Goal: Information Seeking & Learning: Learn about a topic

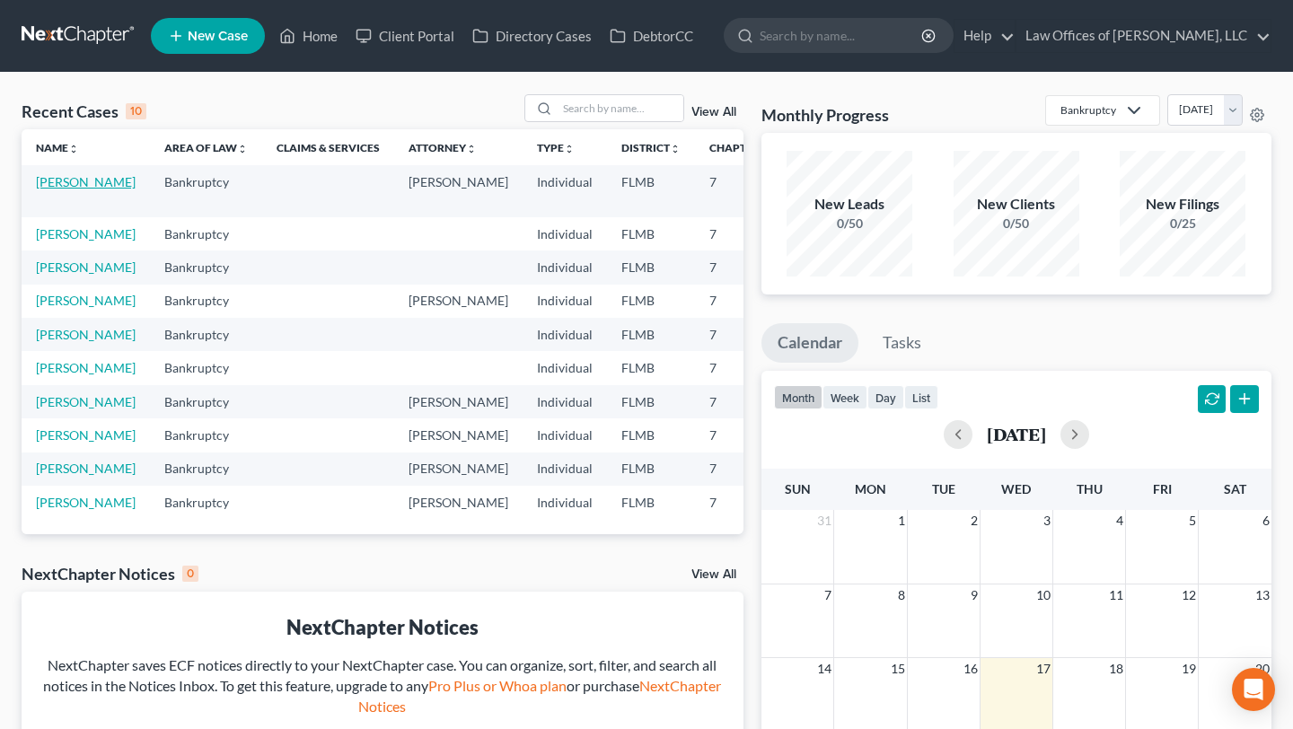
click at [49, 189] on link "[PERSON_NAME]" at bounding box center [86, 181] width 100 height 15
select select "3"
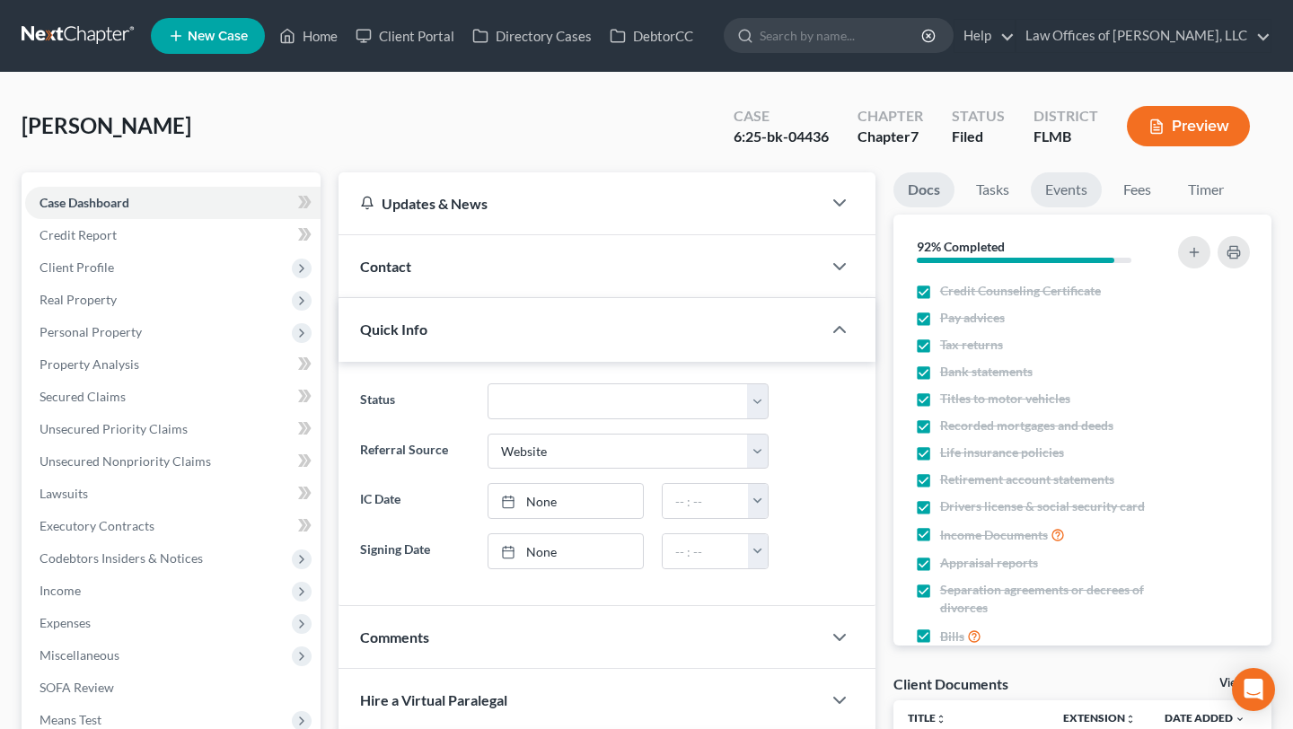
click at [1053, 189] on link "Events" at bounding box center [1066, 189] width 71 height 35
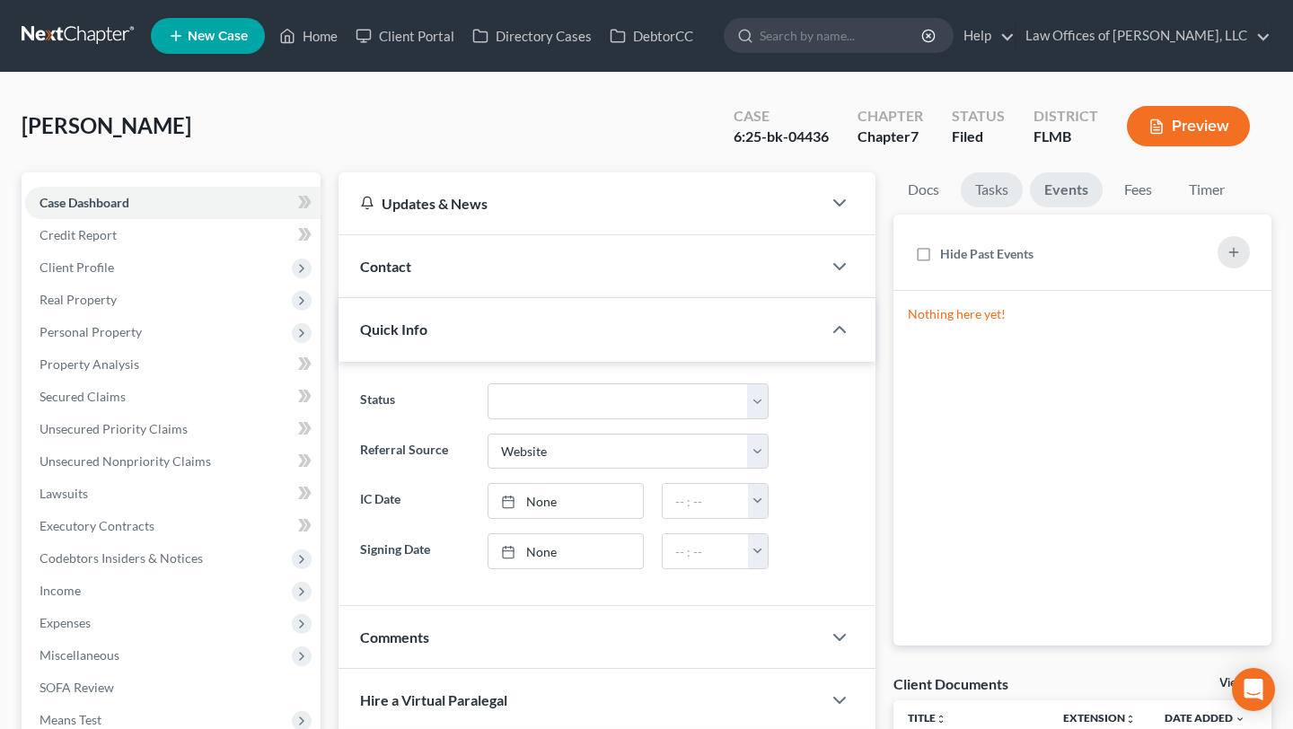
click at [1015, 193] on link "Tasks" at bounding box center [992, 189] width 62 height 35
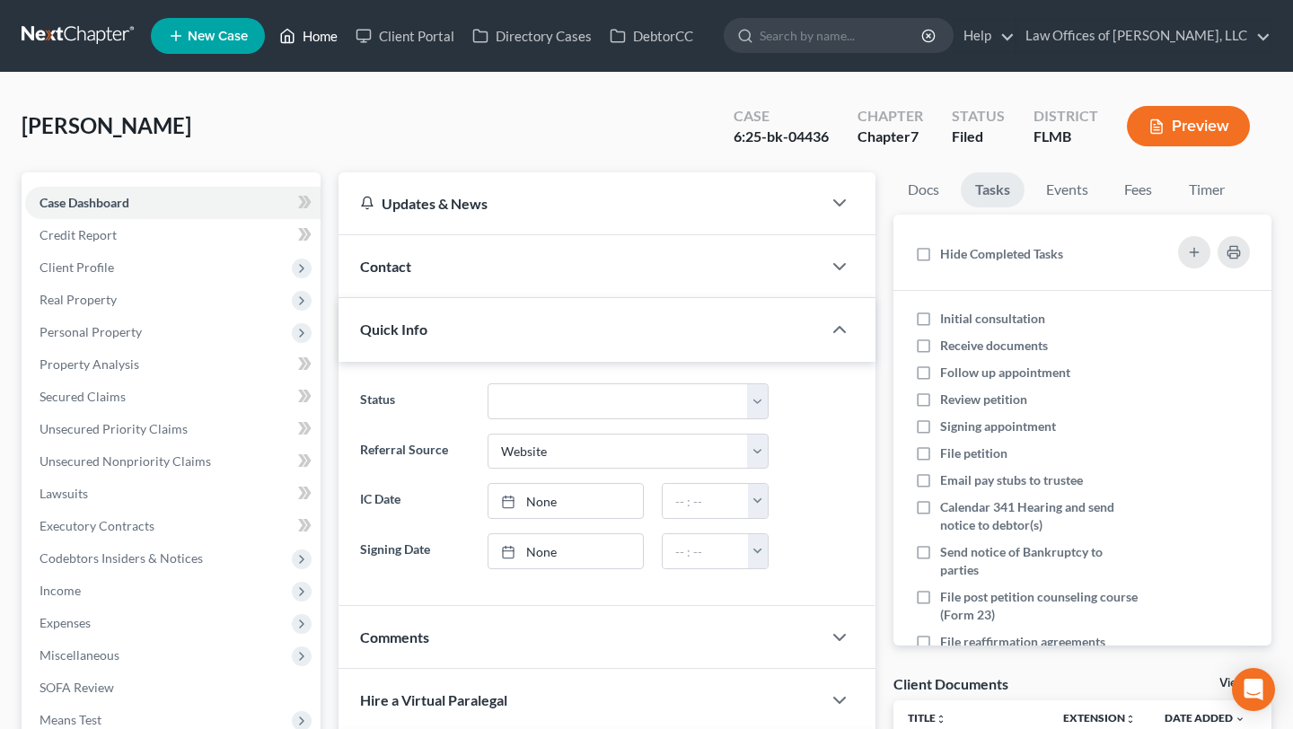
click at [304, 30] on link "Home" at bounding box center [308, 36] width 76 height 32
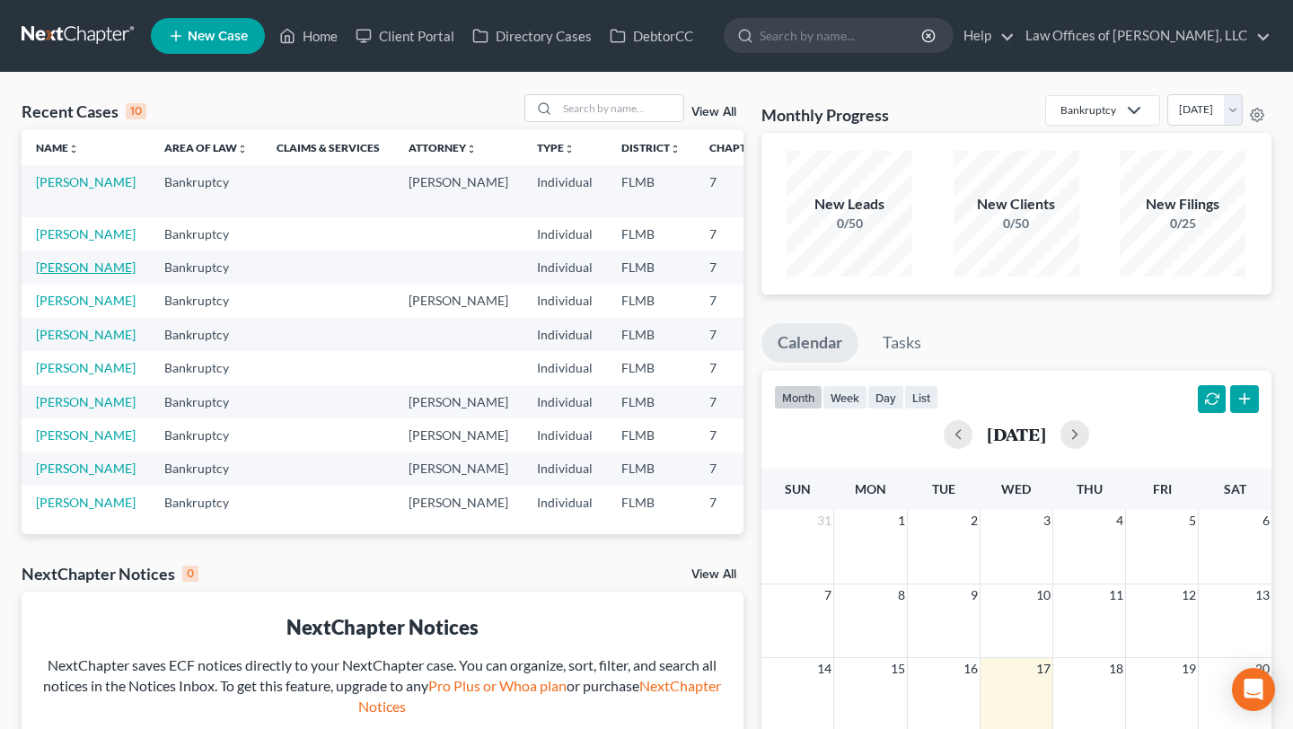
click at [68, 275] on link "[PERSON_NAME]" at bounding box center [86, 267] width 100 height 15
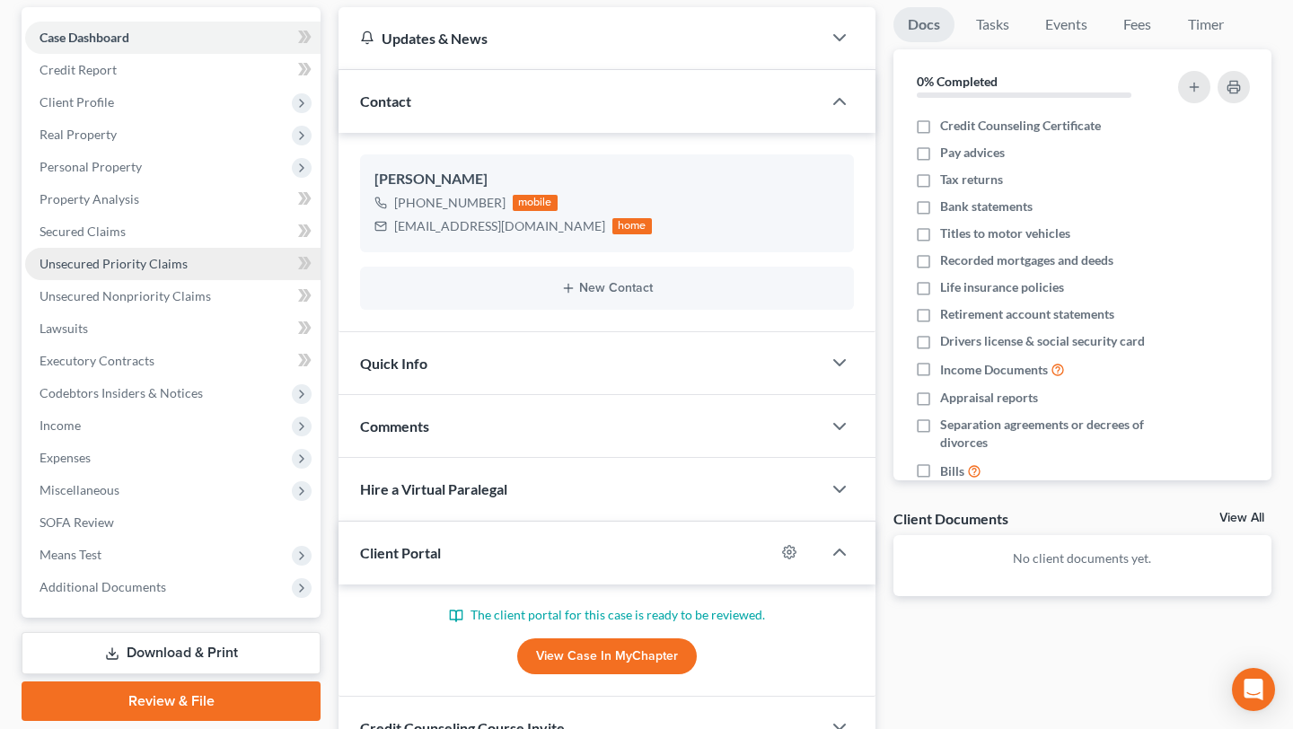
scroll to position [326, 0]
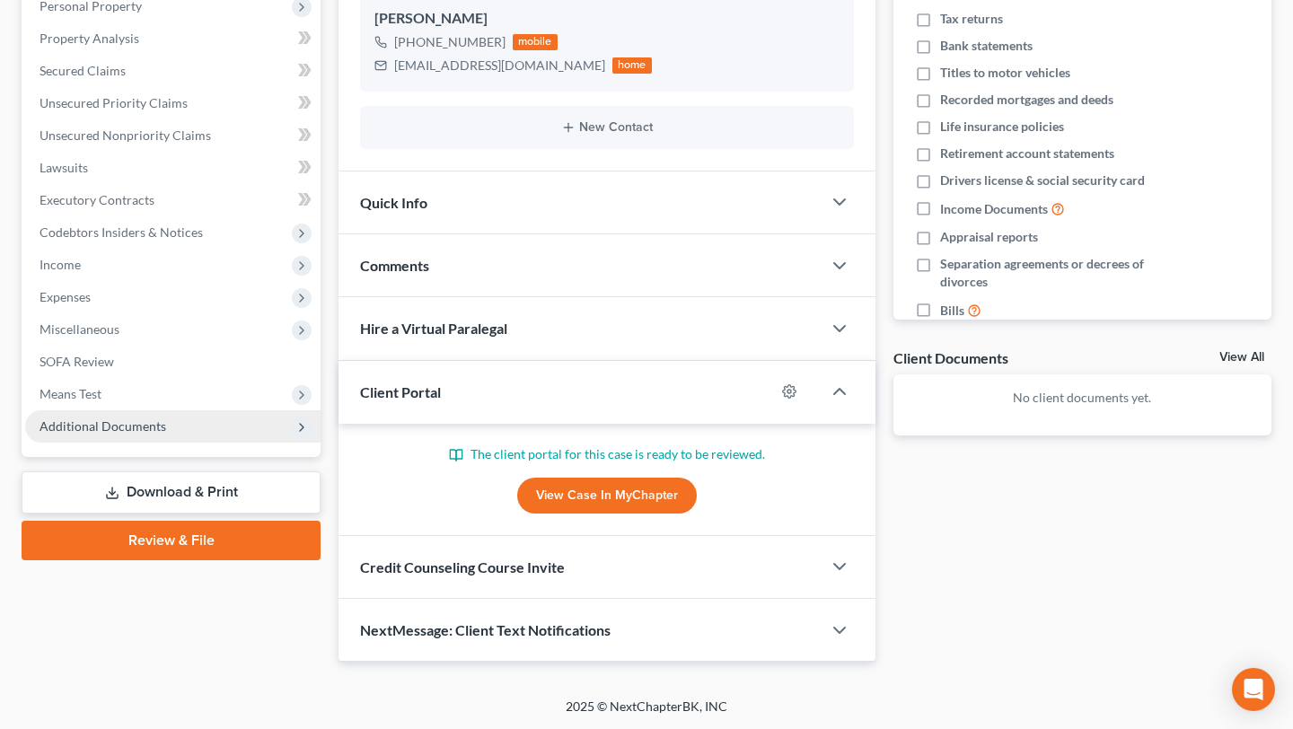
click at [227, 424] on span "Additional Documents" at bounding box center [172, 426] width 295 height 32
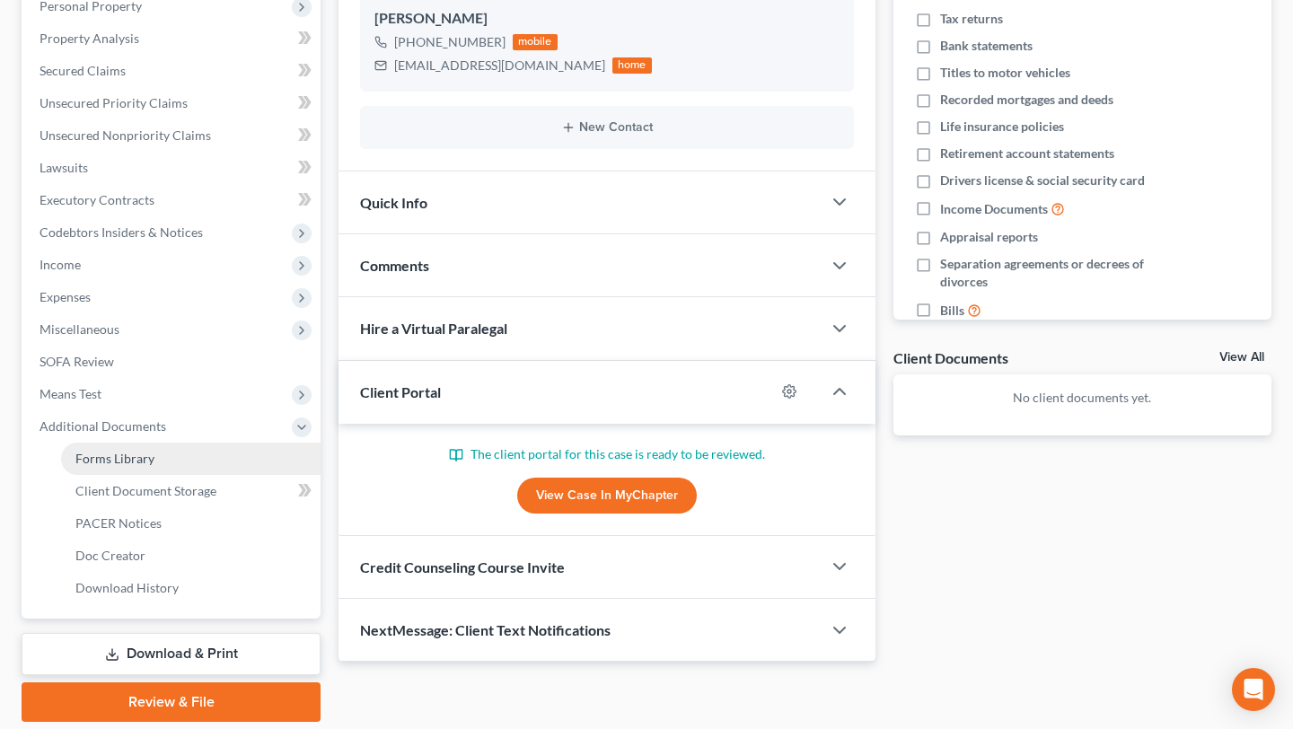
click at [225, 454] on link "Forms Library" at bounding box center [191, 459] width 260 height 32
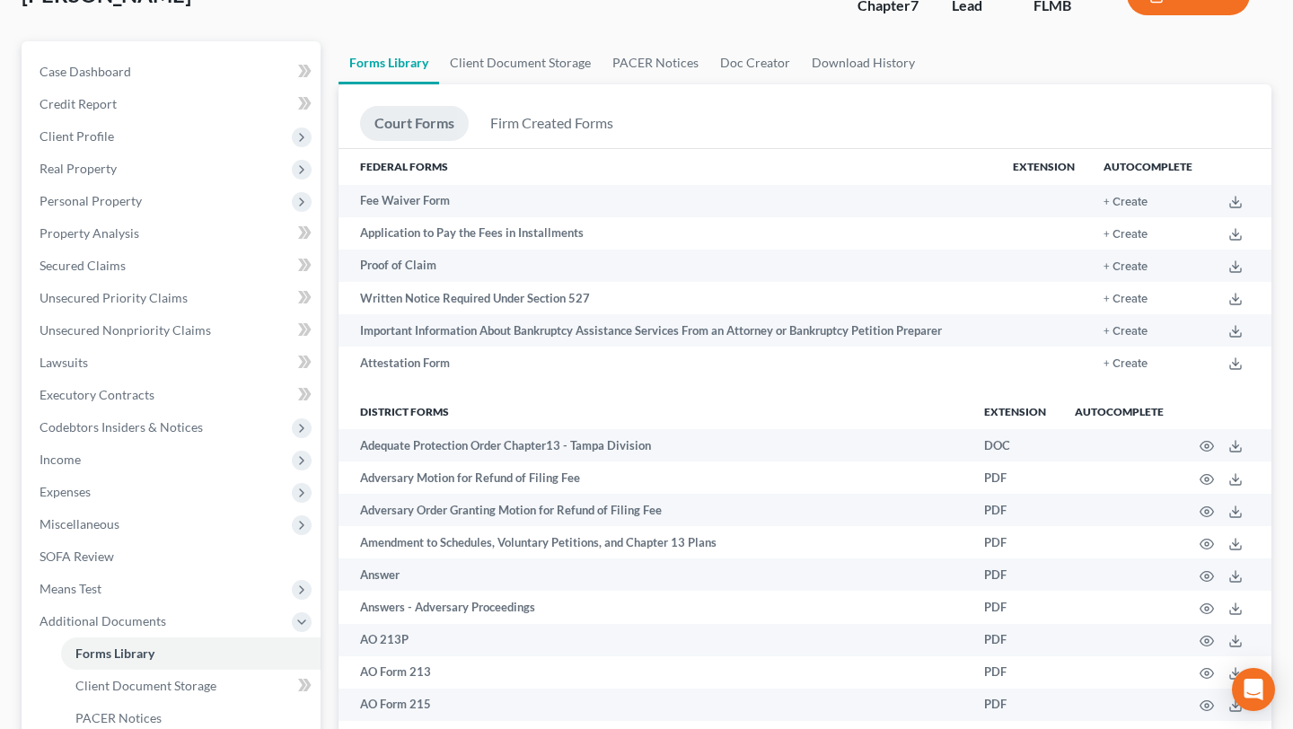
click at [514, 524] on td "Adversary Order Granting Motion for Refund of Filing Fee" at bounding box center [654, 510] width 631 height 32
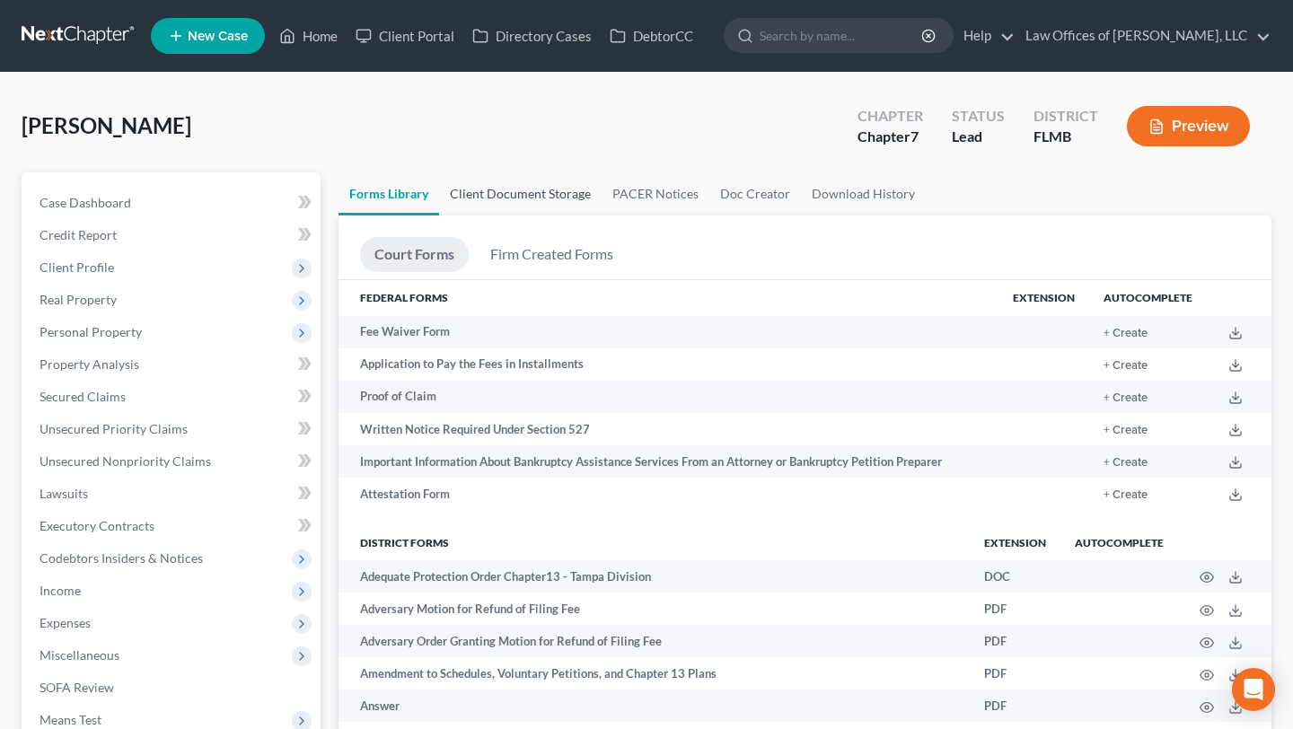
click at [565, 198] on link "Client Document Storage" at bounding box center [520, 193] width 163 height 43
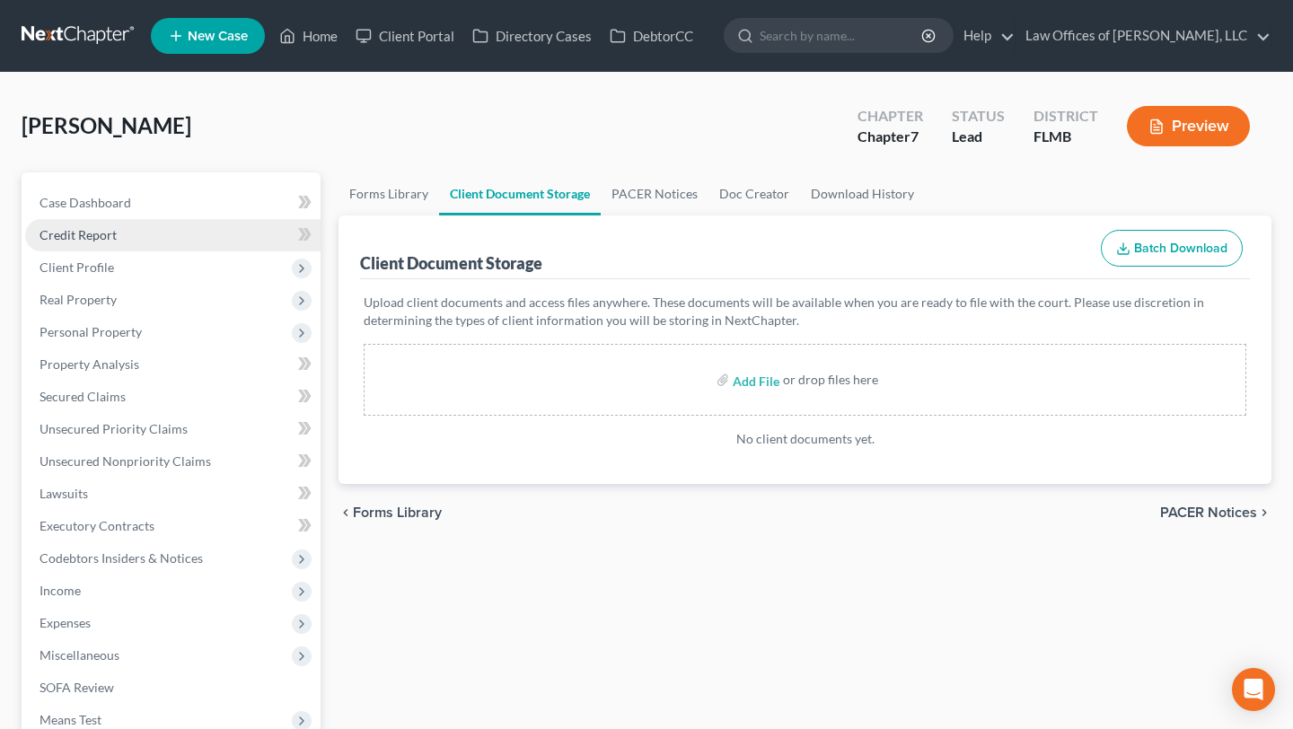
click at [97, 233] on span "Credit Report" at bounding box center [78, 234] width 77 height 15
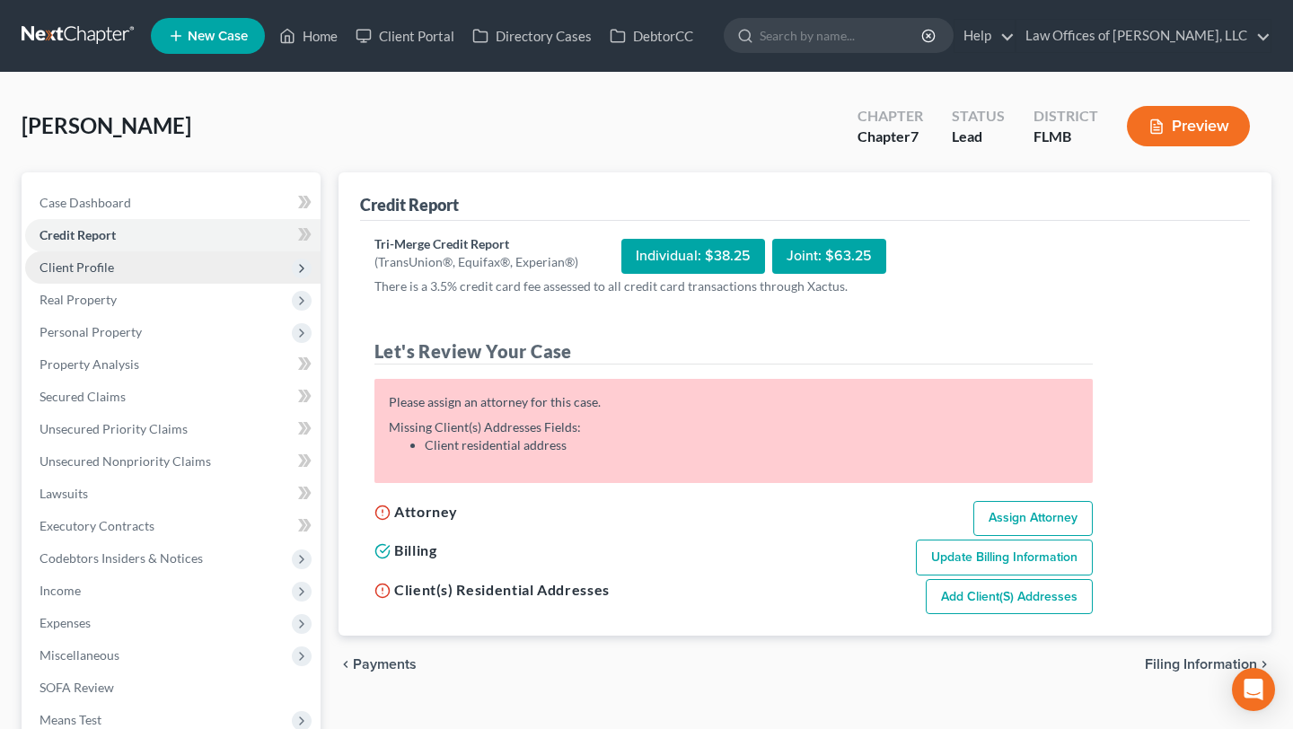
click at [92, 260] on span "Client Profile" at bounding box center [77, 267] width 75 height 15
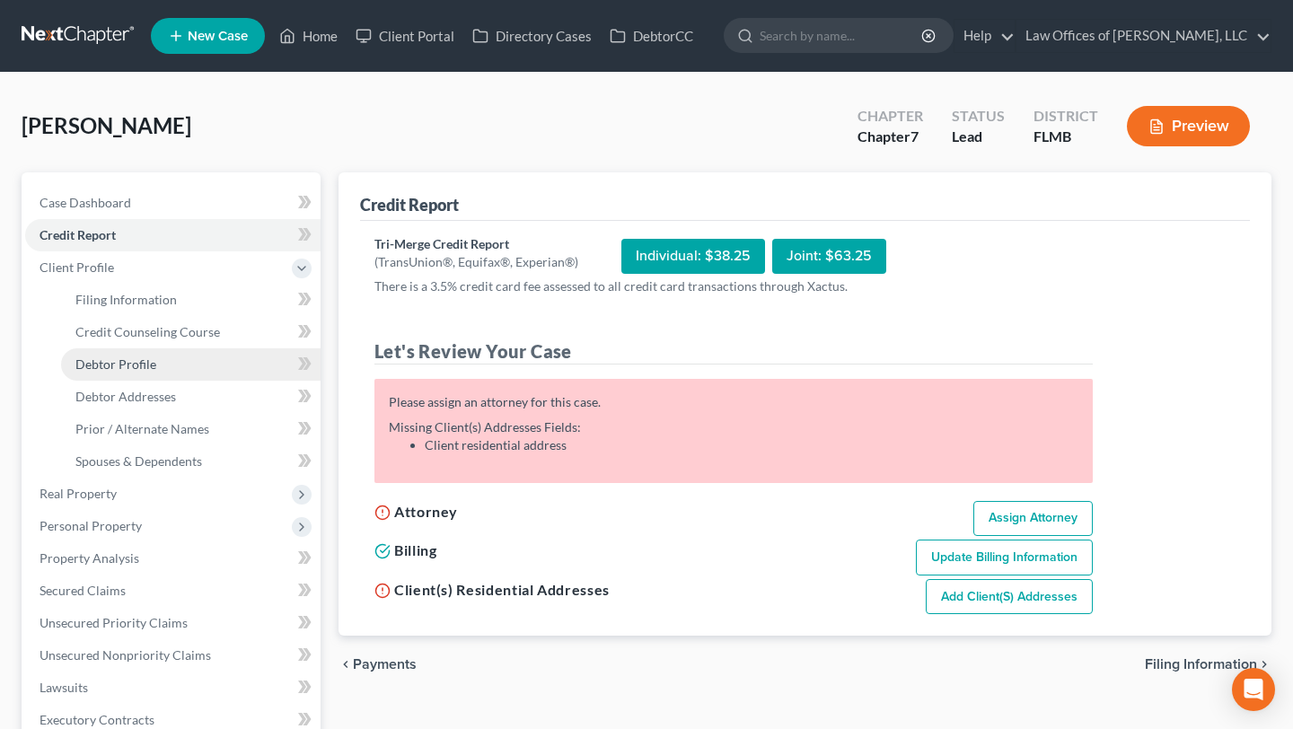
click at [109, 358] on span "Debtor Profile" at bounding box center [115, 364] width 81 height 15
select select "0"
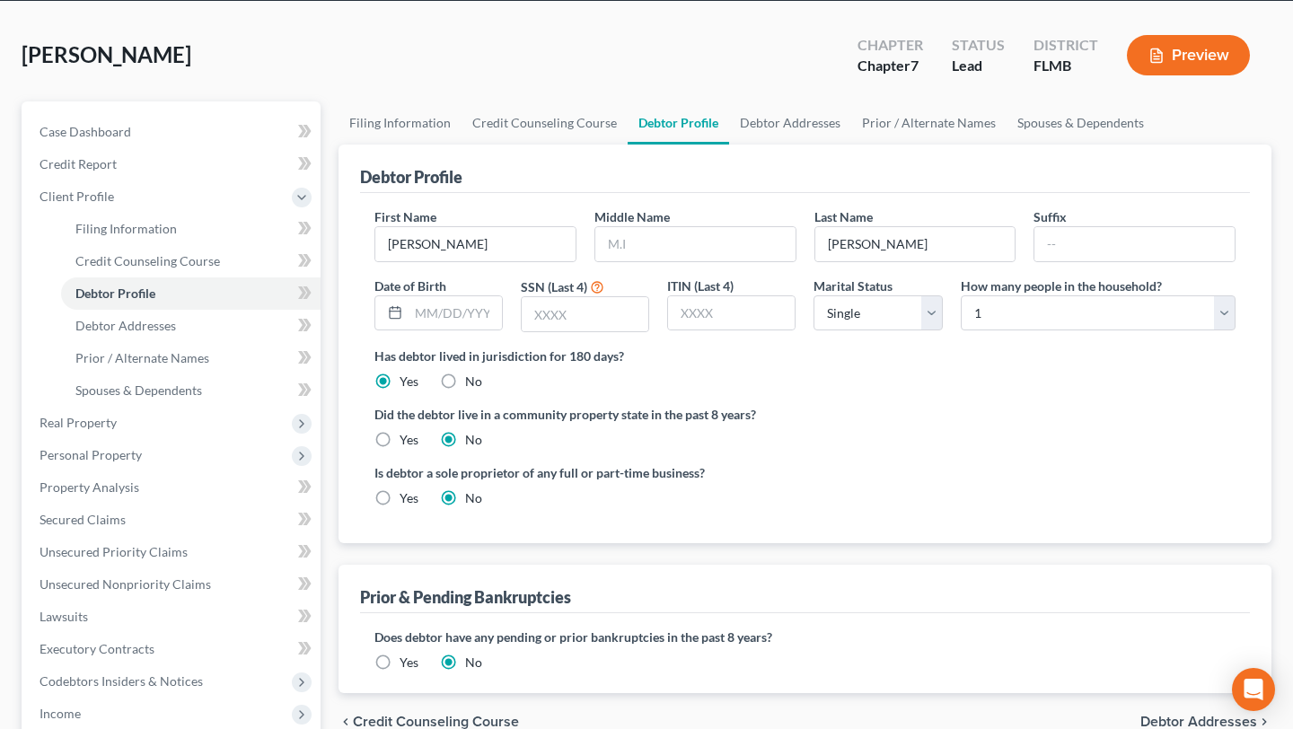
scroll to position [48, 0]
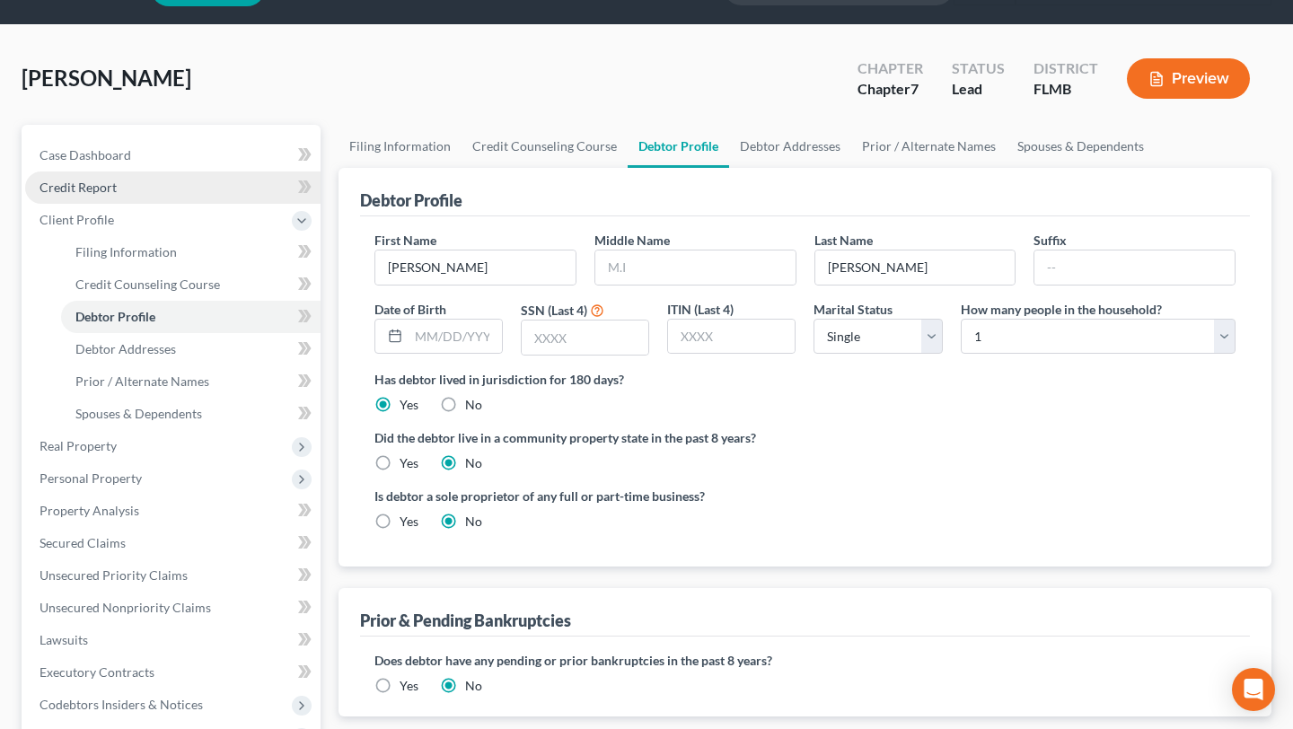
click at [180, 195] on link "Credit Report" at bounding box center [172, 188] width 295 height 32
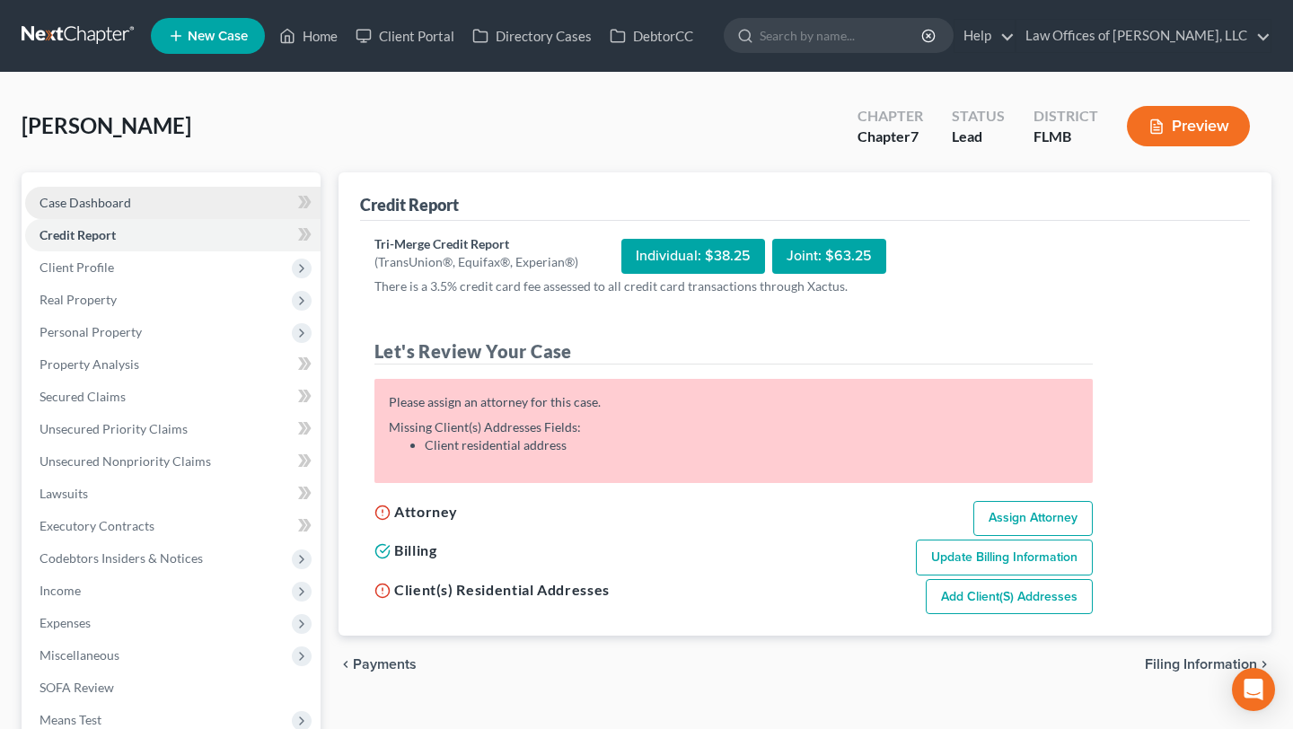
click at [167, 196] on link "Case Dashboard" at bounding box center [172, 203] width 295 height 32
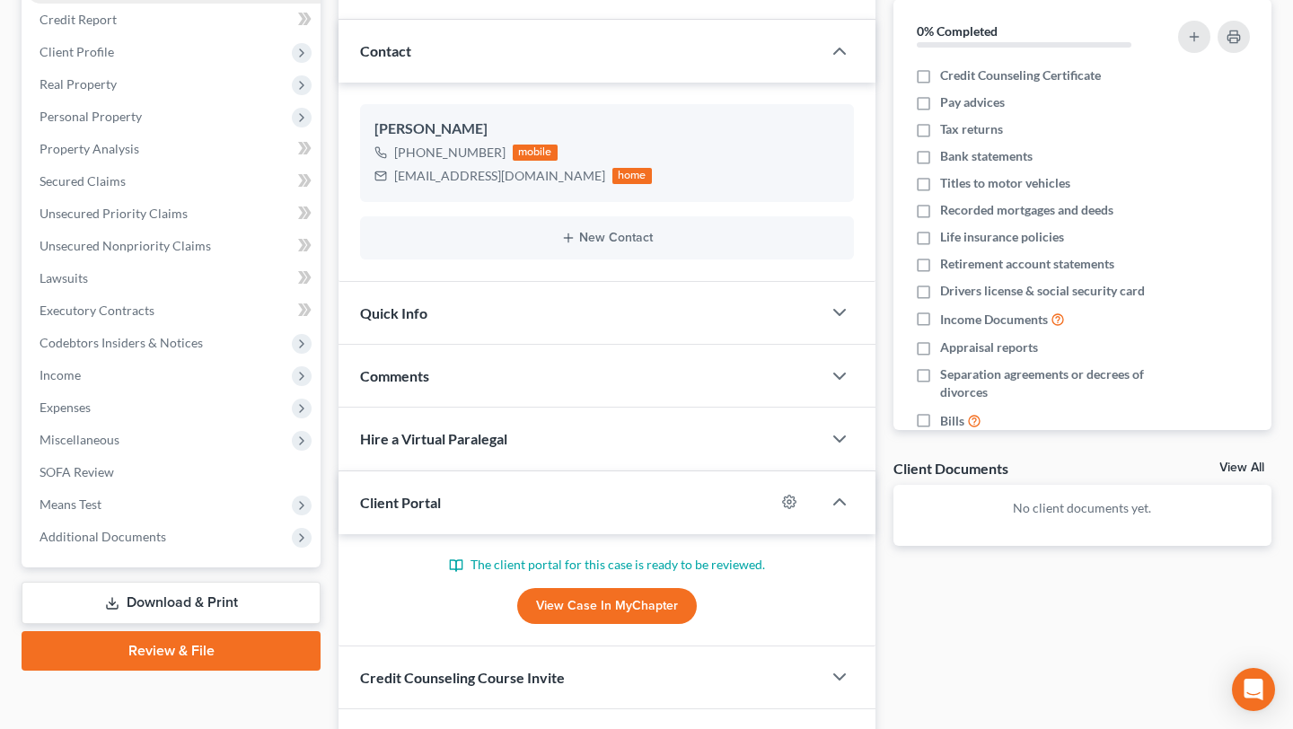
scroll to position [204, 0]
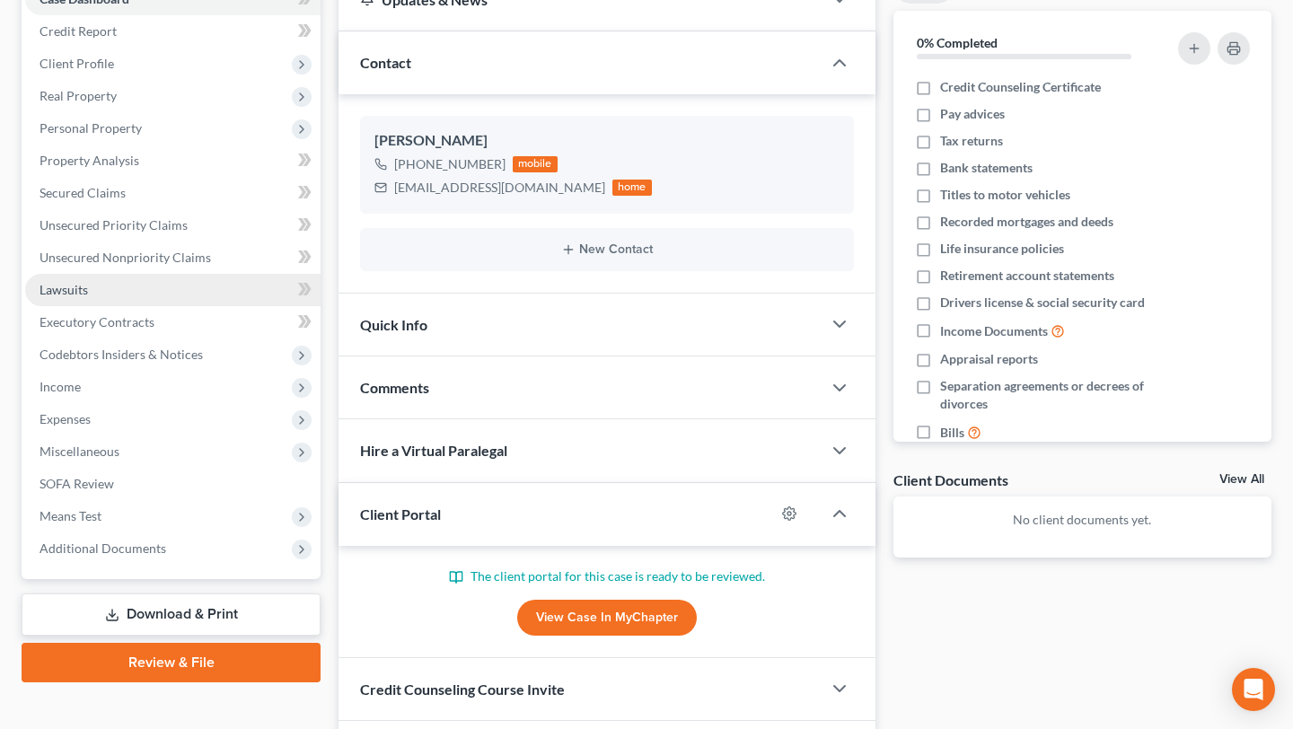
click at [106, 295] on link "Lawsuits" at bounding box center [172, 290] width 295 height 32
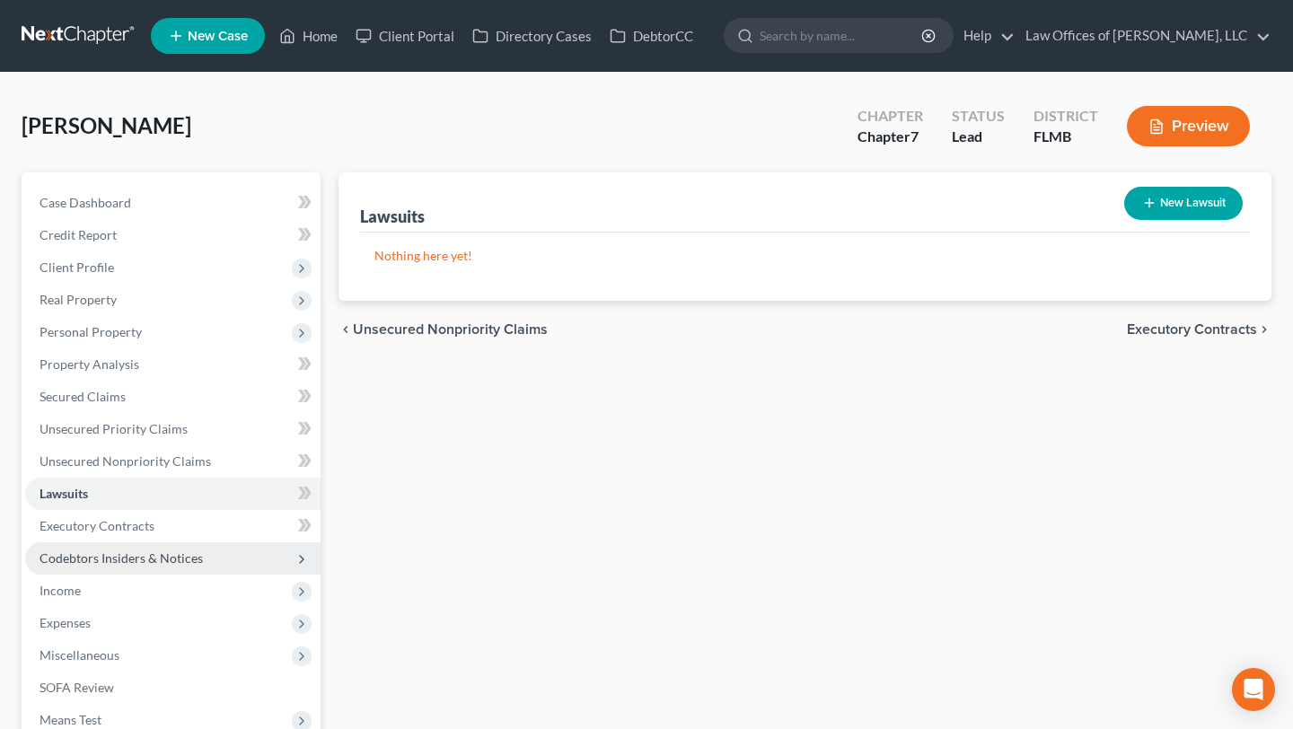
click at [70, 542] on span "Codebtors Insiders & Notices" at bounding box center [172, 558] width 295 height 32
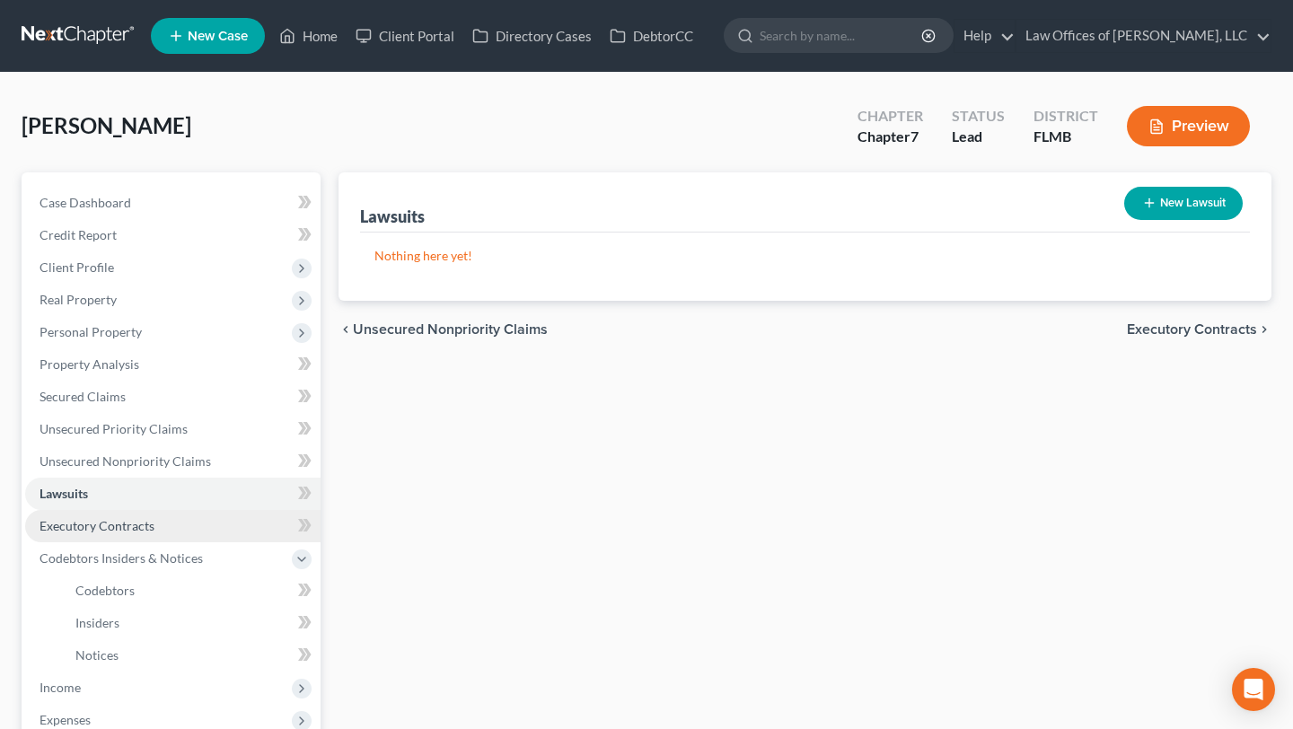
click at [74, 526] on span "Executory Contracts" at bounding box center [97, 525] width 115 height 15
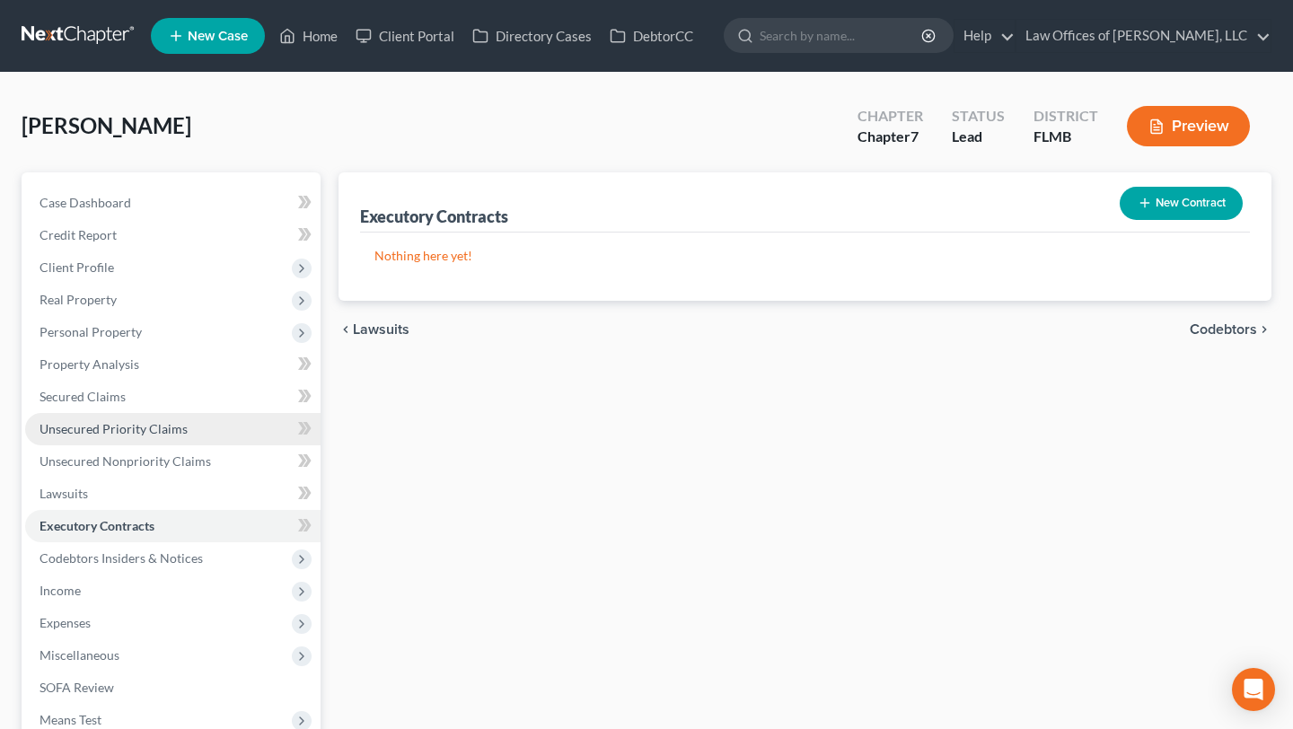
click at [93, 442] on link "Unsecured Priority Claims" at bounding box center [172, 429] width 295 height 32
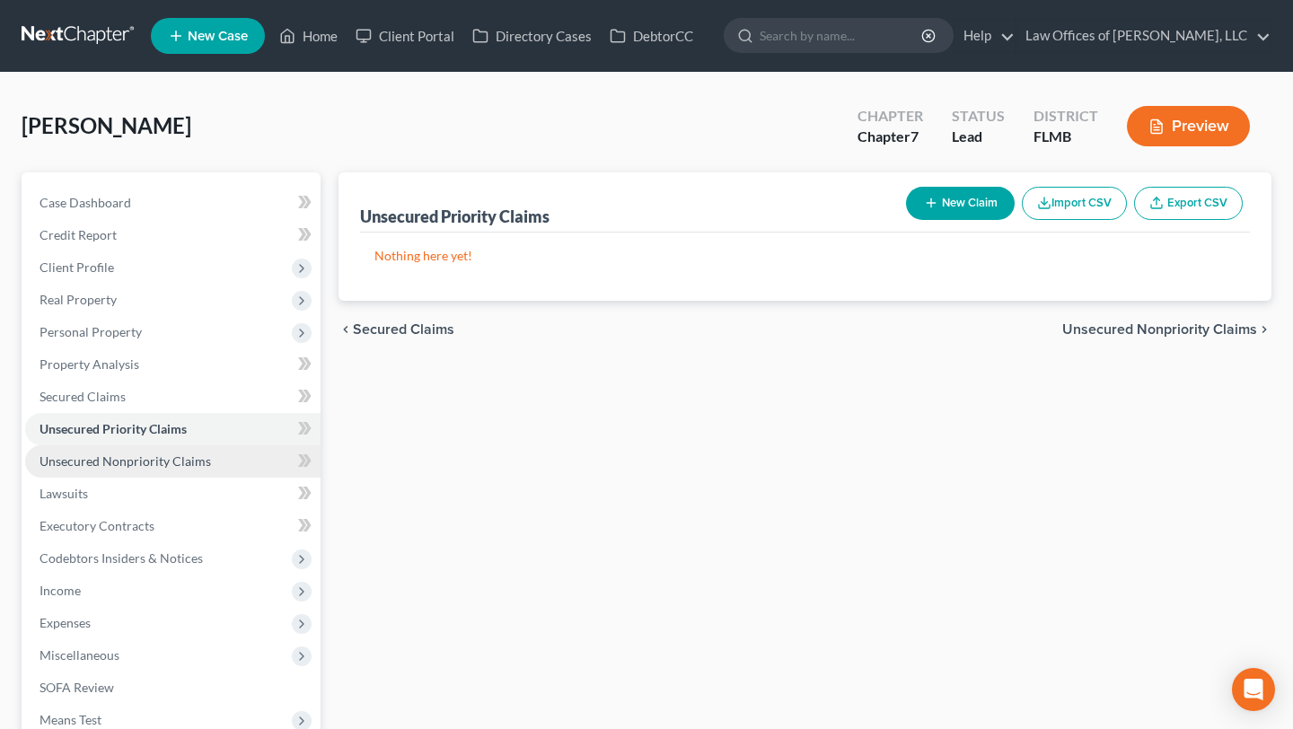
click at [93, 464] on span "Unsecured Nonpriority Claims" at bounding box center [126, 461] width 172 height 15
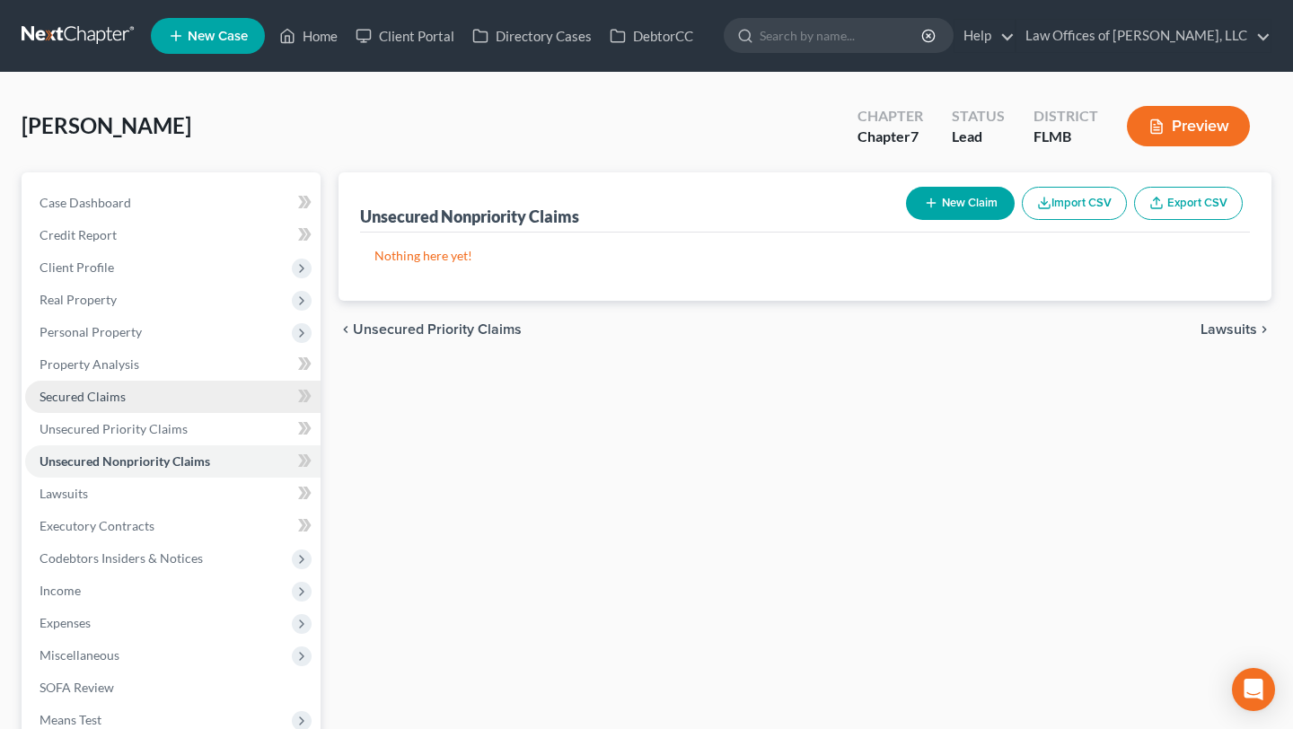
click at [102, 381] on link "Secured Claims" at bounding box center [172, 397] width 295 height 32
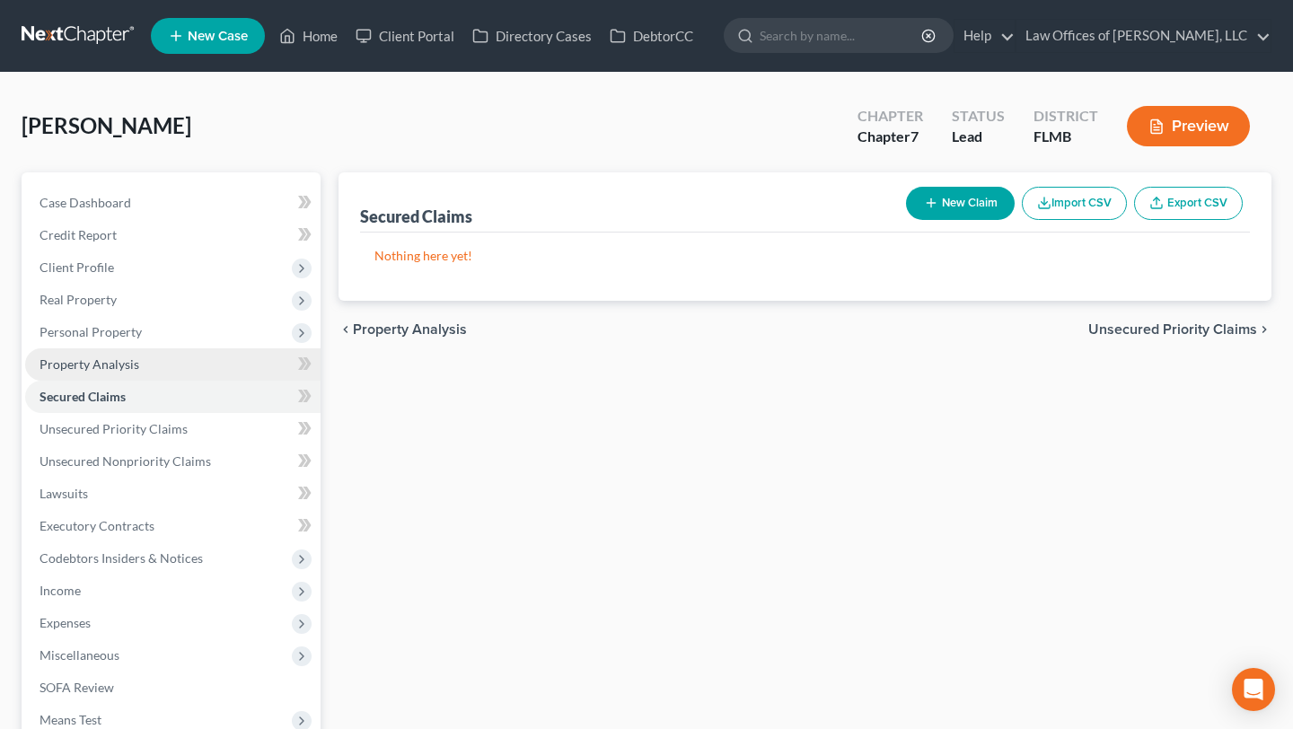
click at [103, 357] on span "Property Analysis" at bounding box center [90, 364] width 100 height 15
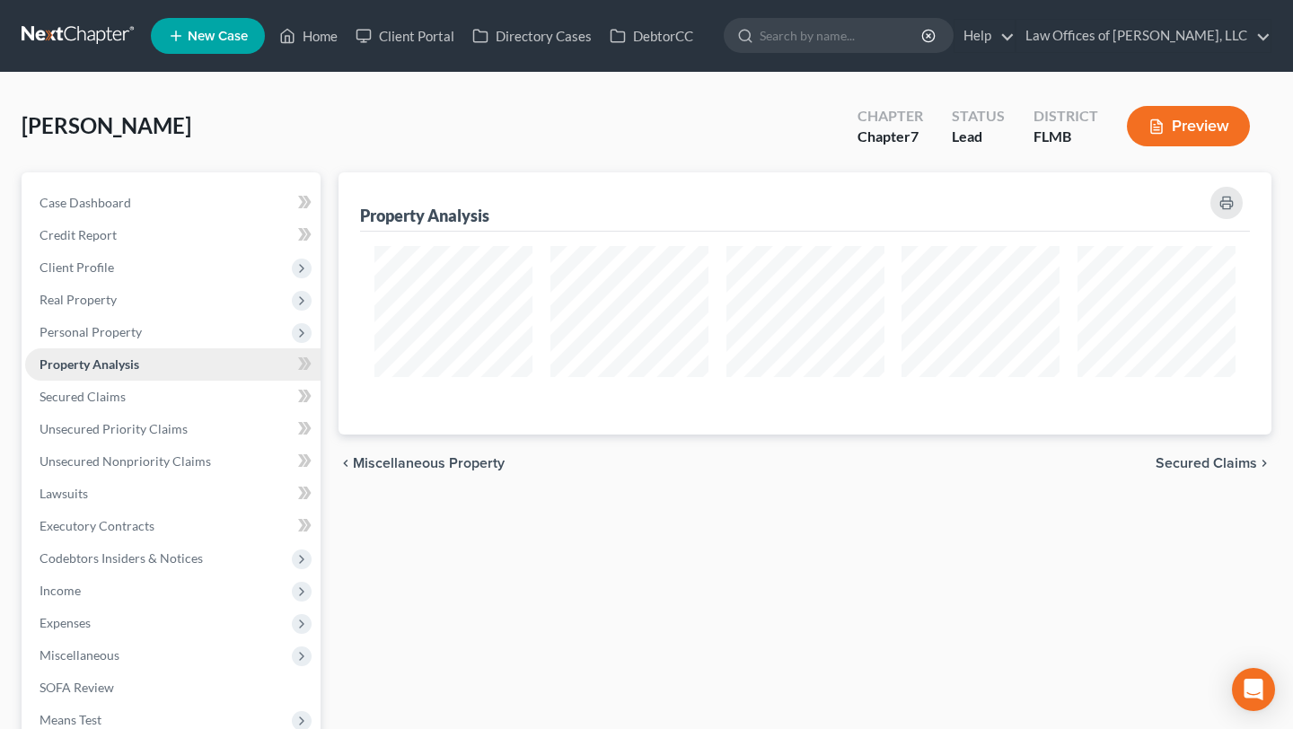
scroll to position [262, 933]
click at [106, 340] on span "Personal Property" at bounding box center [172, 332] width 295 height 32
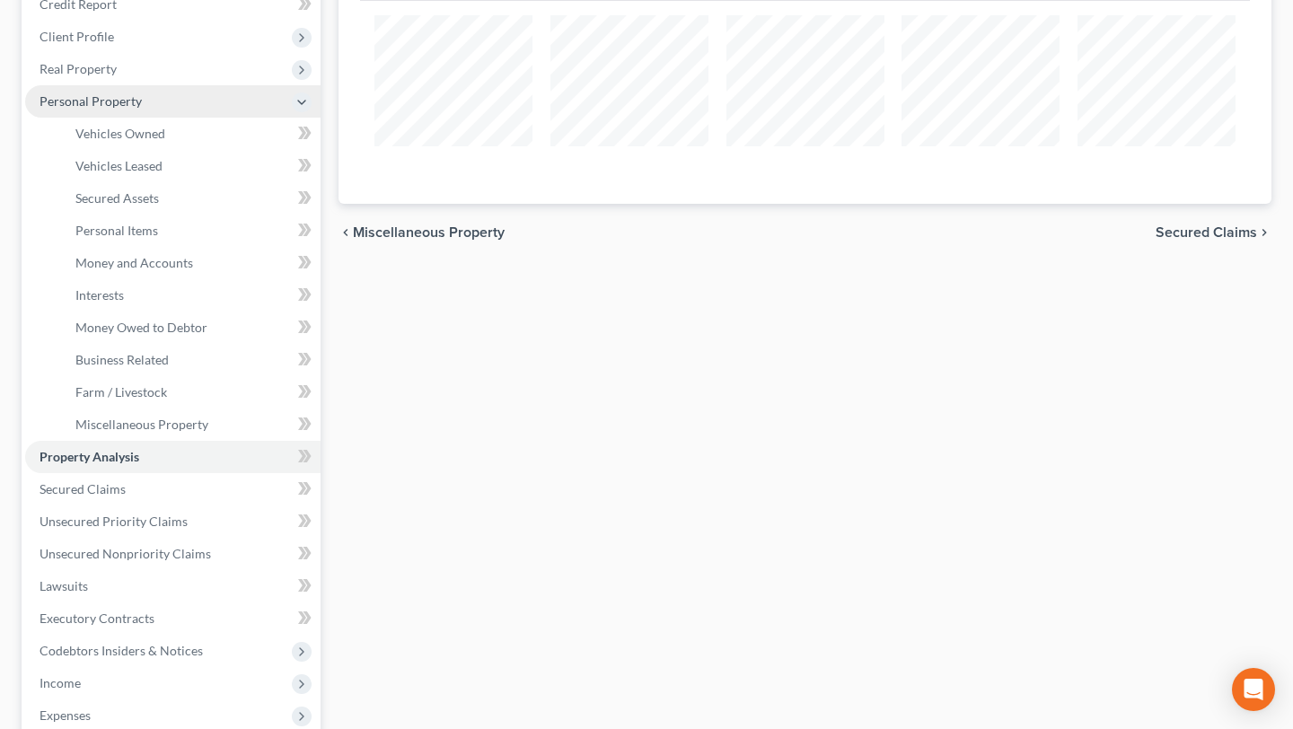
scroll to position [219, 0]
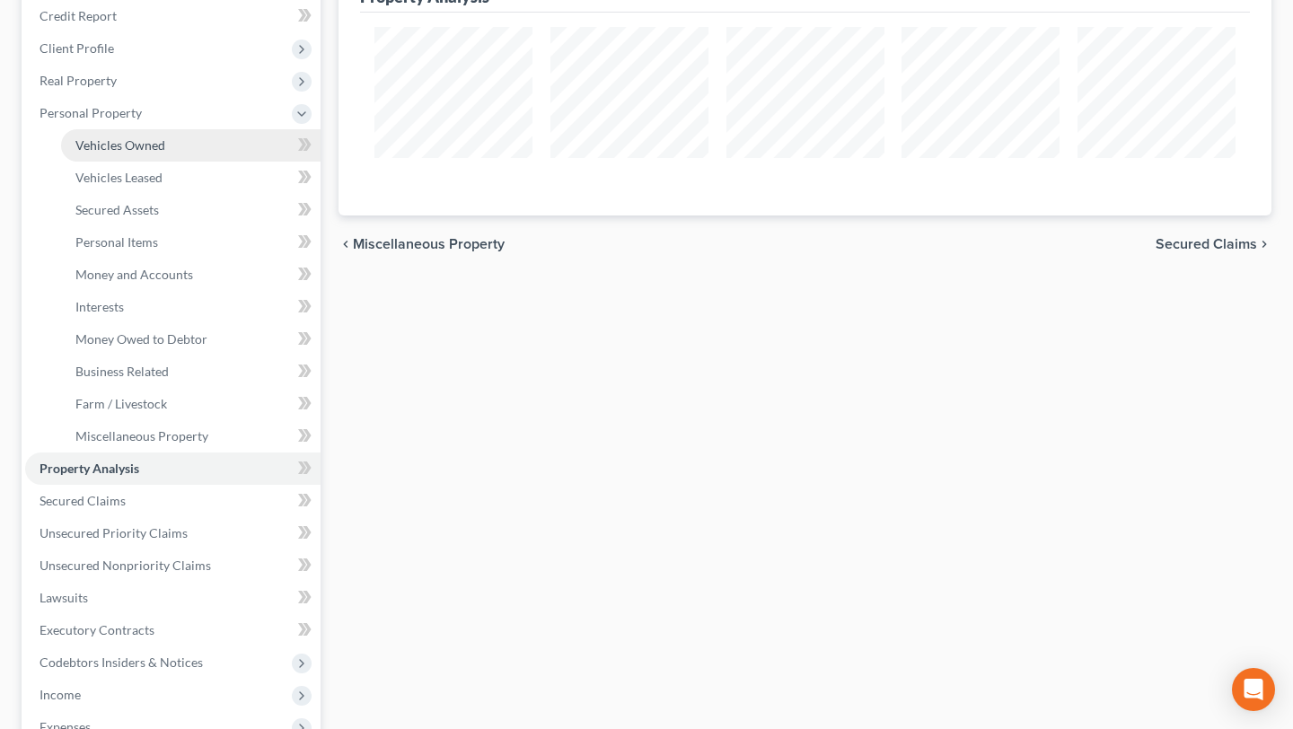
click at [110, 152] on span "Vehicles Owned" at bounding box center [120, 144] width 90 height 15
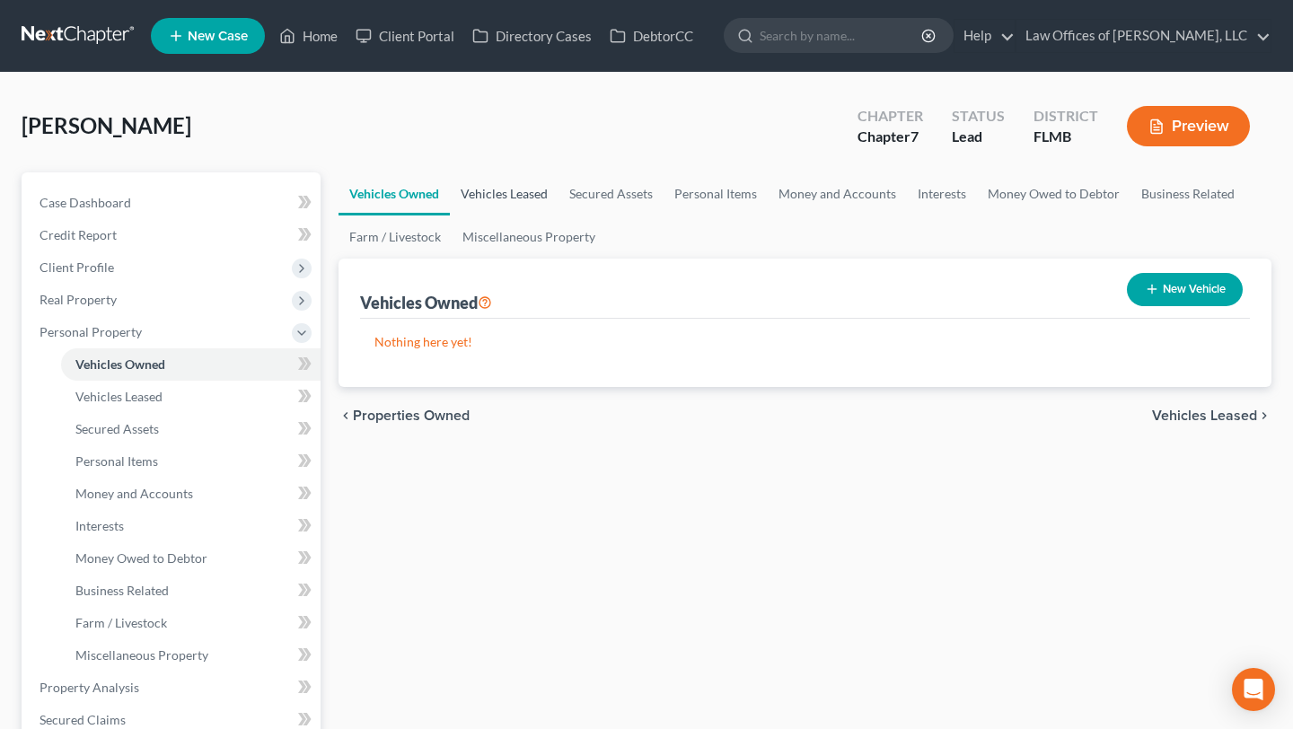
click at [498, 193] on link "Vehicles Leased" at bounding box center [504, 193] width 109 height 43
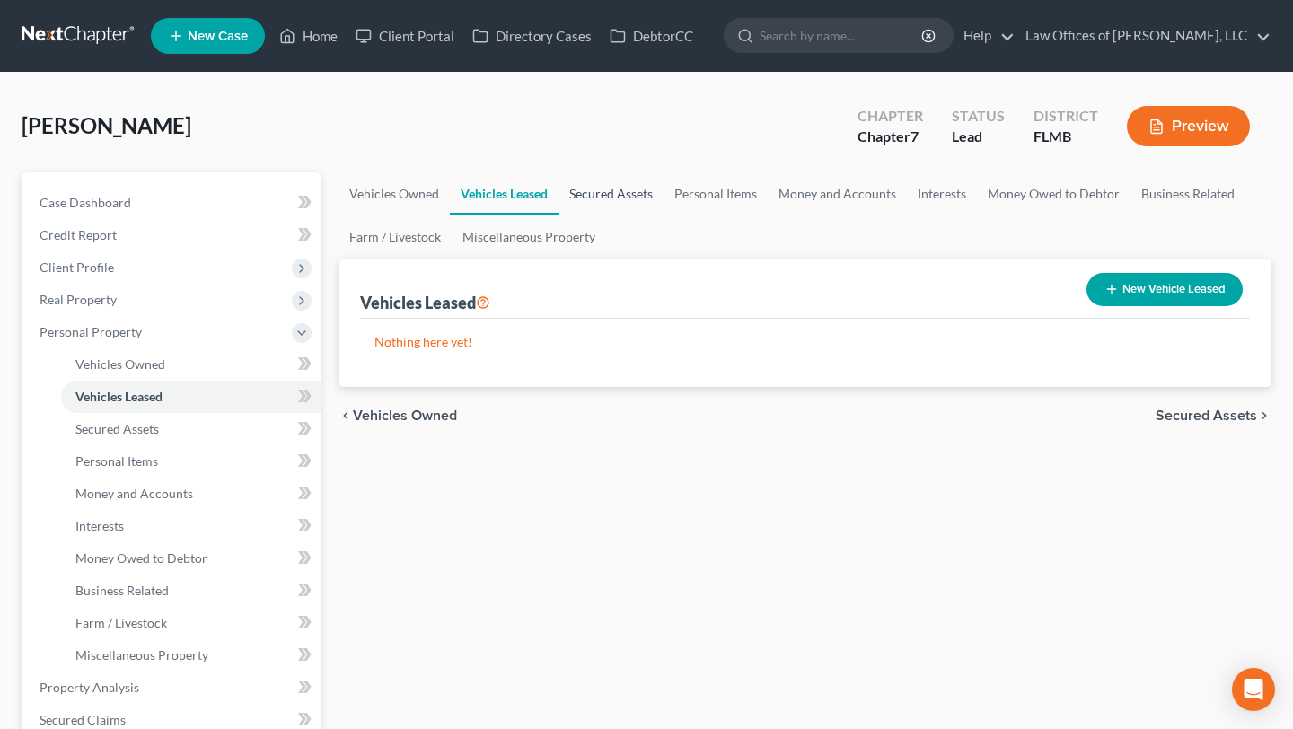
click at [603, 194] on link "Secured Assets" at bounding box center [611, 193] width 105 height 43
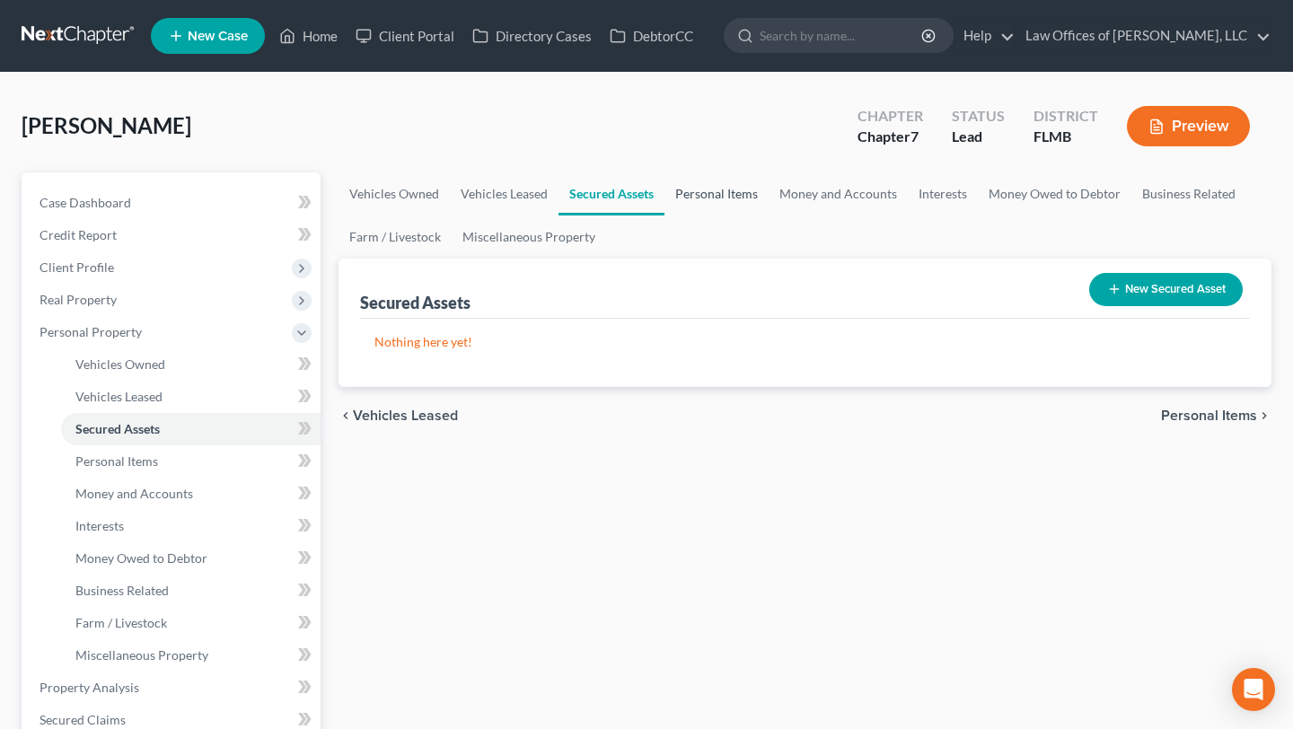
click at [705, 194] on link "Personal Items" at bounding box center [717, 193] width 104 height 43
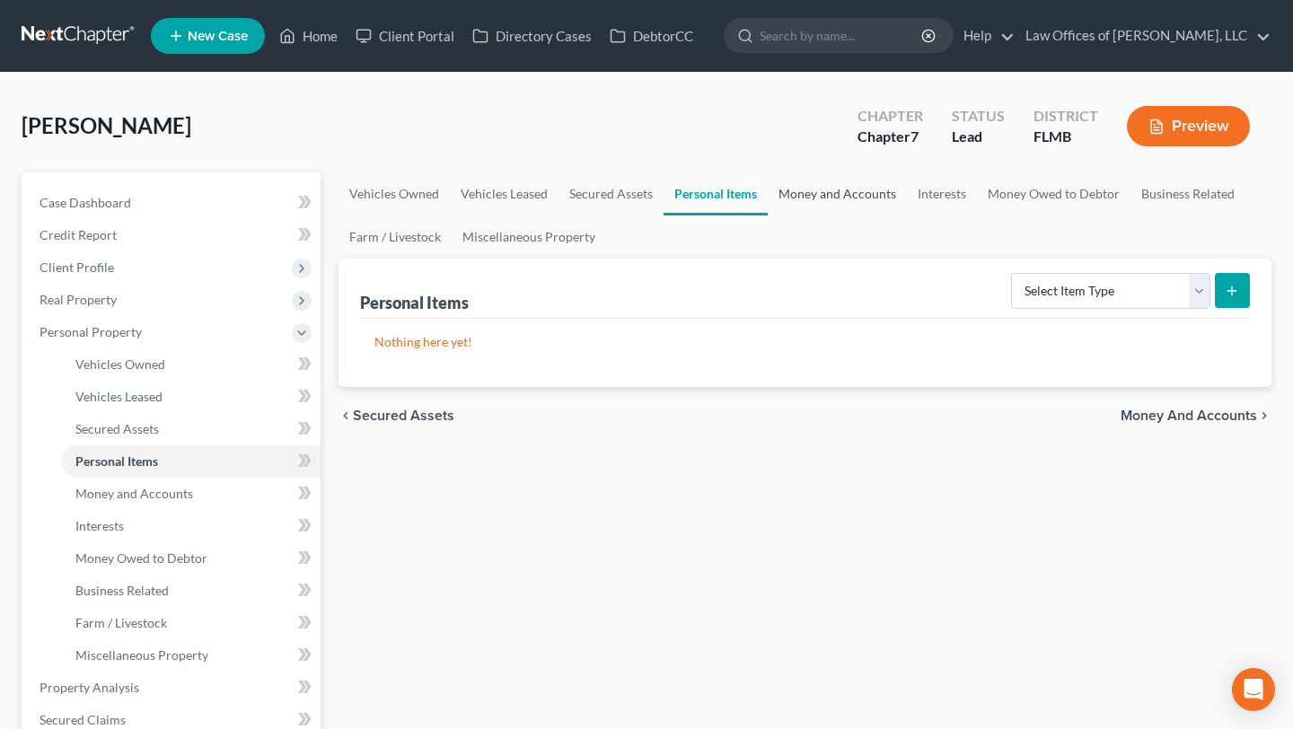
click at [800, 198] on link "Money and Accounts" at bounding box center [837, 193] width 139 height 43
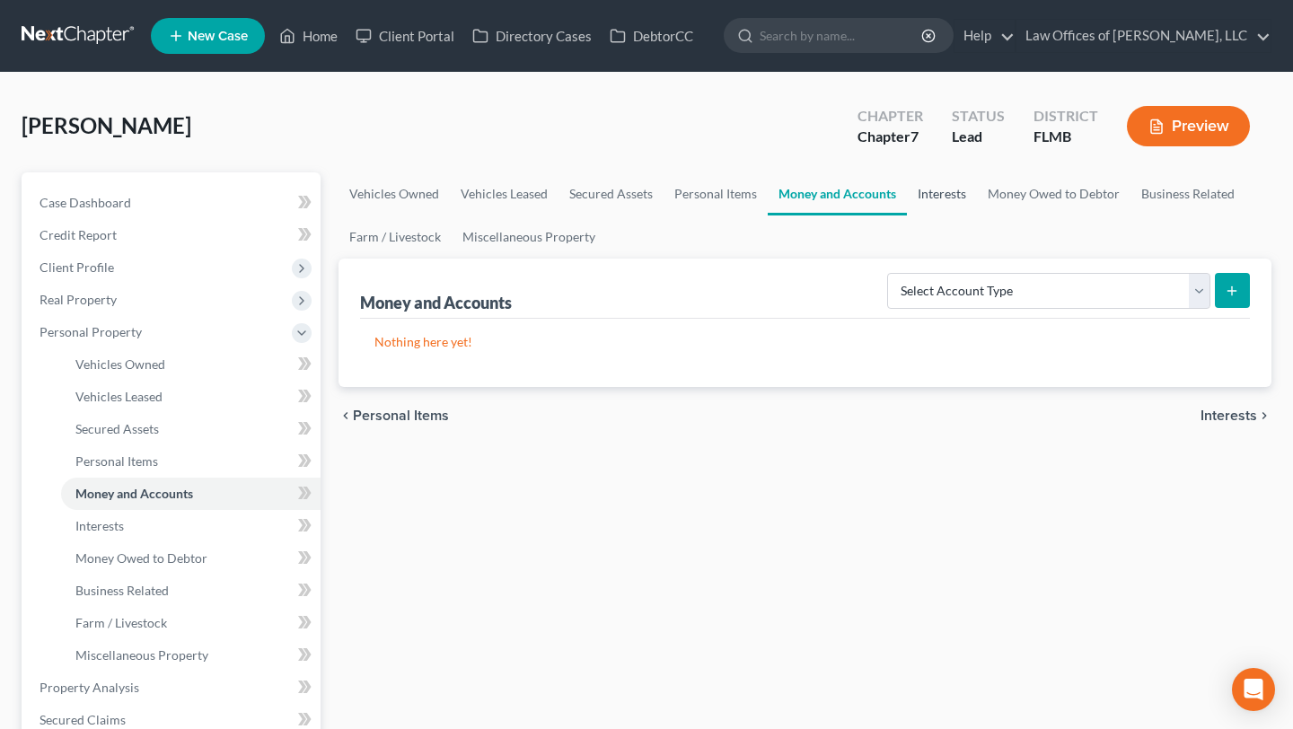
click at [925, 197] on link "Interests" at bounding box center [942, 193] width 70 height 43
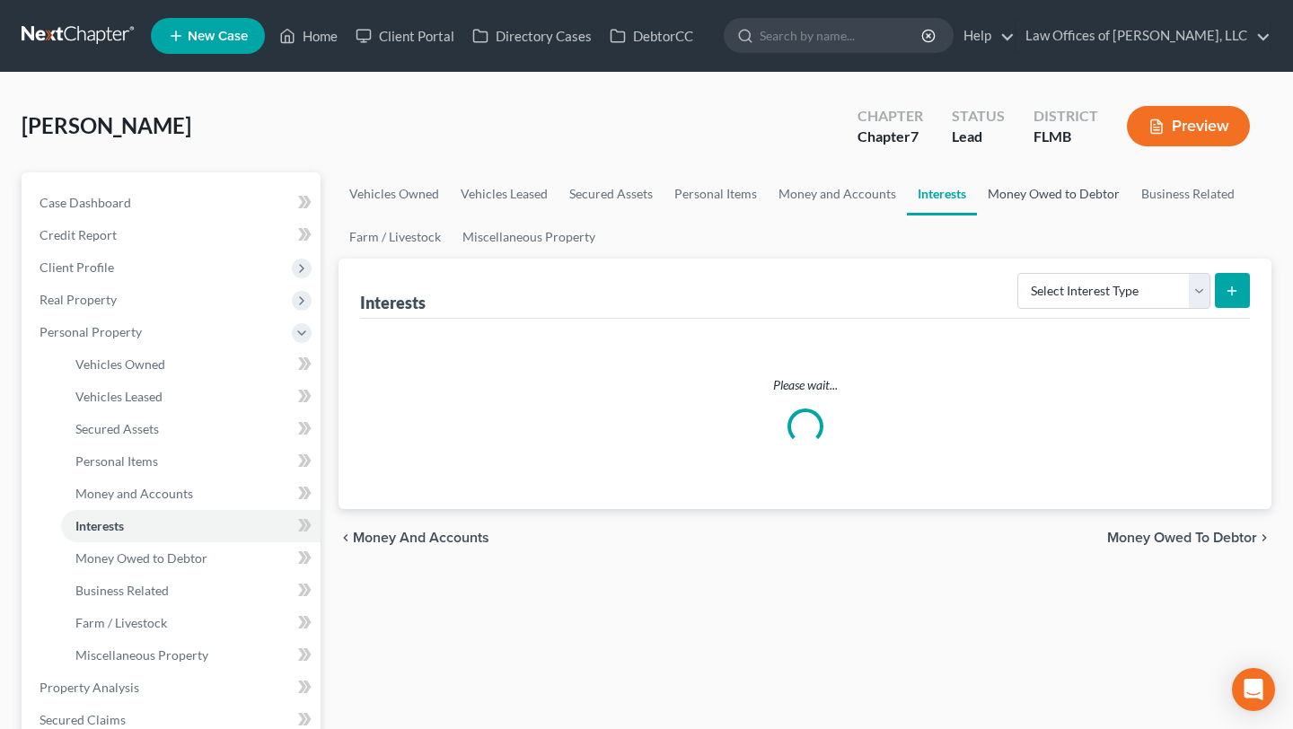
click at [1040, 200] on link "Money Owed to Debtor" at bounding box center [1054, 193] width 154 height 43
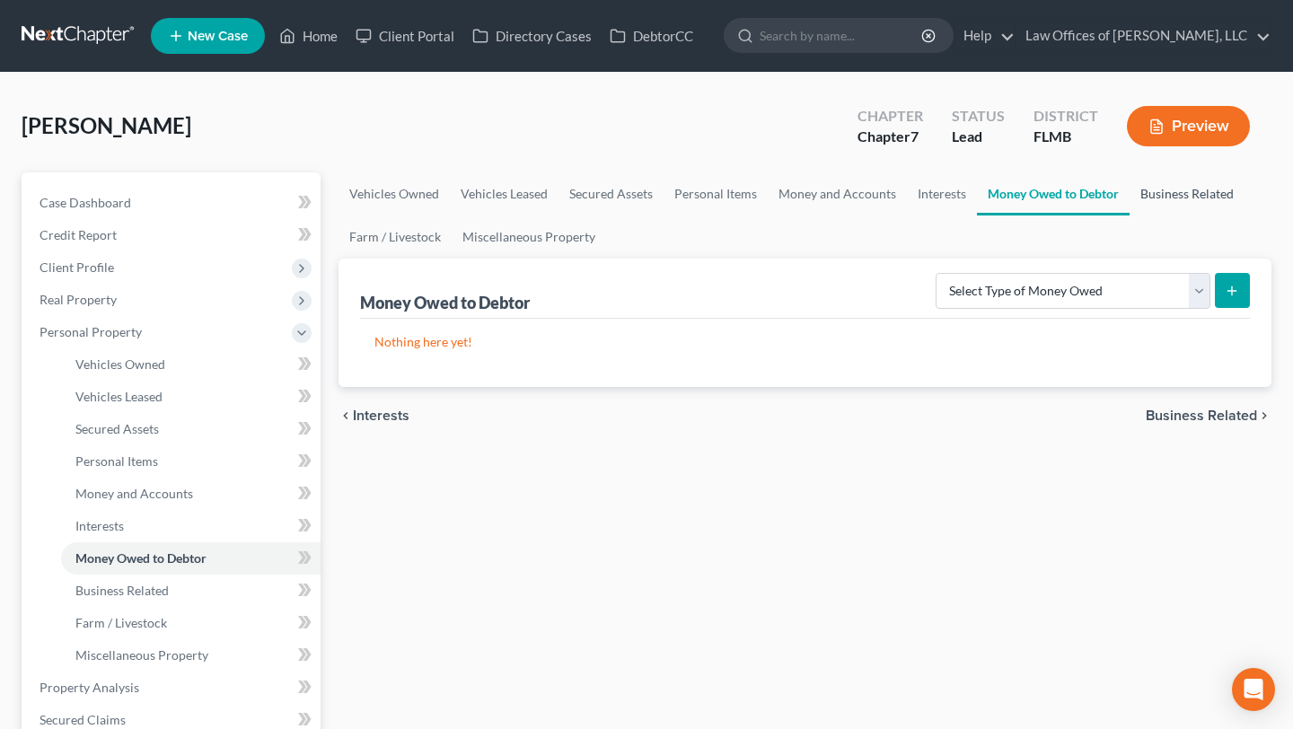
click at [1181, 197] on link "Business Related" at bounding box center [1187, 193] width 115 height 43
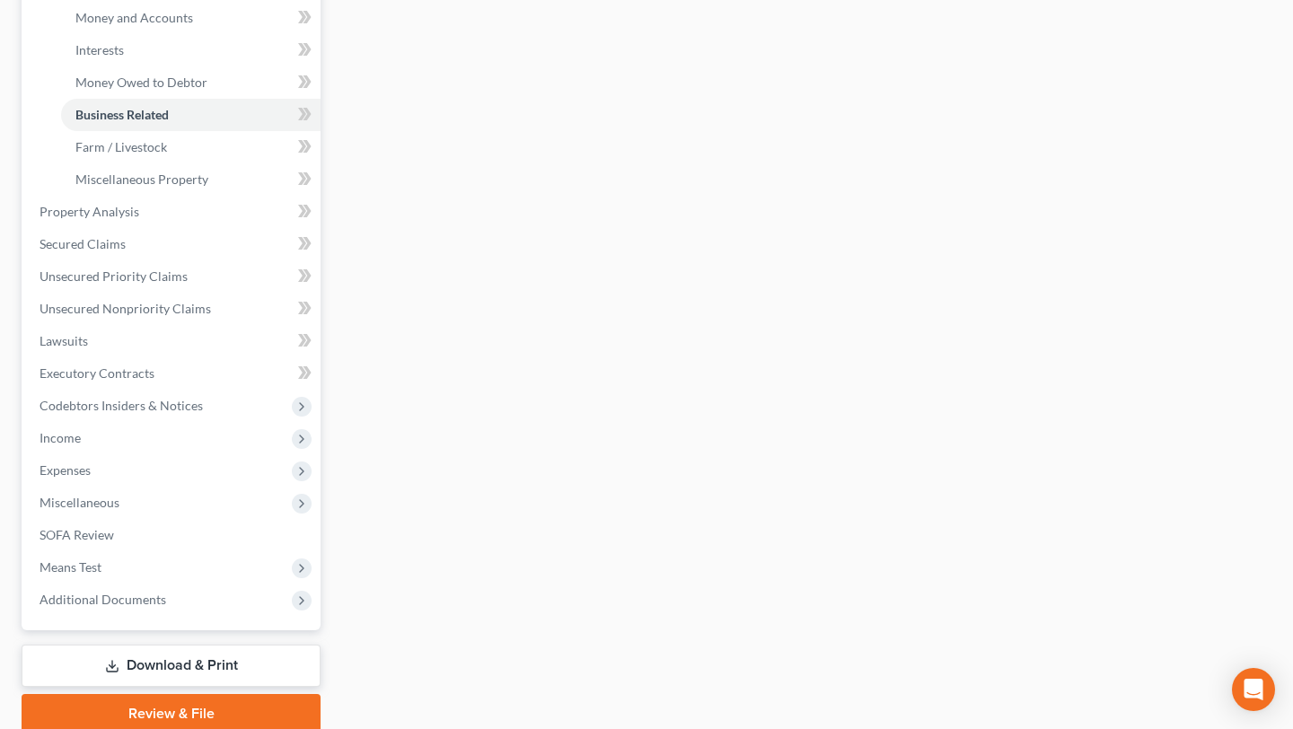
scroll to position [547, 0]
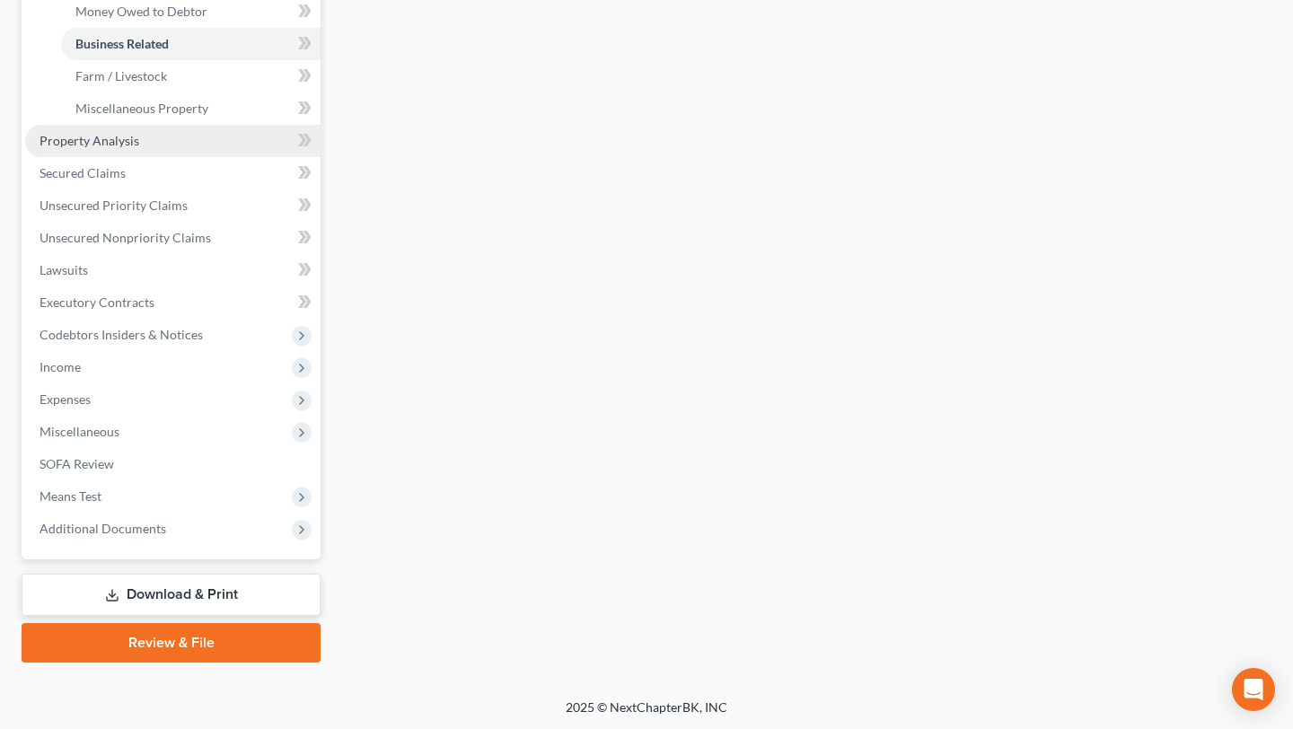
click at [108, 142] on span "Property Analysis" at bounding box center [90, 140] width 100 height 15
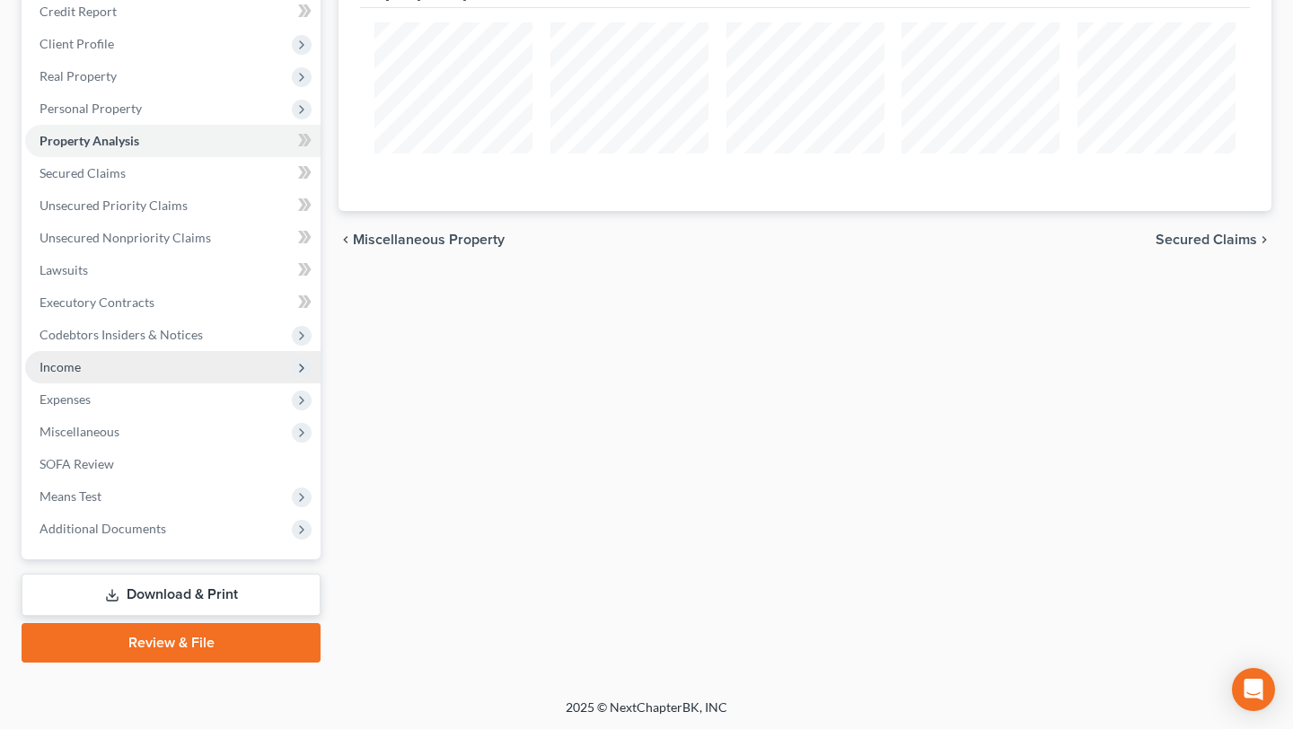
click at [110, 360] on span "Income" at bounding box center [172, 367] width 295 height 32
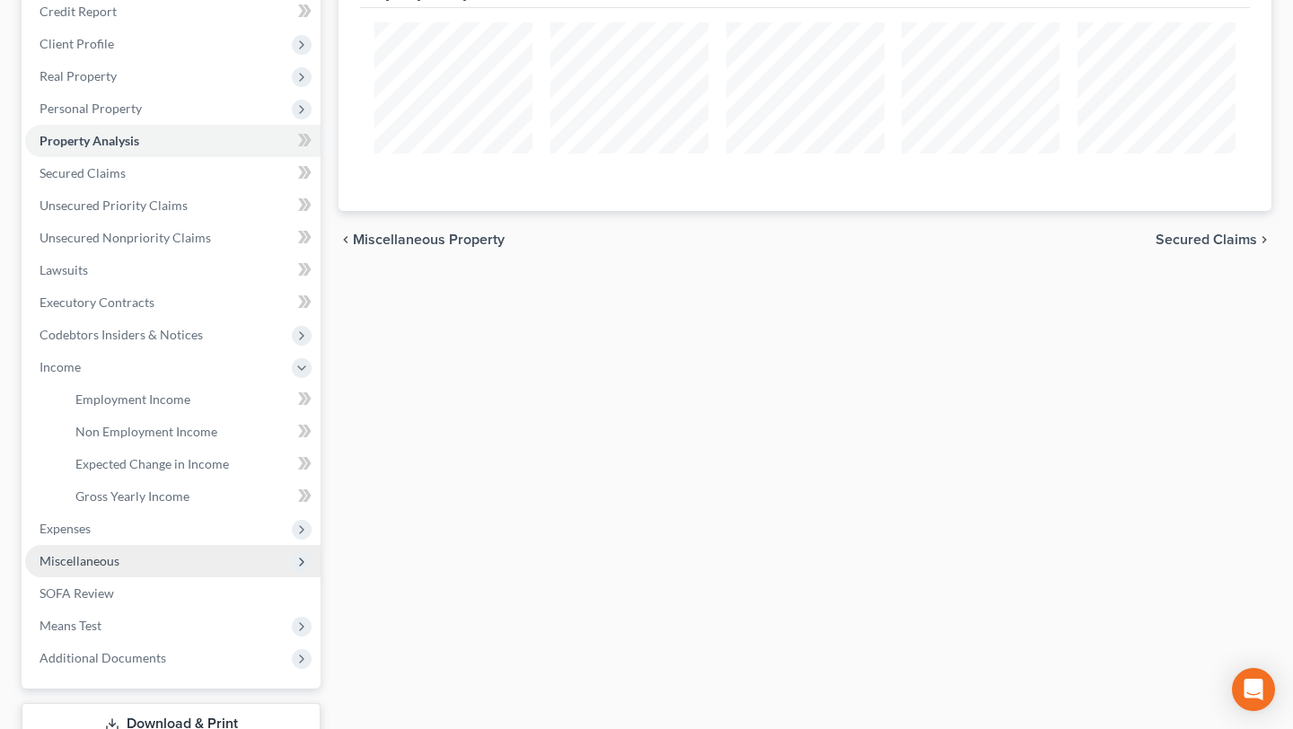
click at [127, 562] on span "Miscellaneous" at bounding box center [172, 561] width 295 height 32
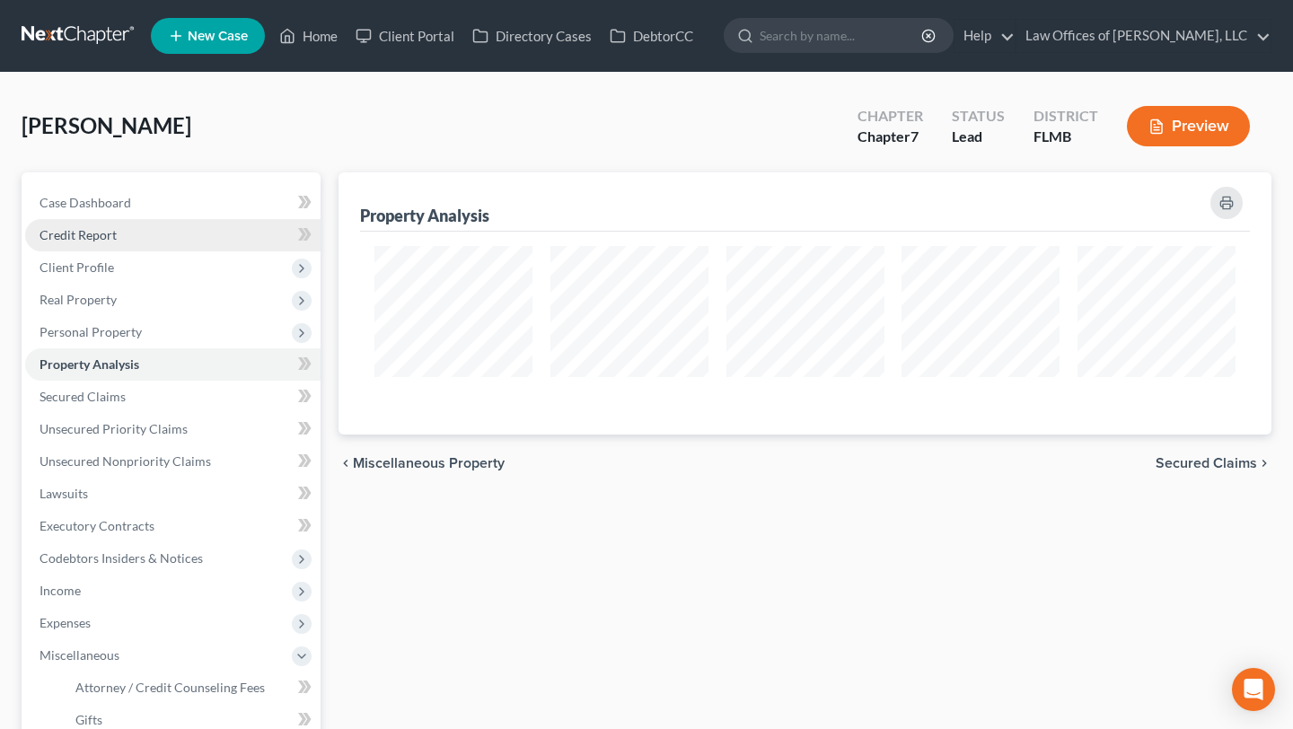
click at [131, 229] on link "Credit Report" at bounding box center [172, 235] width 295 height 32
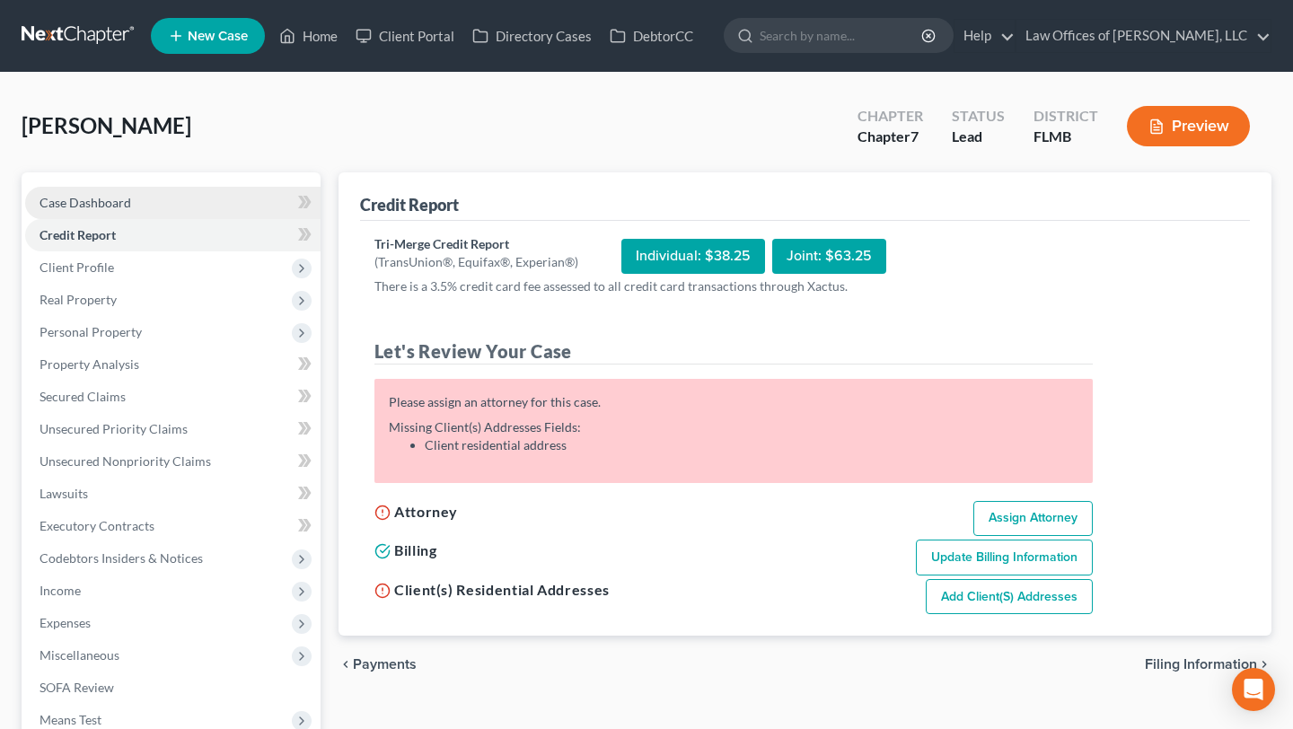
click at [133, 205] on link "Case Dashboard" at bounding box center [172, 203] width 295 height 32
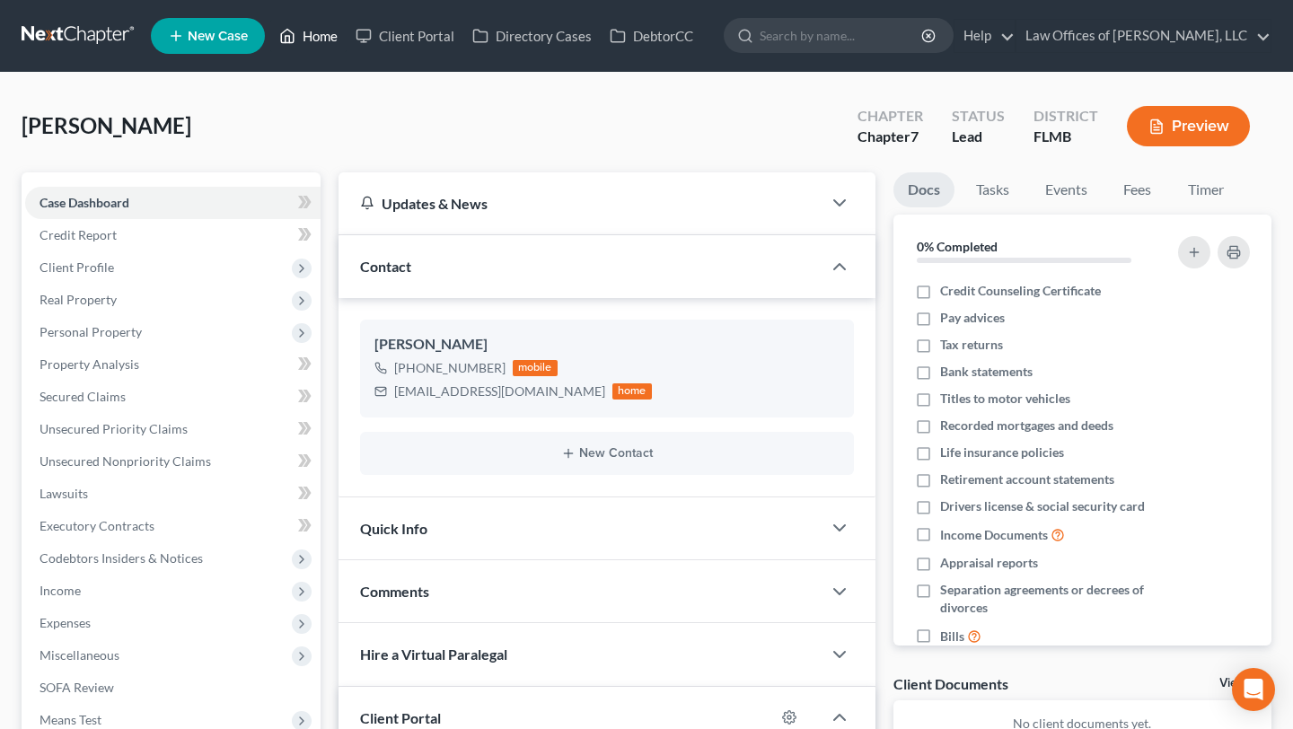
click at [312, 45] on link "Home" at bounding box center [308, 36] width 76 height 32
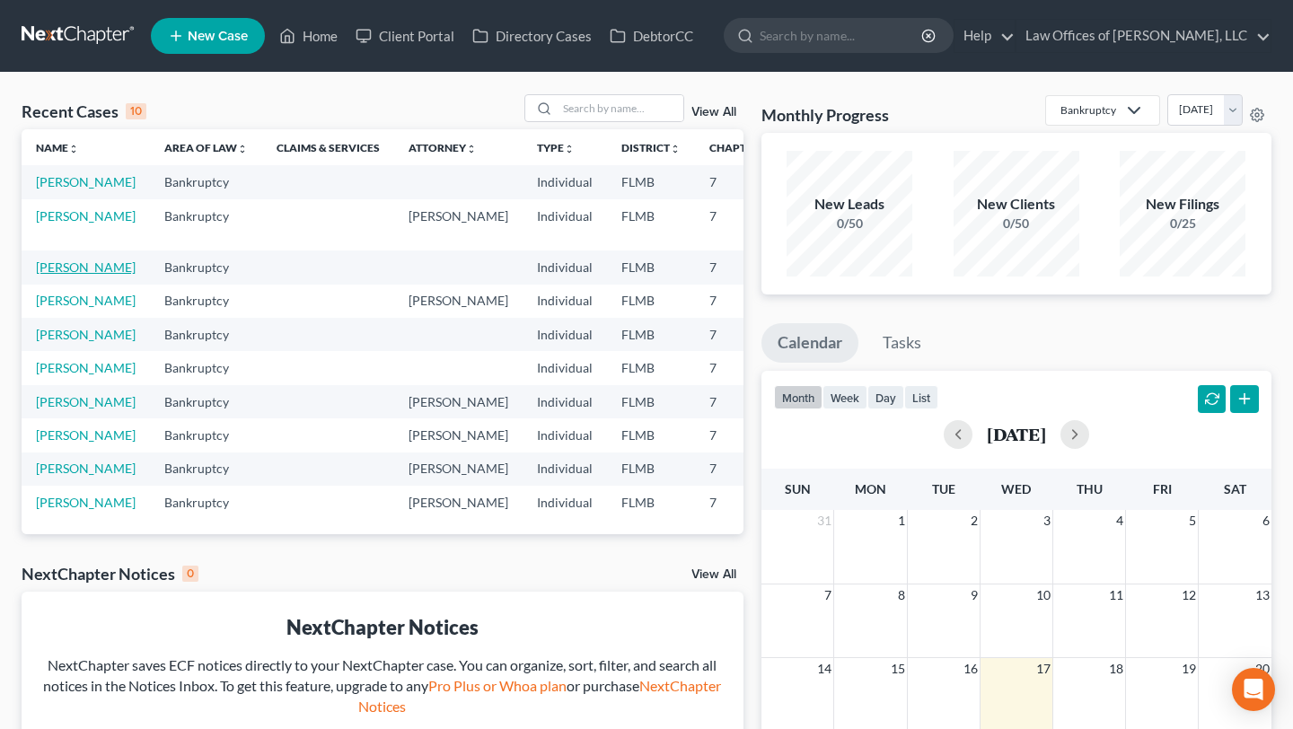
click at [72, 275] on link "[PERSON_NAME]" at bounding box center [86, 267] width 100 height 15
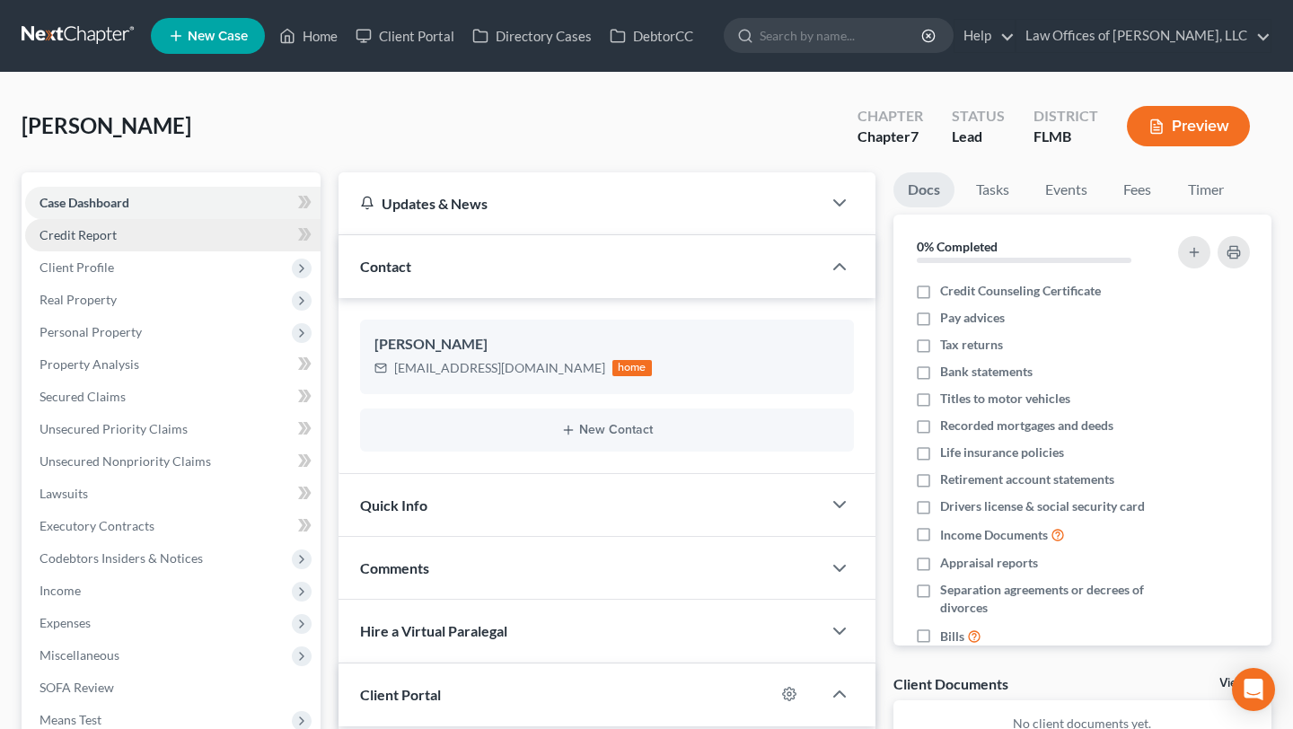
click at [172, 235] on link "Credit Report" at bounding box center [172, 235] width 295 height 32
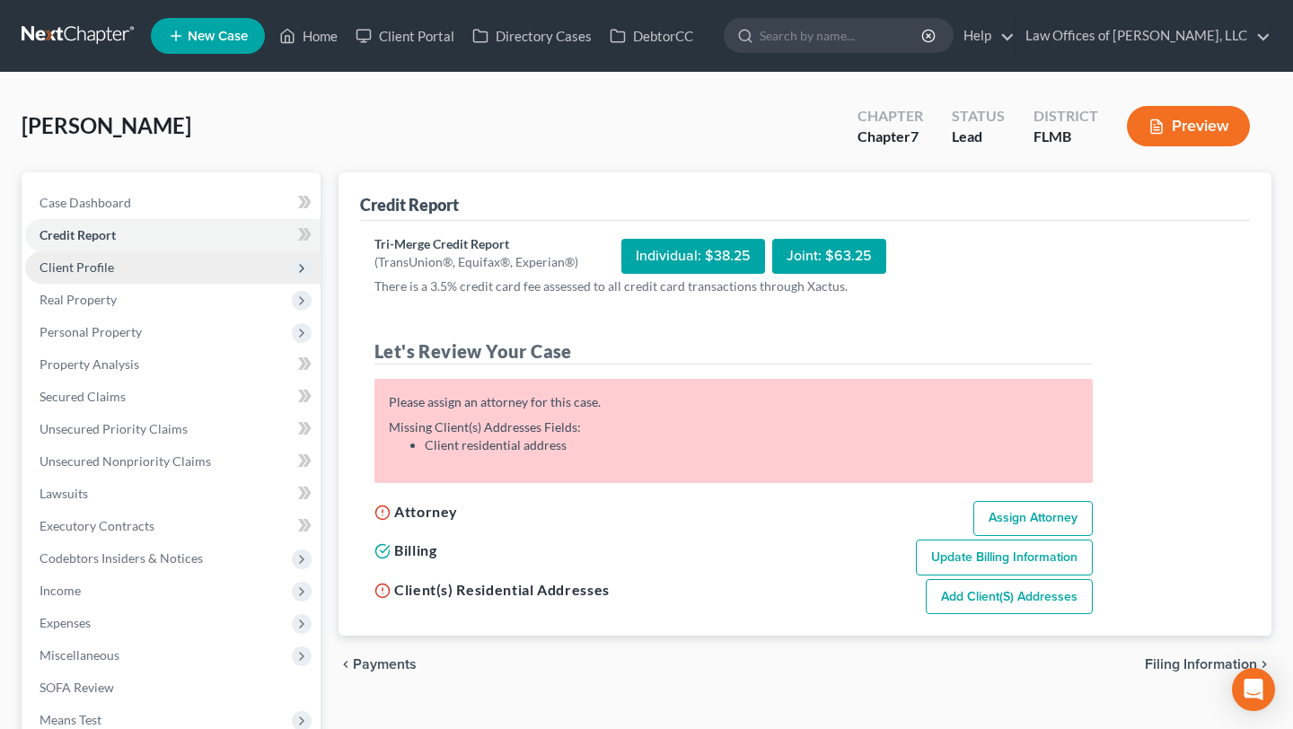
click at [172, 275] on span "Client Profile" at bounding box center [172, 267] width 295 height 32
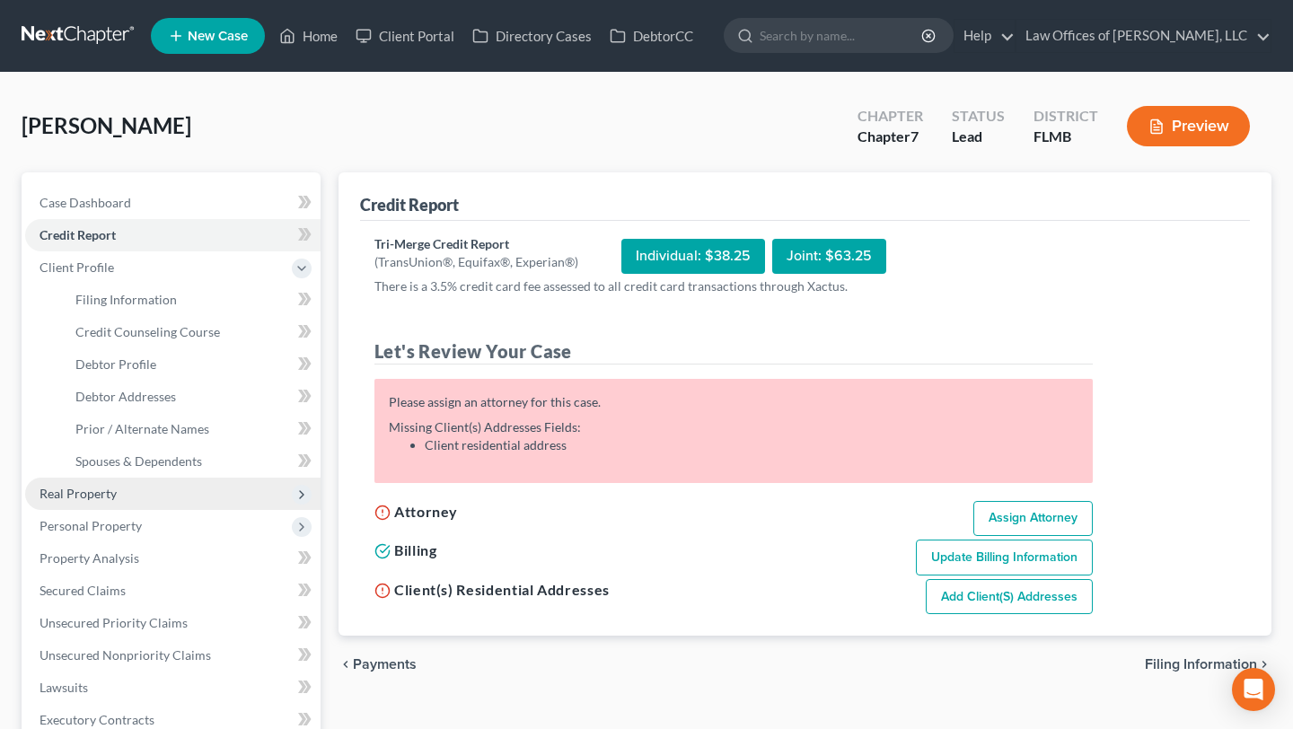
click at [159, 497] on span "Real Property" at bounding box center [172, 494] width 295 height 32
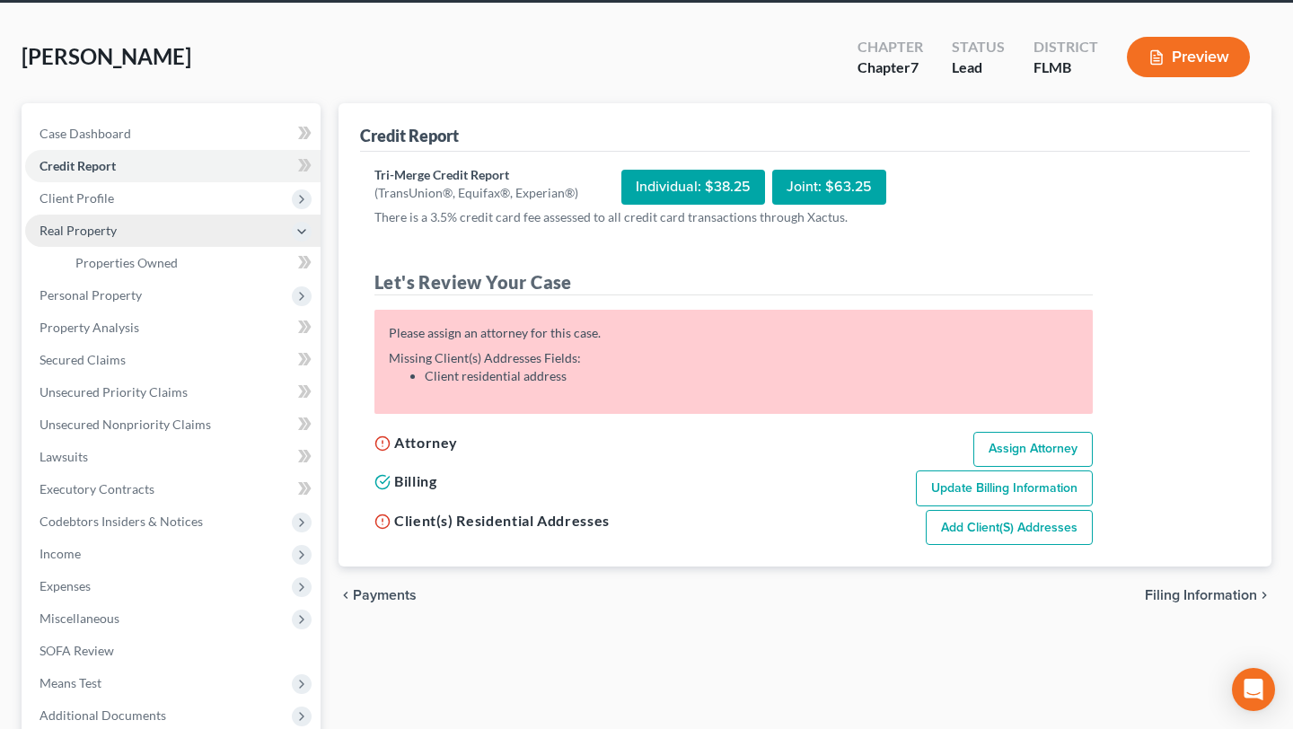
scroll to position [73, 0]
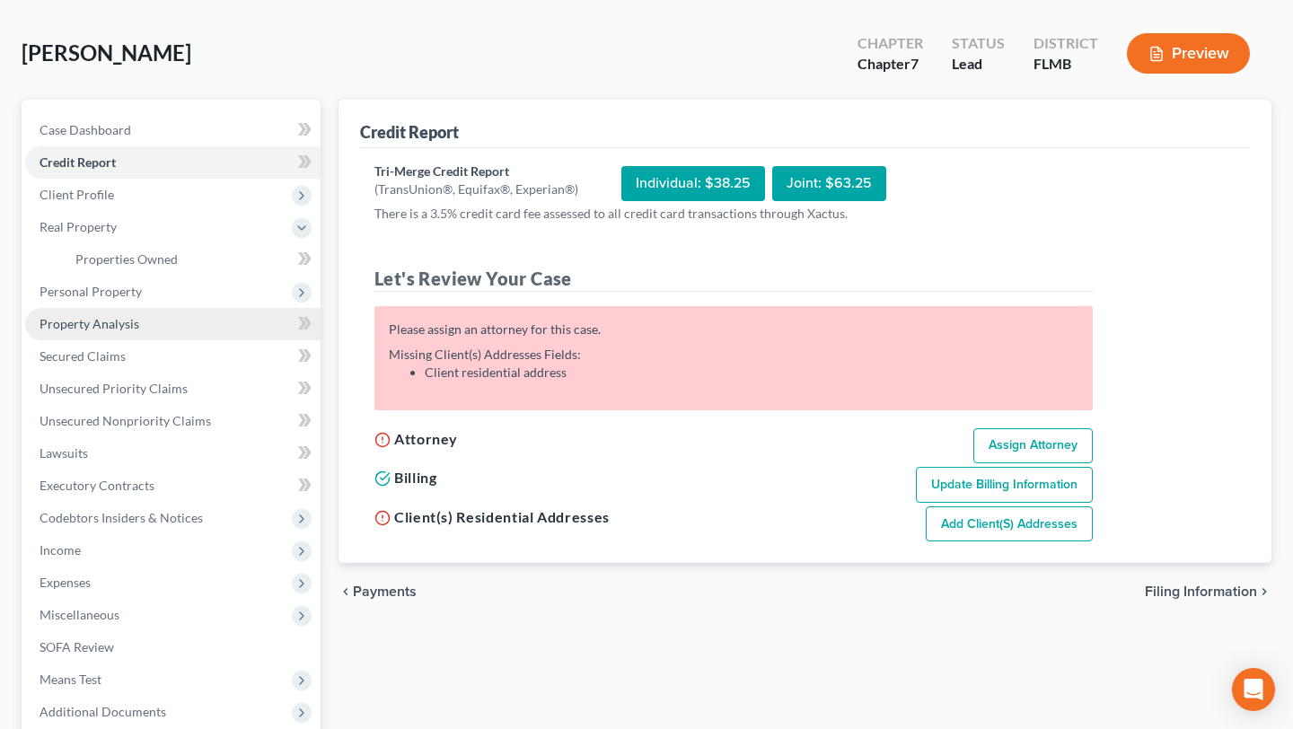
click at [137, 310] on link "Property Analysis" at bounding box center [172, 324] width 295 height 32
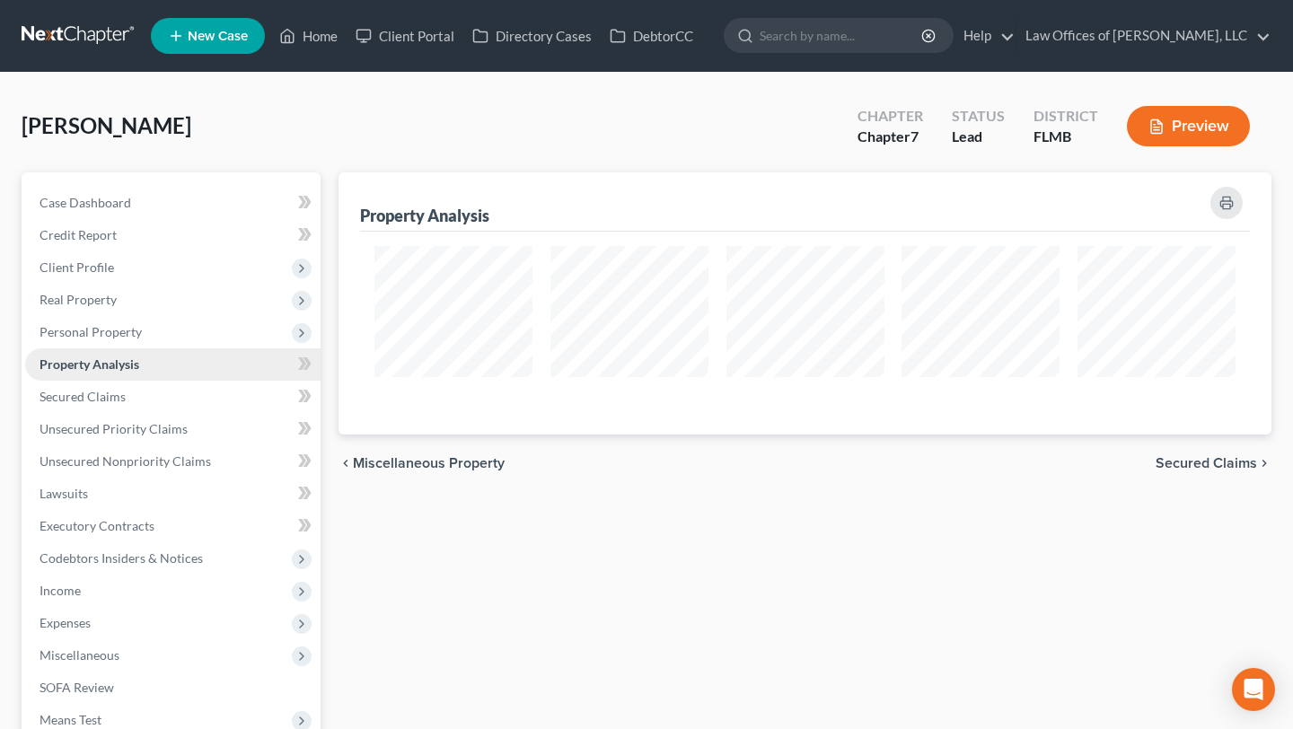
scroll to position [262, 933]
click at [142, 385] on link "Secured Claims" at bounding box center [172, 397] width 295 height 32
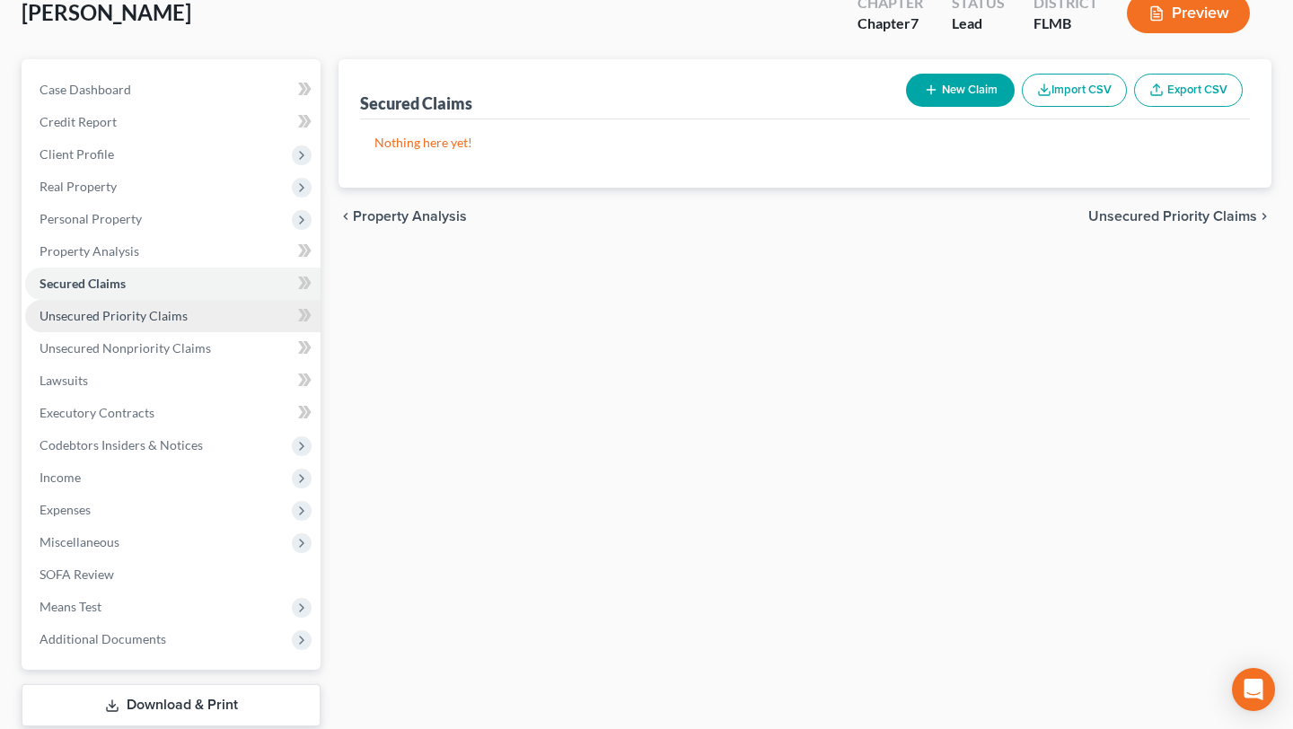
click at [145, 309] on span "Unsecured Priority Claims" at bounding box center [114, 315] width 148 height 15
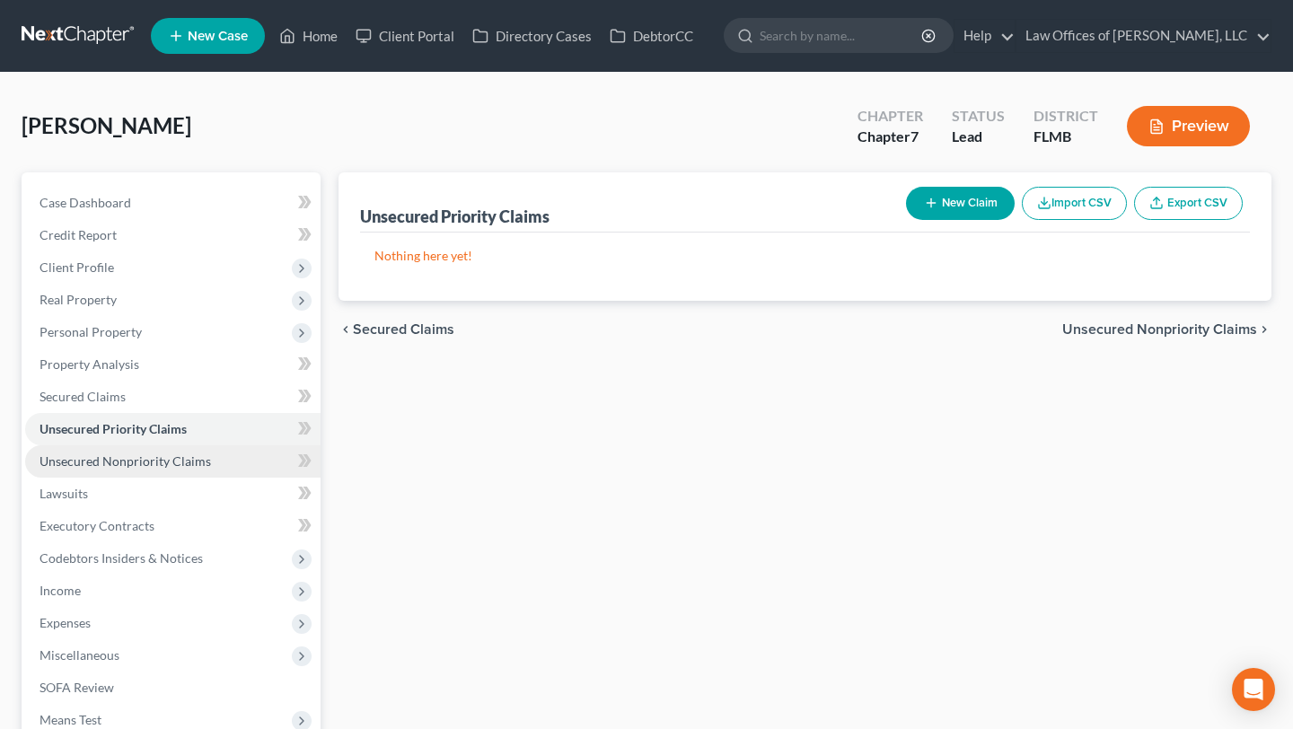
click at [159, 468] on link "Unsecured Nonpriority Claims" at bounding box center [172, 461] width 295 height 32
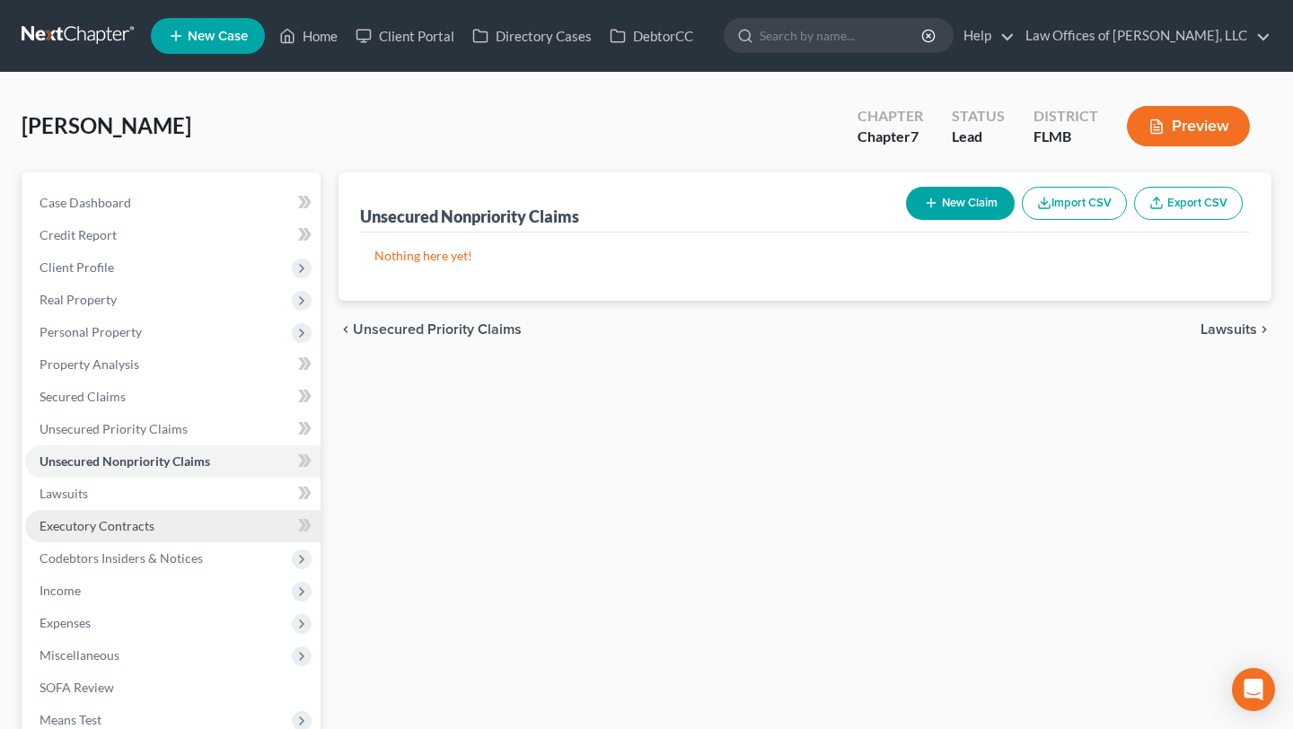
click at [149, 519] on span "Executory Contracts" at bounding box center [97, 525] width 115 height 15
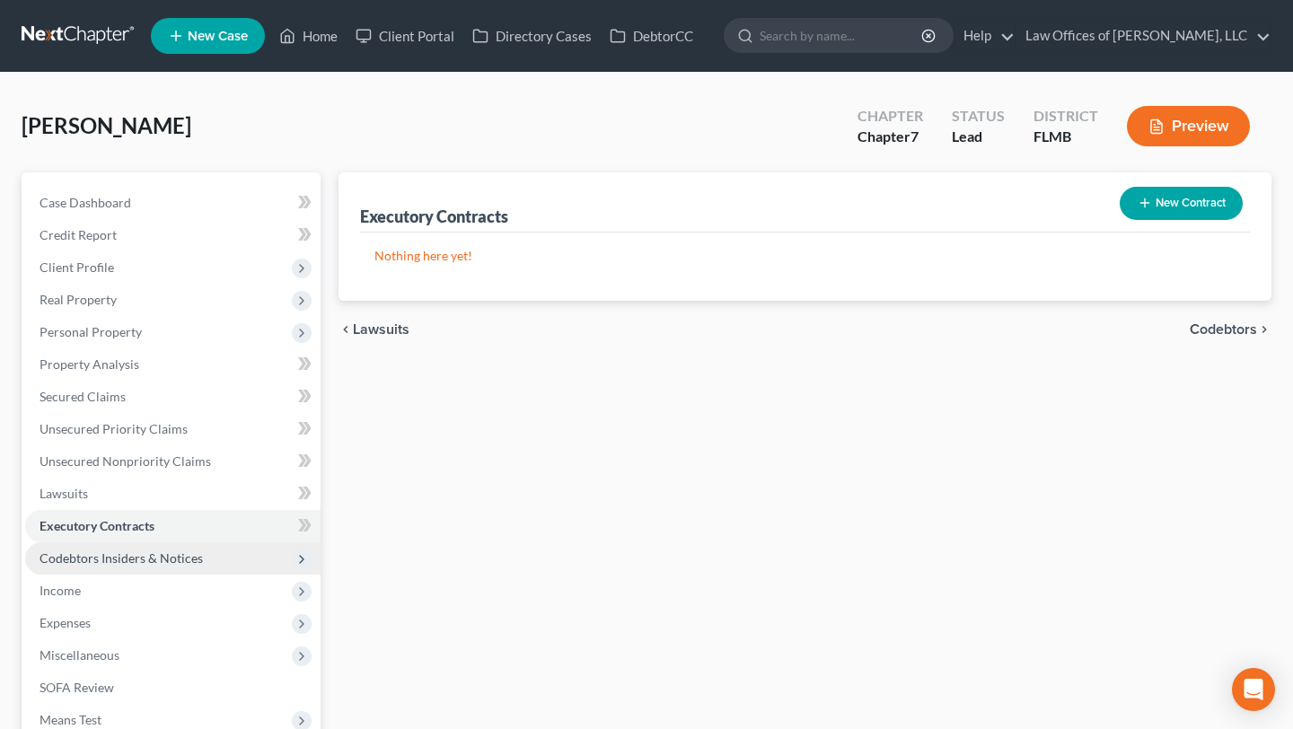
click at [164, 571] on span "Codebtors Insiders & Notices" at bounding box center [172, 558] width 295 height 32
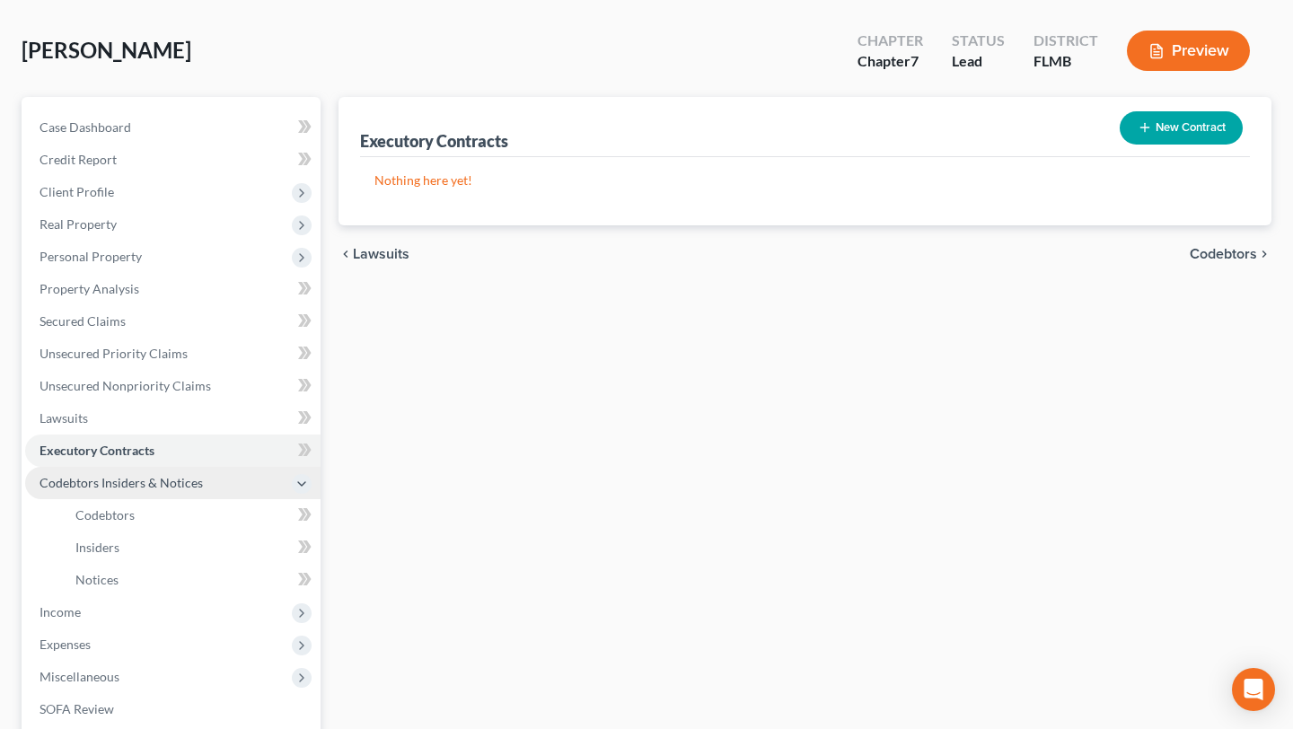
scroll to position [101, 0]
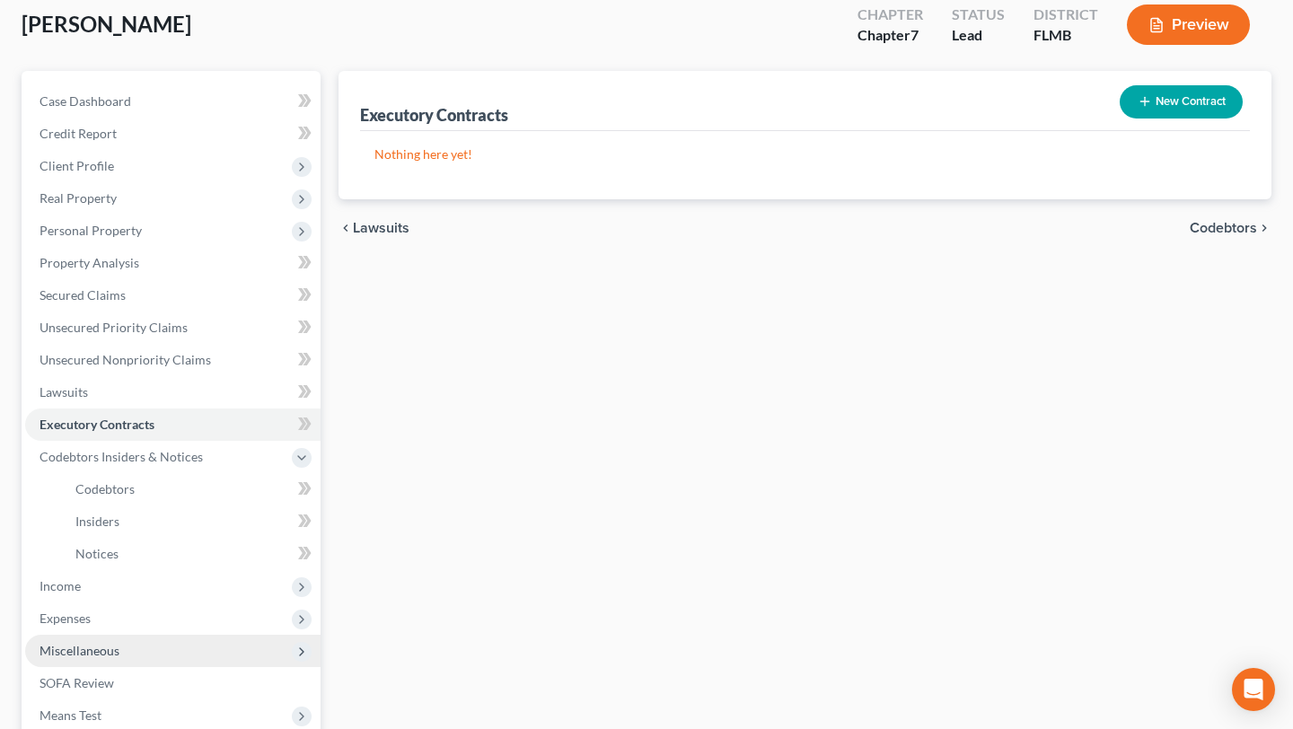
click at [160, 636] on span "Miscellaneous" at bounding box center [172, 651] width 295 height 32
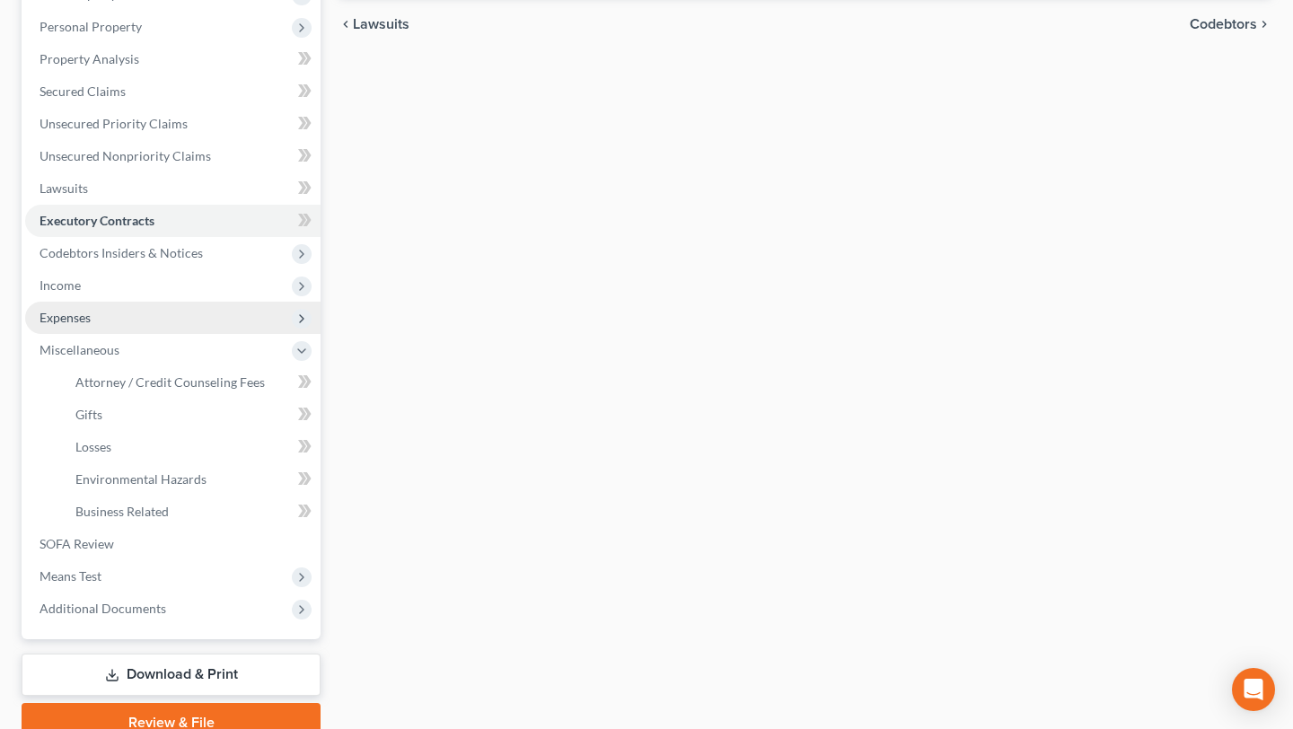
scroll to position [385, 0]
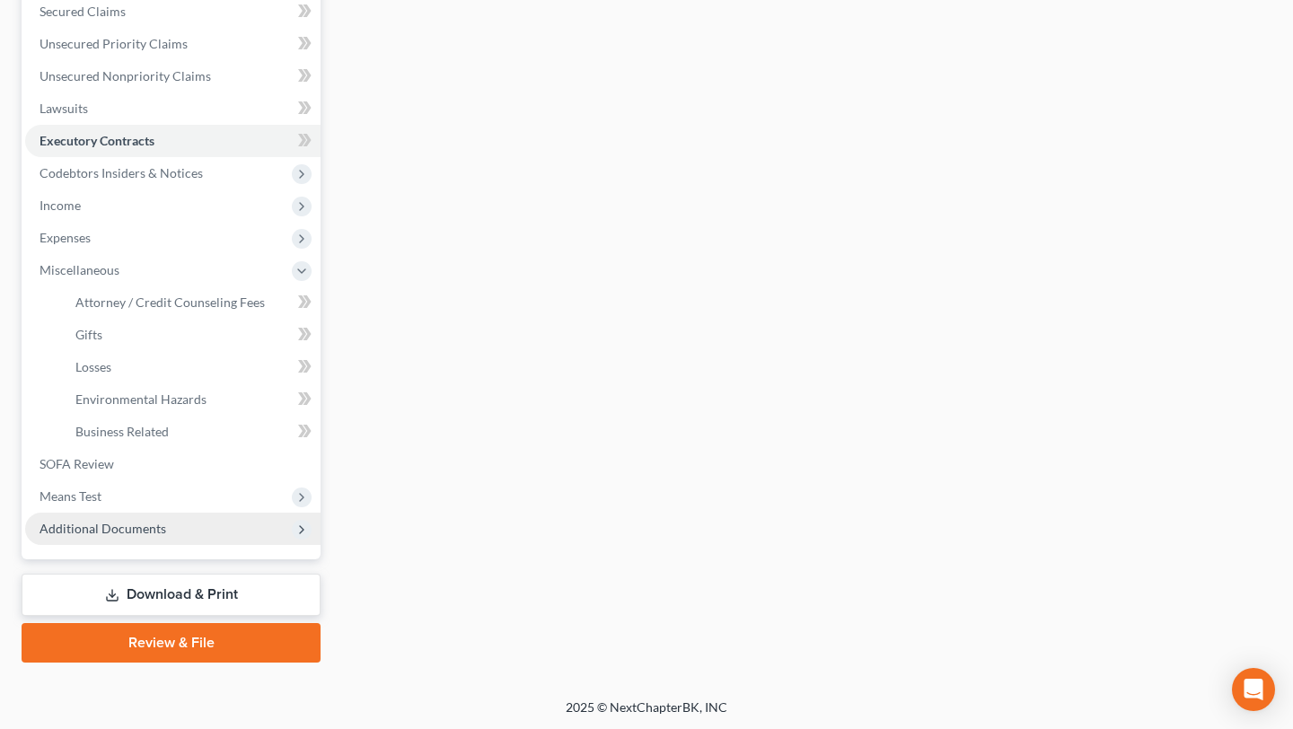
click at [174, 528] on span "Additional Documents" at bounding box center [172, 529] width 295 height 32
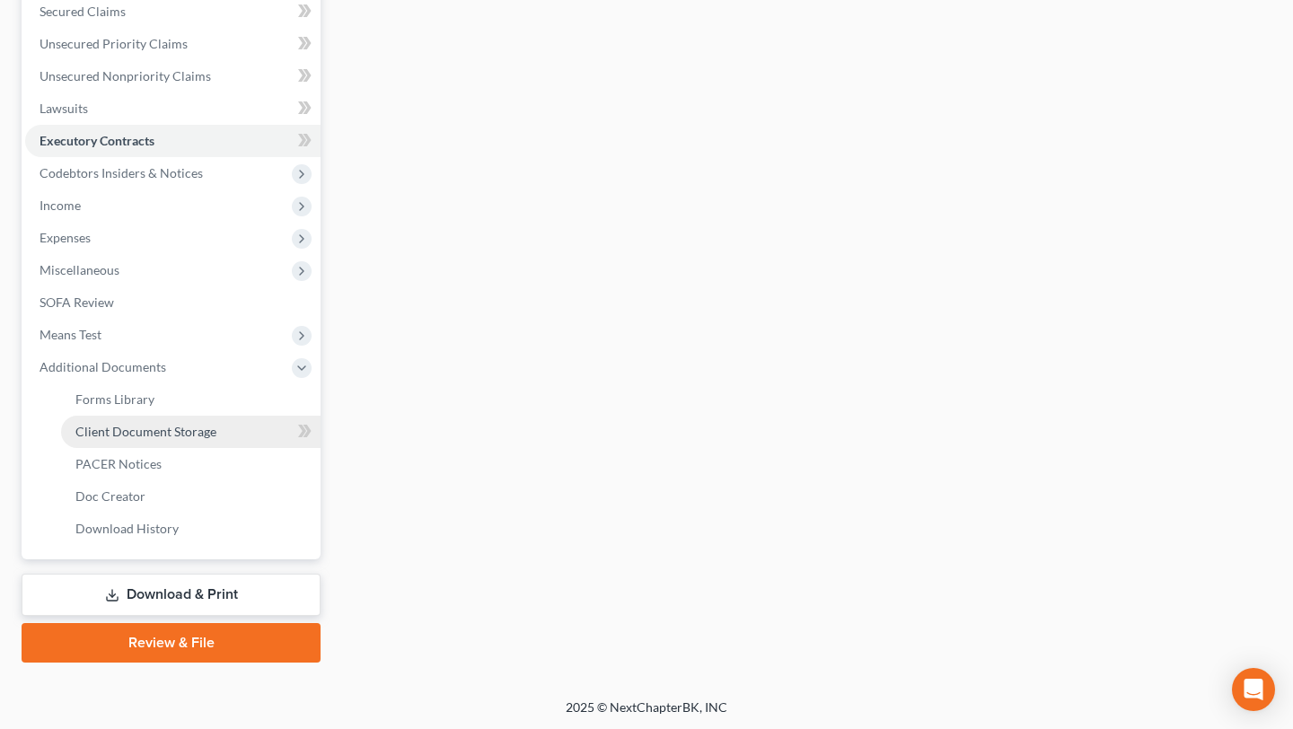
click at [208, 424] on span "Client Document Storage" at bounding box center [145, 431] width 141 height 15
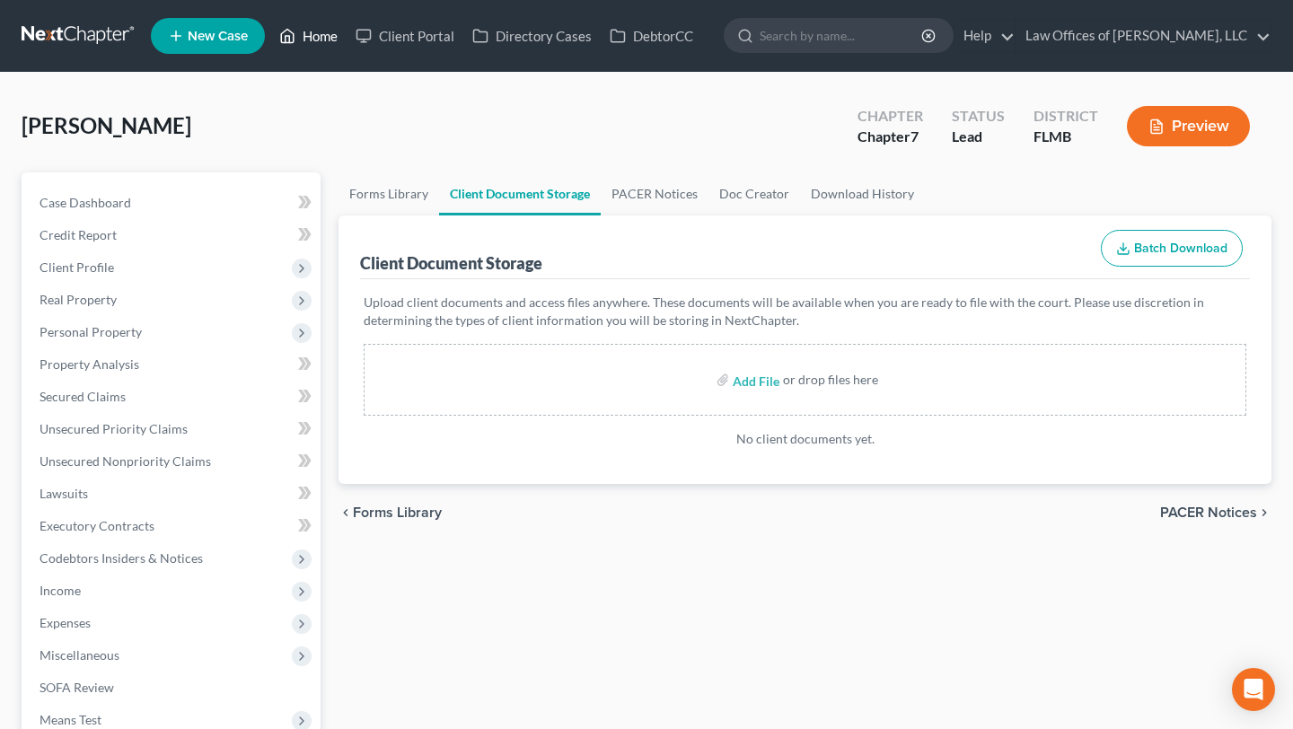
click at [313, 25] on link "Home" at bounding box center [308, 36] width 76 height 32
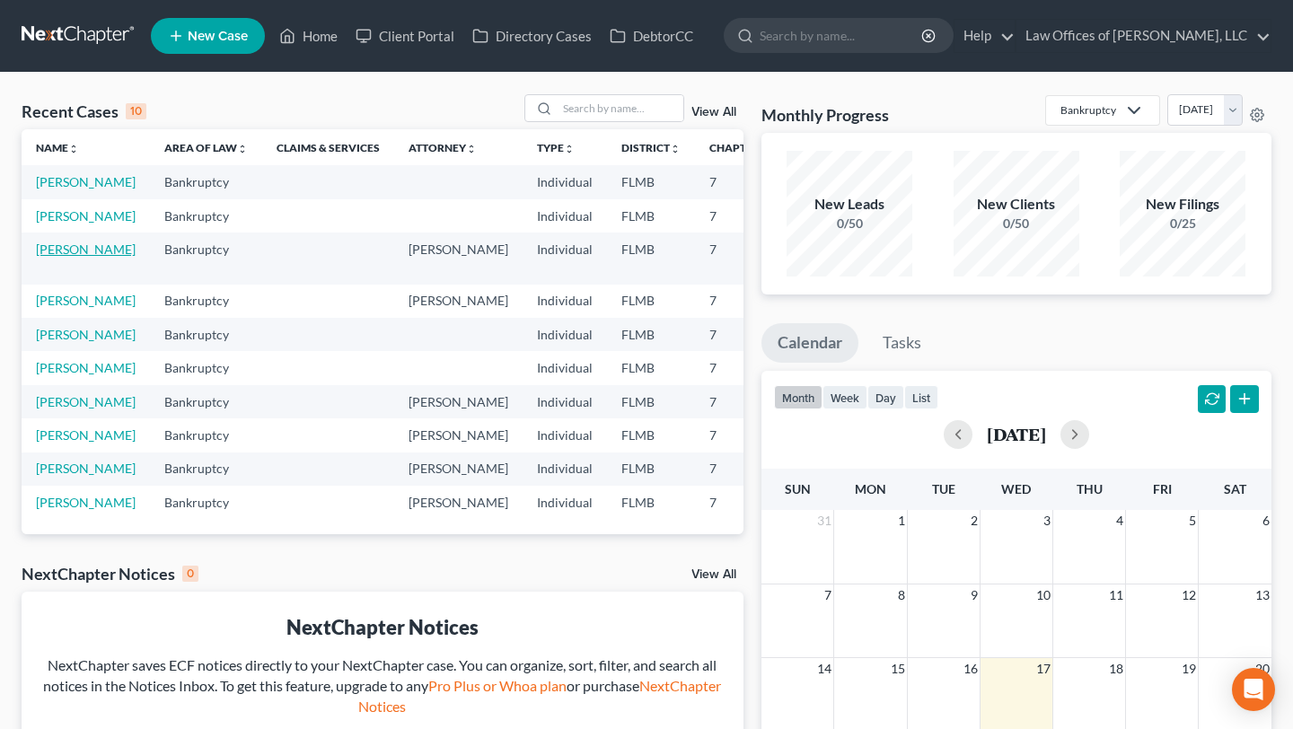
click at [69, 257] on link "[PERSON_NAME]" at bounding box center [86, 249] width 100 height 15
select select "3"
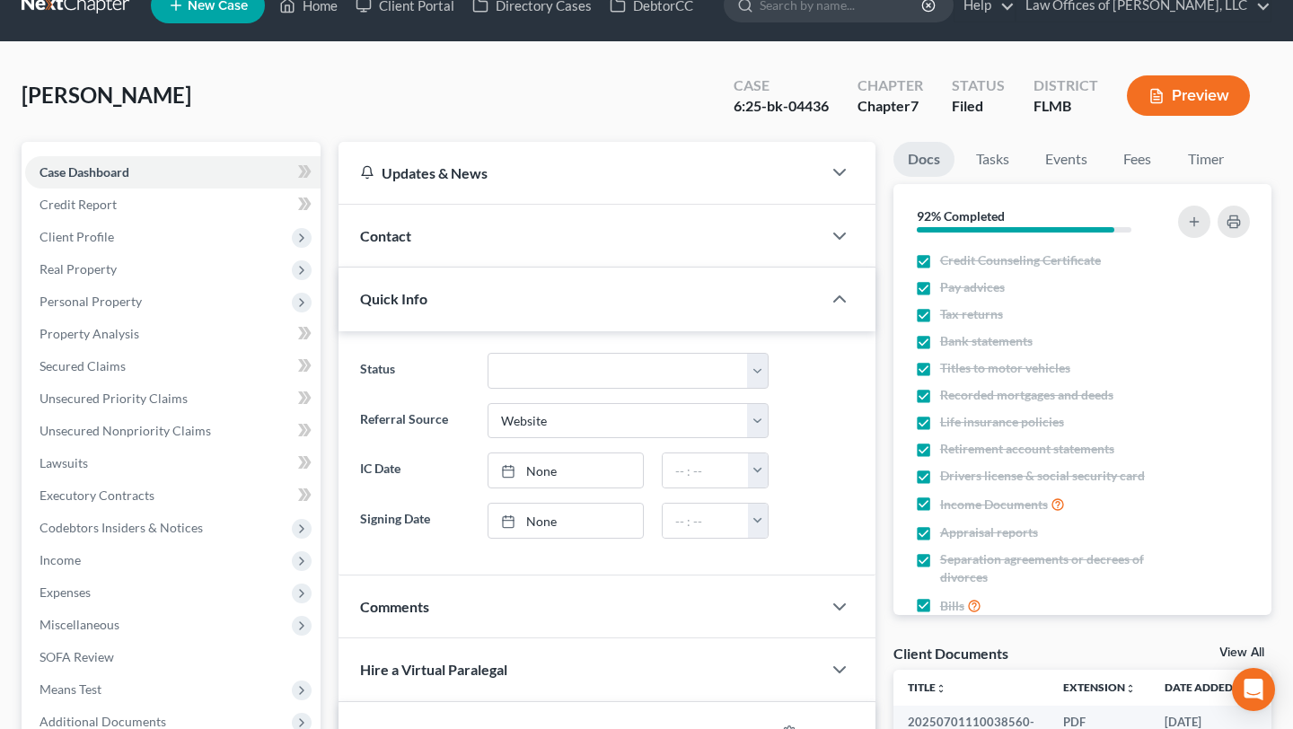
scroll to position [34, 0]
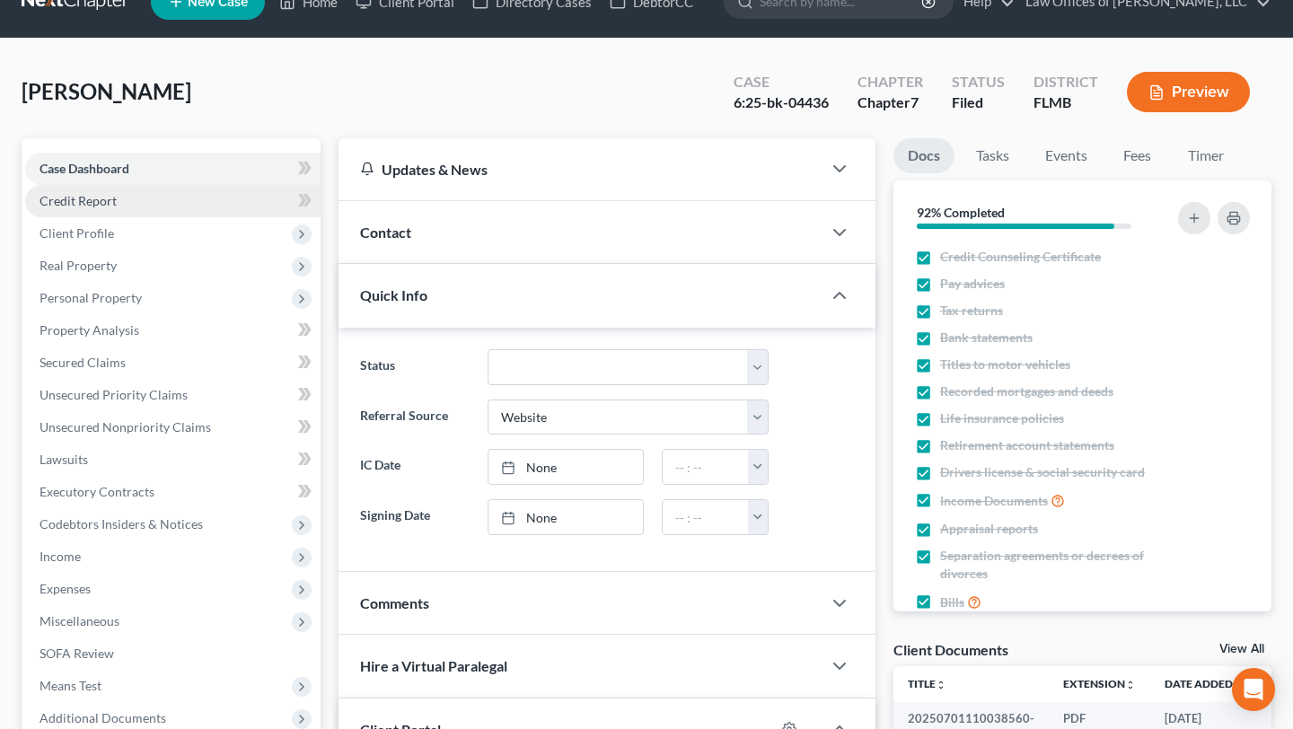
click at [237, 197] on link "Credit Report" at bounding box center [172, 201] width 295 height 32
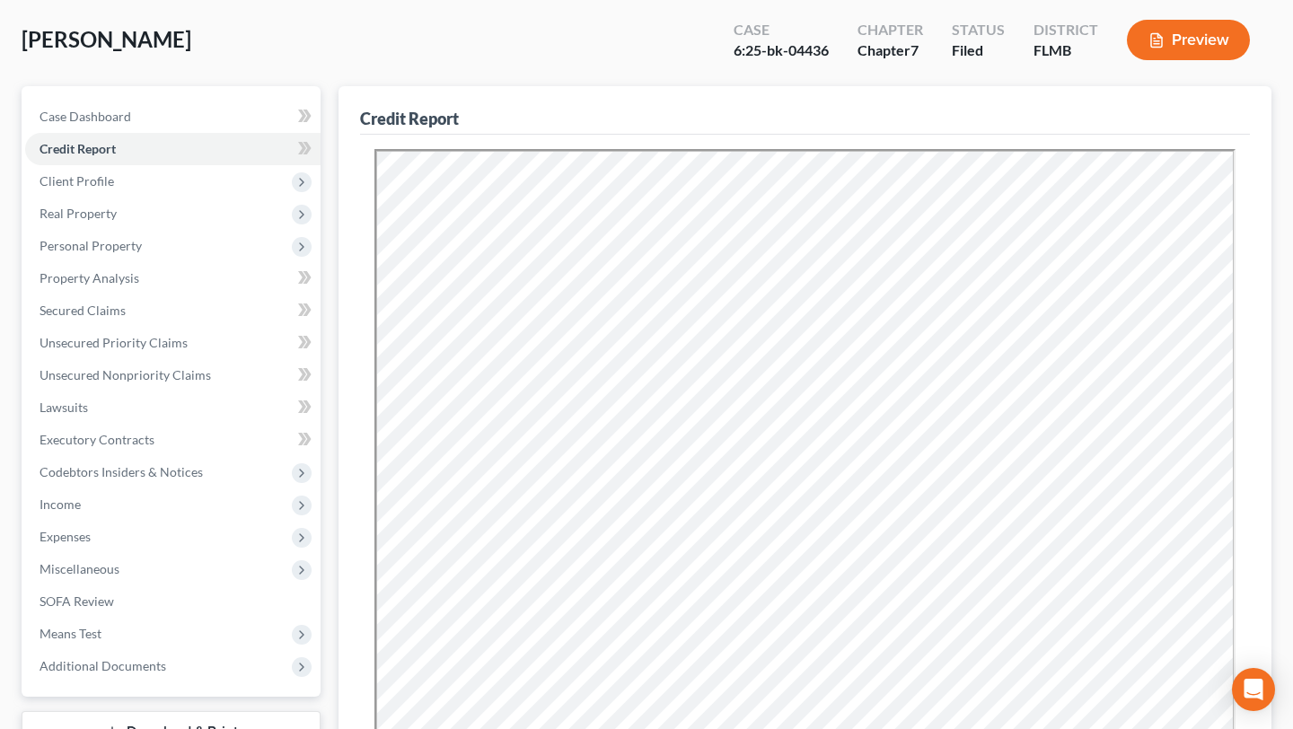
scroll to position [89, 0]
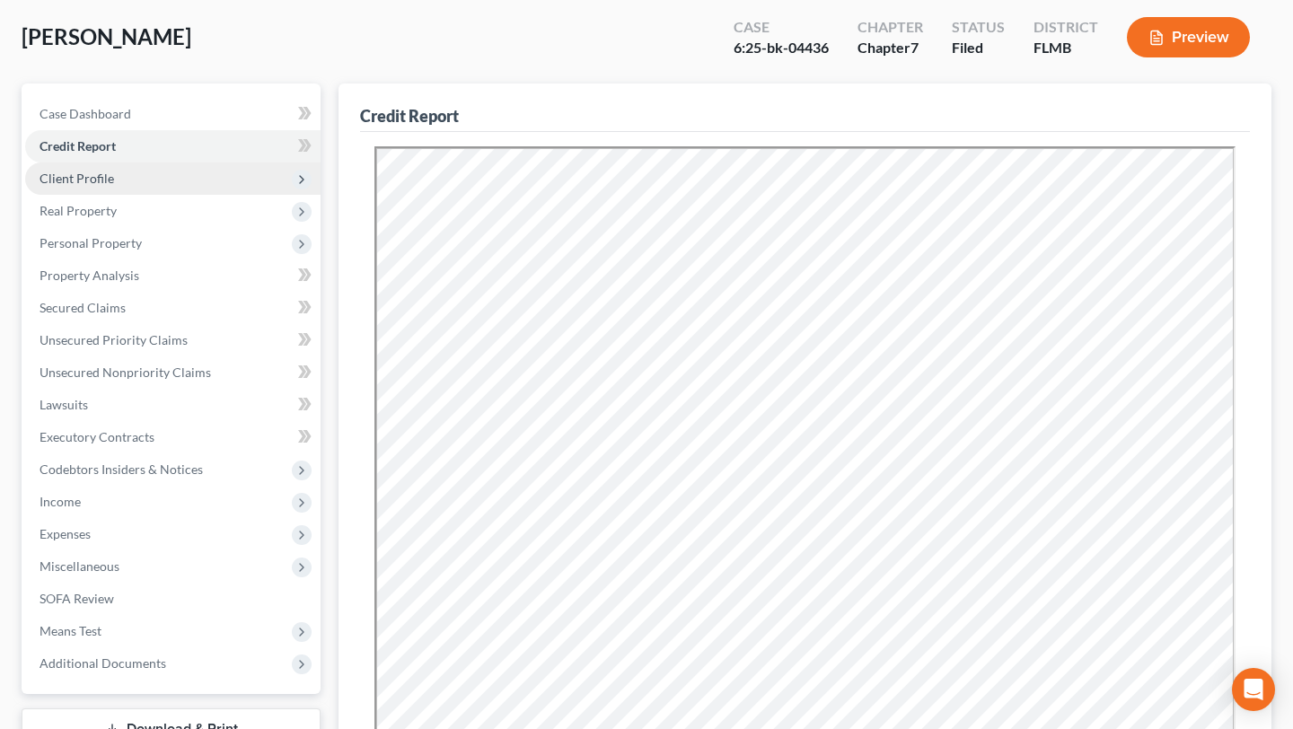
click at [196, 191] on span "Client Profile" at bounding box center [172, 179] width 295 height 32
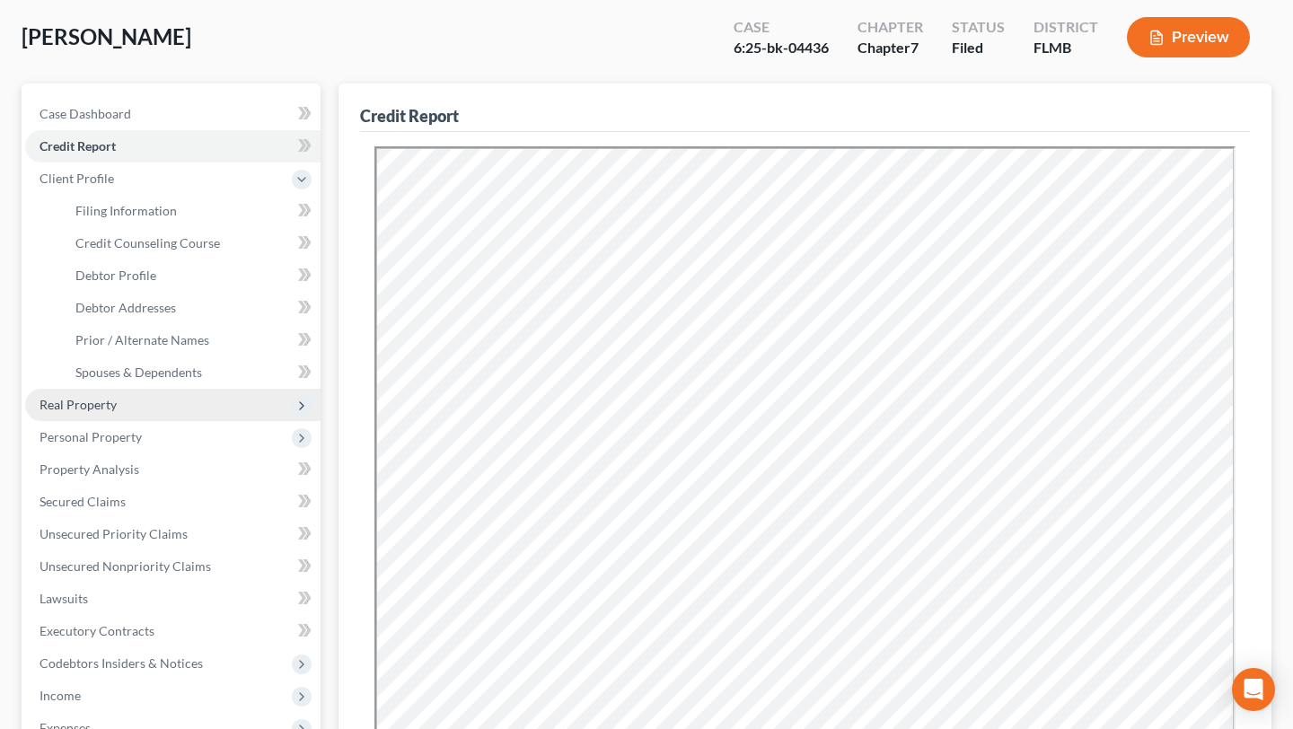
click at [141, 410] on span "Real Property" at bounding box center [172, 405] width 295 height 32
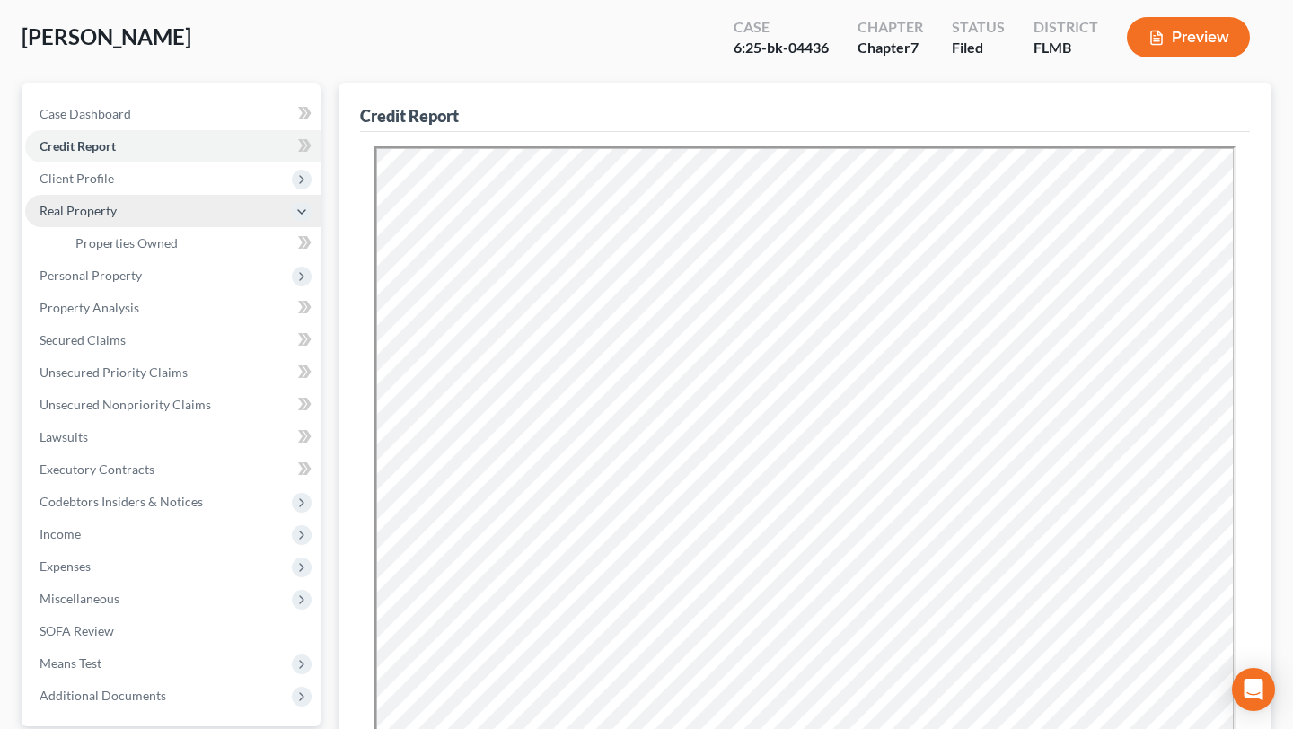
scroll to position [428, 0]
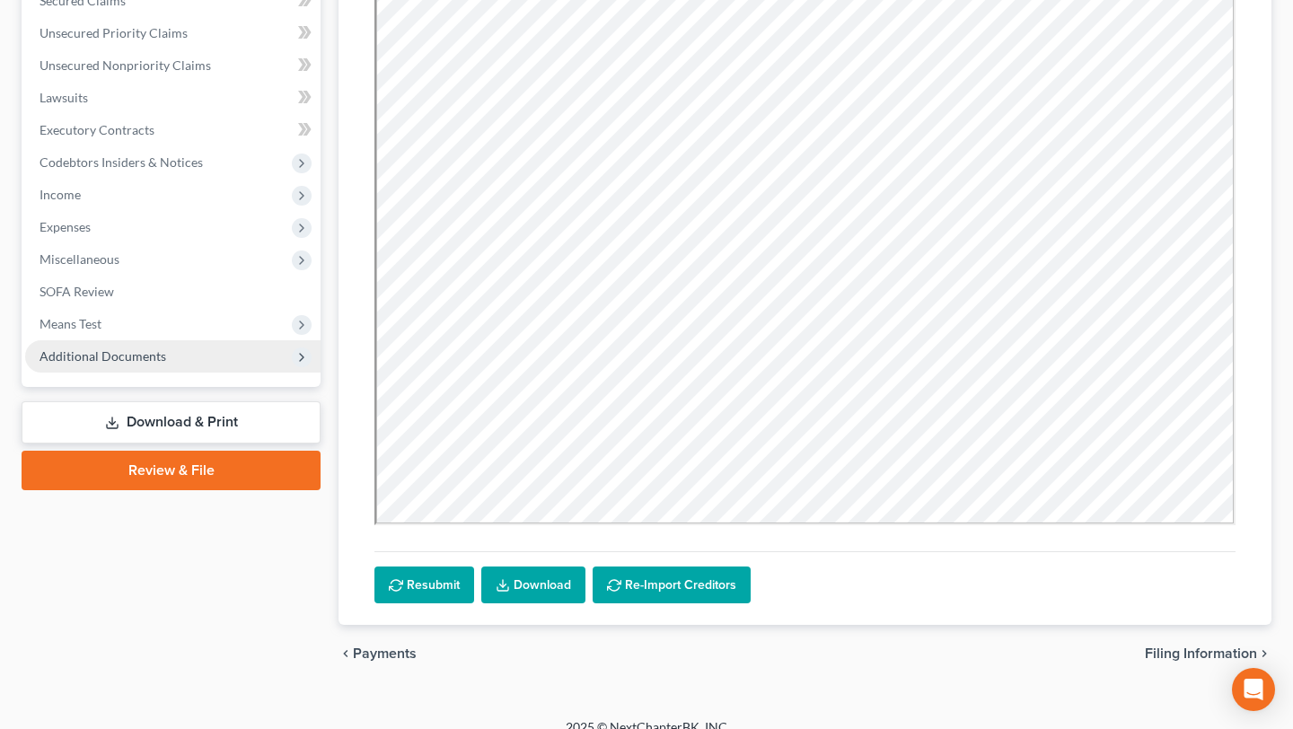
click at [136, 357] on span "Additional Documents" at bounding box center [103, 355] width 127 height 15
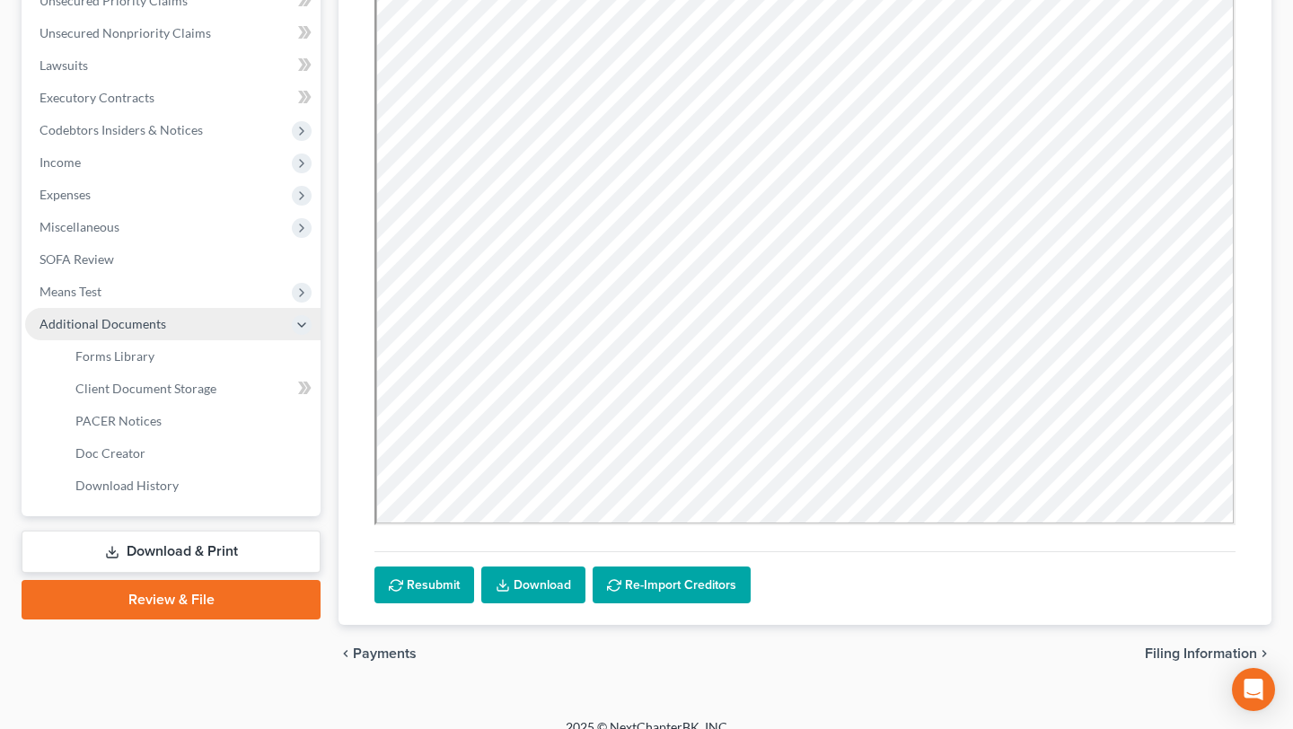
scroll to position [396, 0]
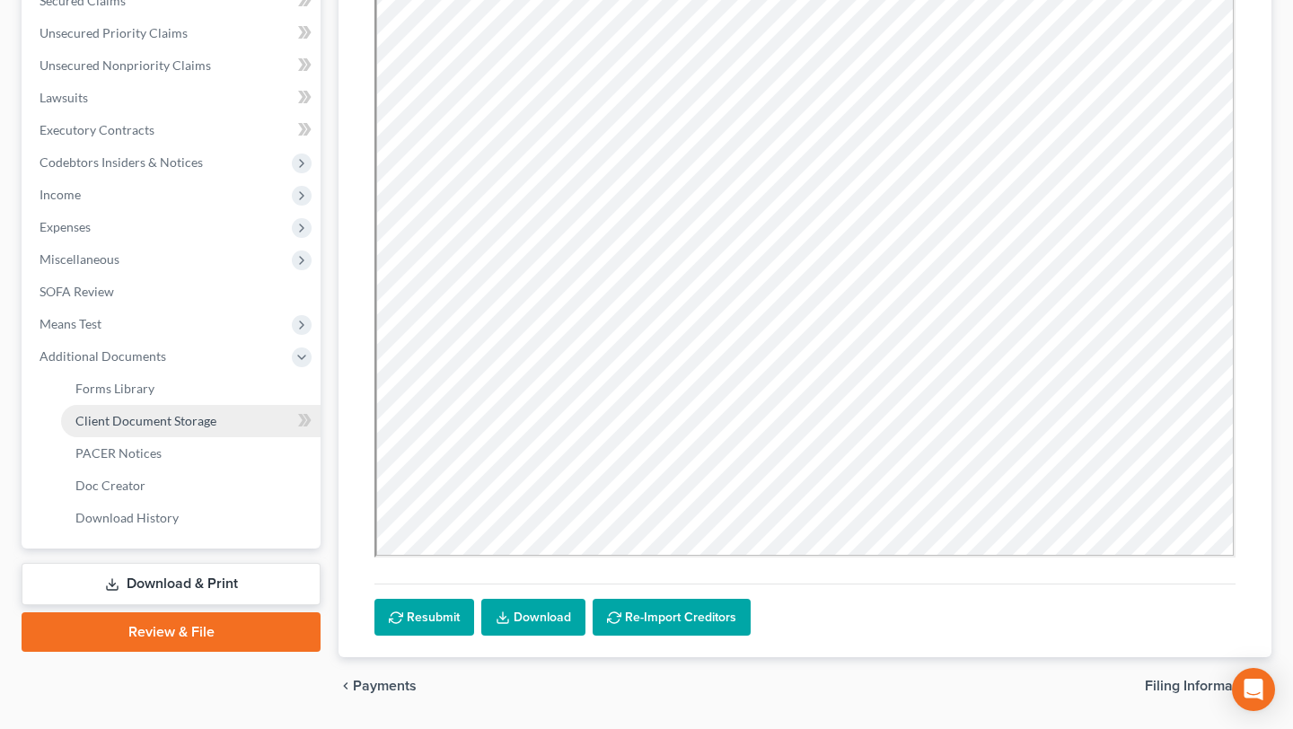
click at [145, 425] on span "Client Document Storage" at bounding box center [145, 420] width 141 height 15
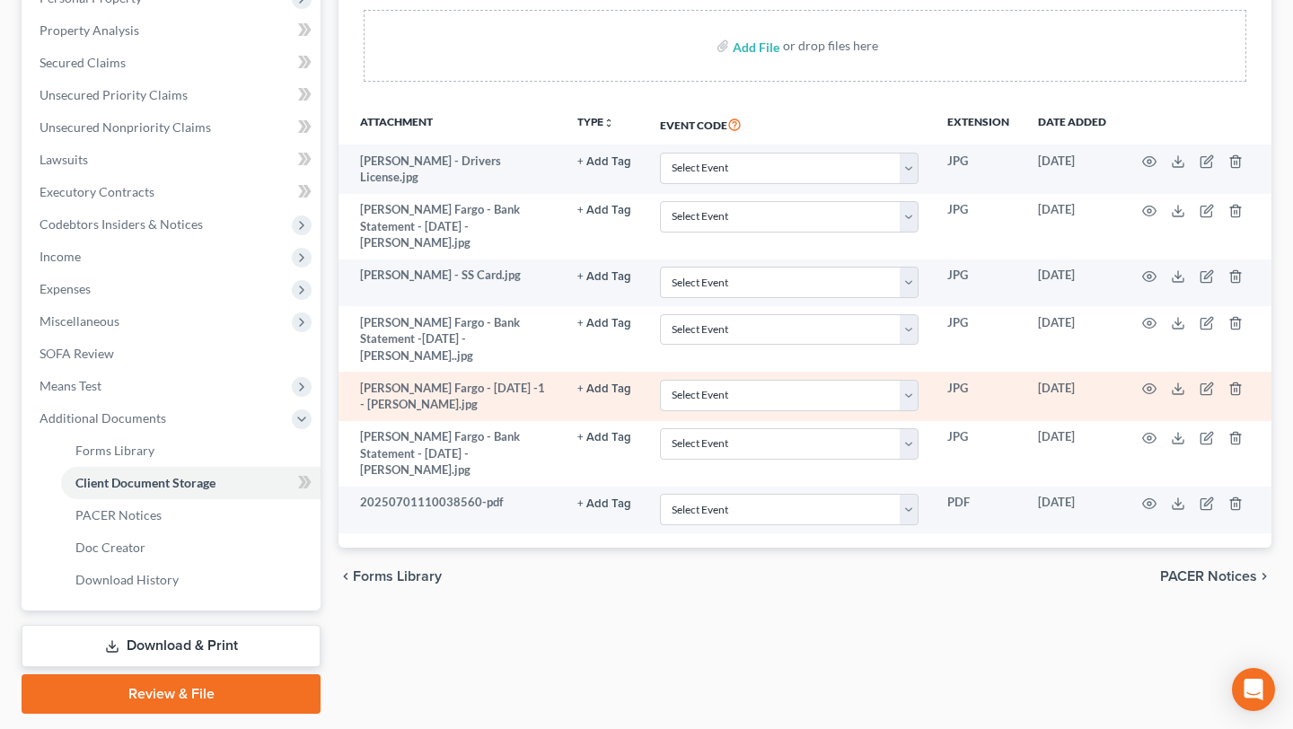
scroll to position [351, 0]
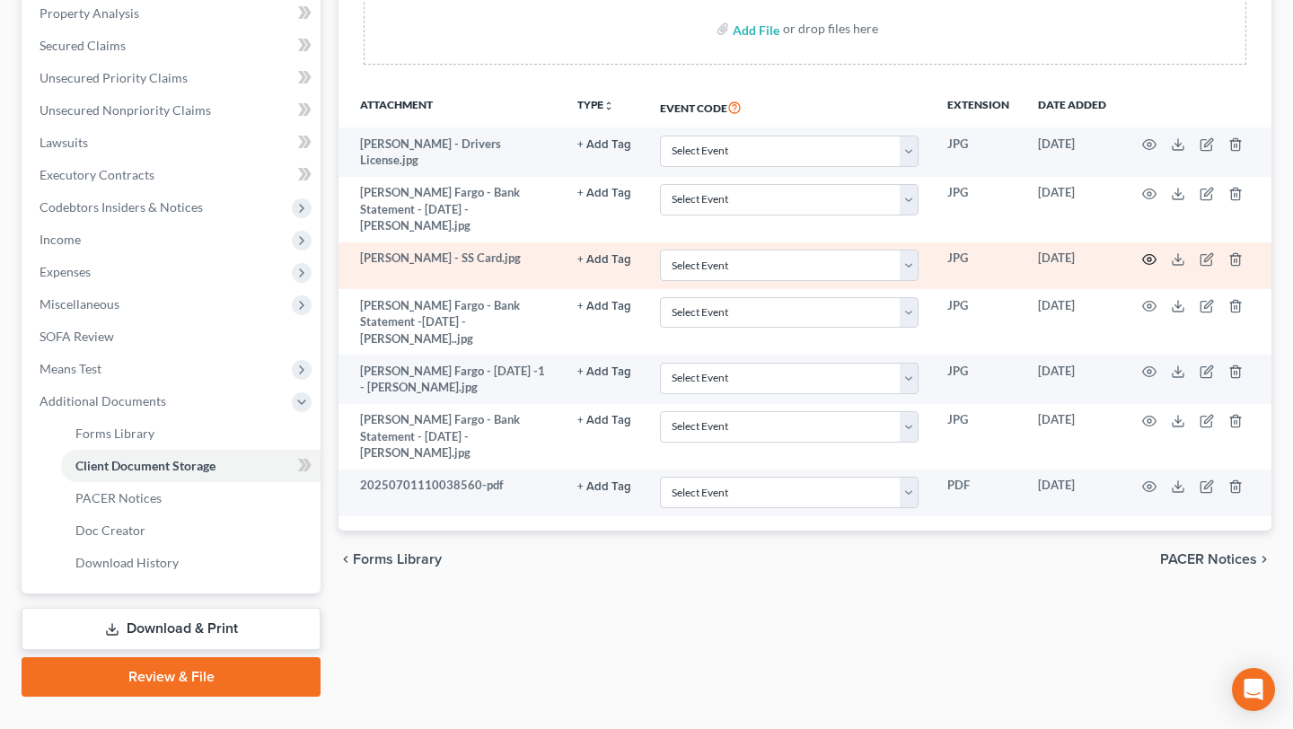
click at [1152, 252] on icon "button" at bounding box center [1149, 259] width 14 height 14
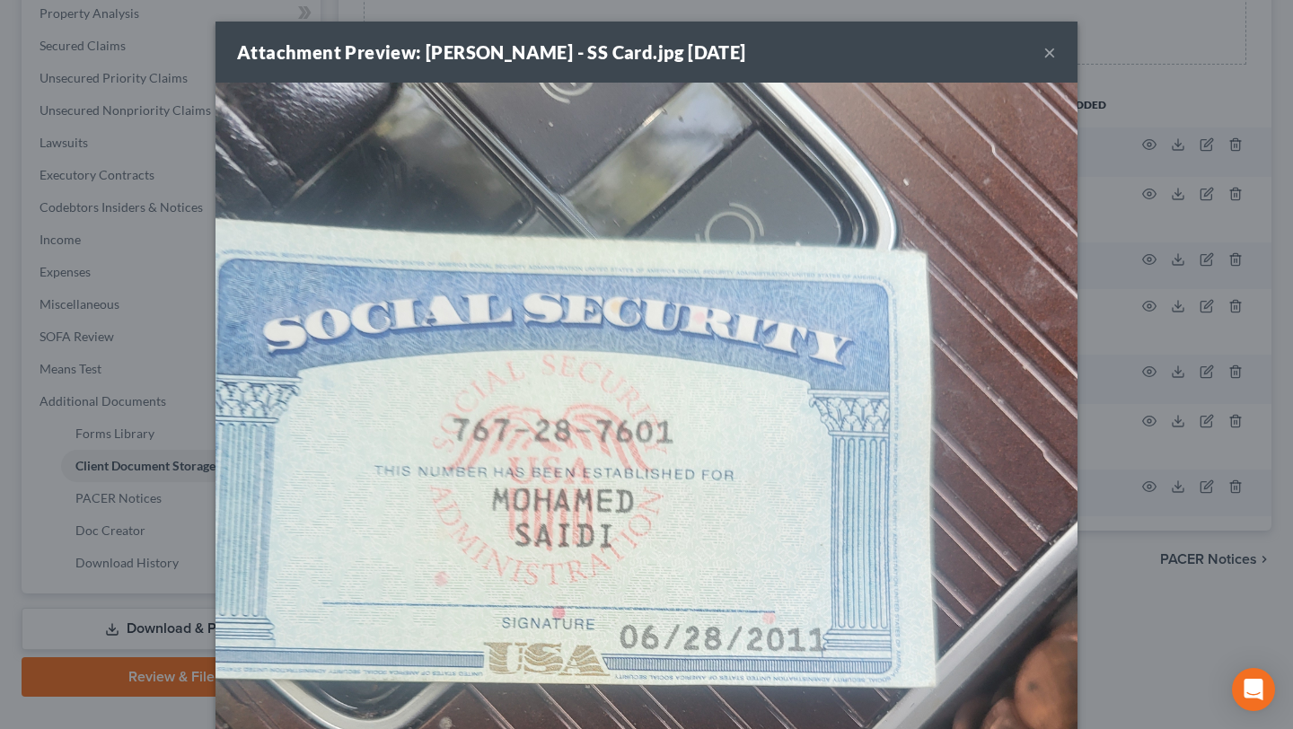
click at [1048, 54] on button "×" at bounding box center [1050, 52] width 13 height 22
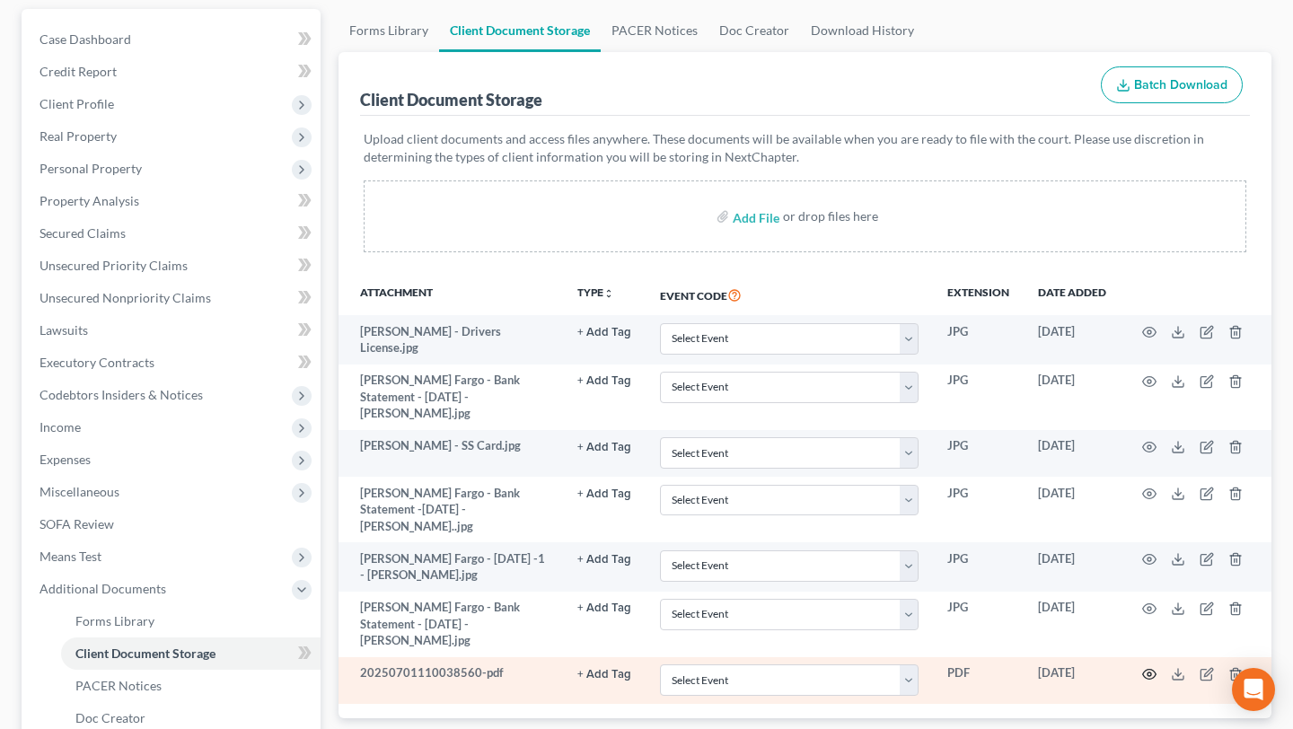
click at [1148, 673] on circle "button" at bounding box center [1150, 675] width 4 height 4
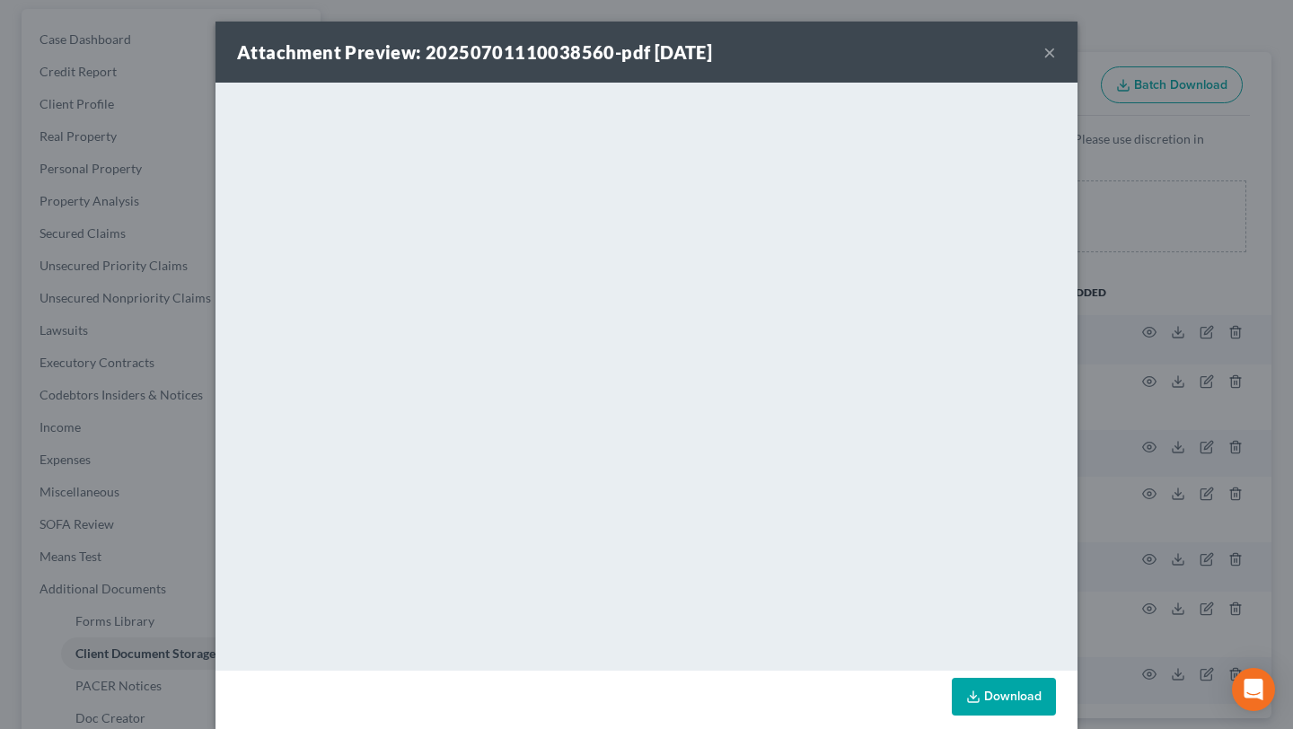
scroll to position [22, 0]
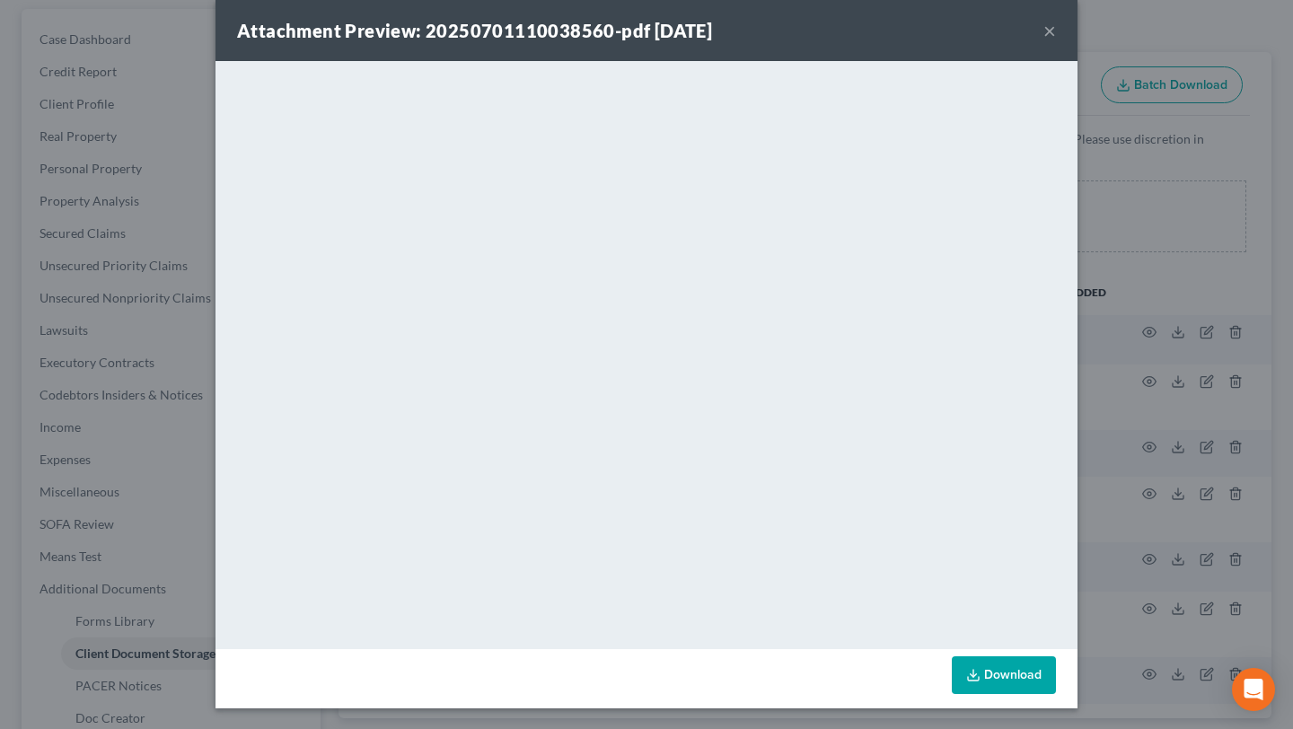
click at [1051, 26] on button "×" at bounding box center [1050, 31] width 13 height 22
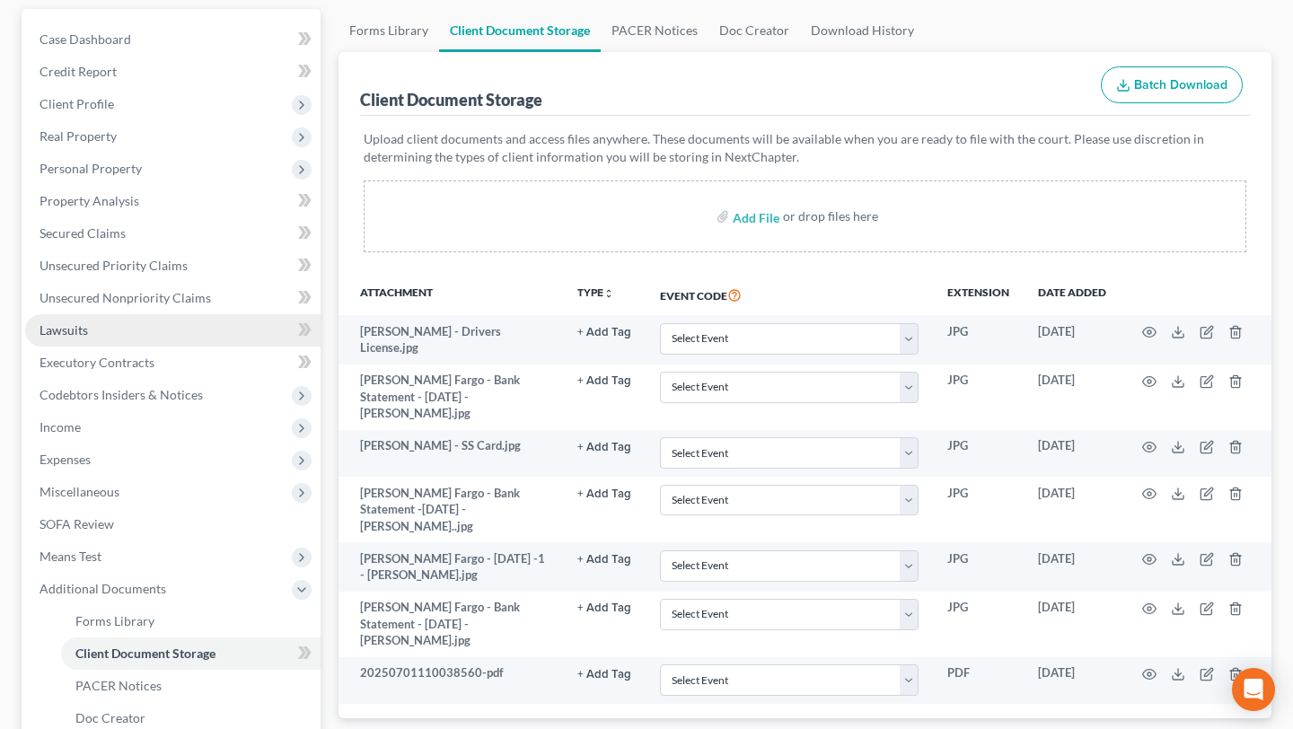
scroll to position [0, 0]
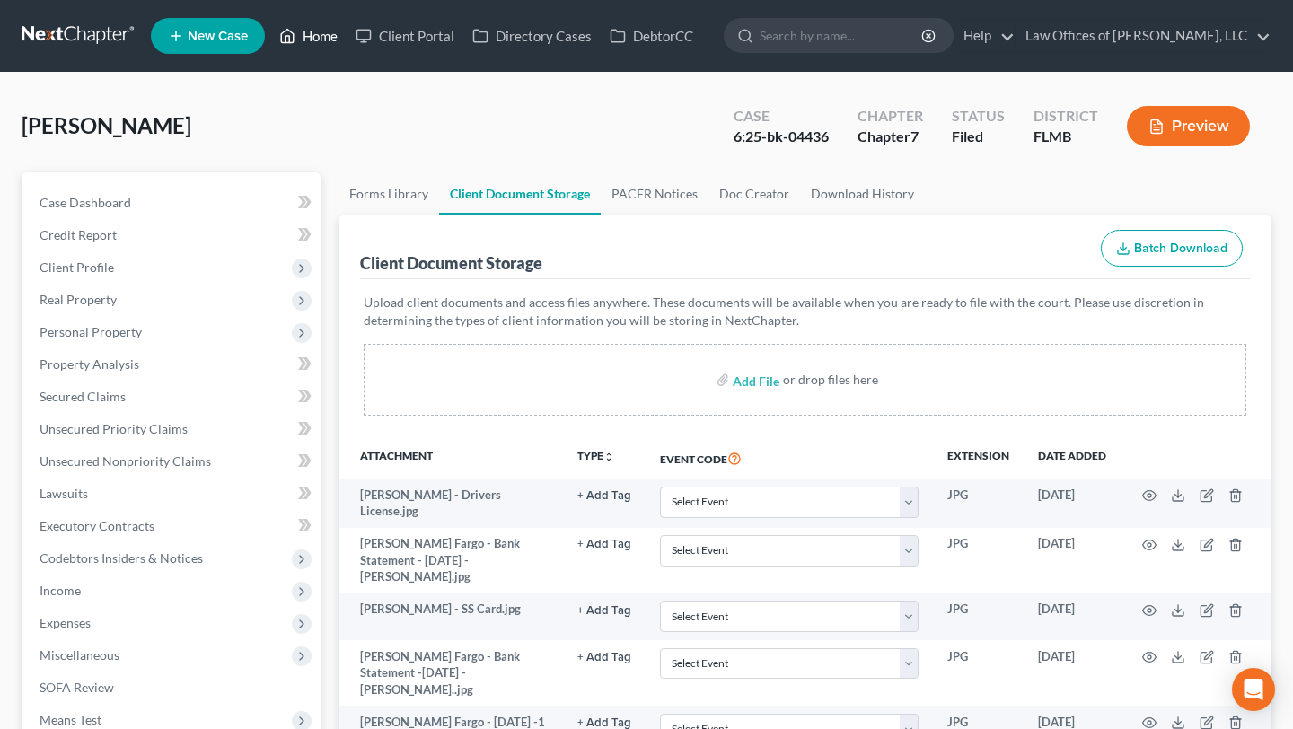
click at [302, 45] on link "Home" at bounding box center [308, 36] width 76 height 32
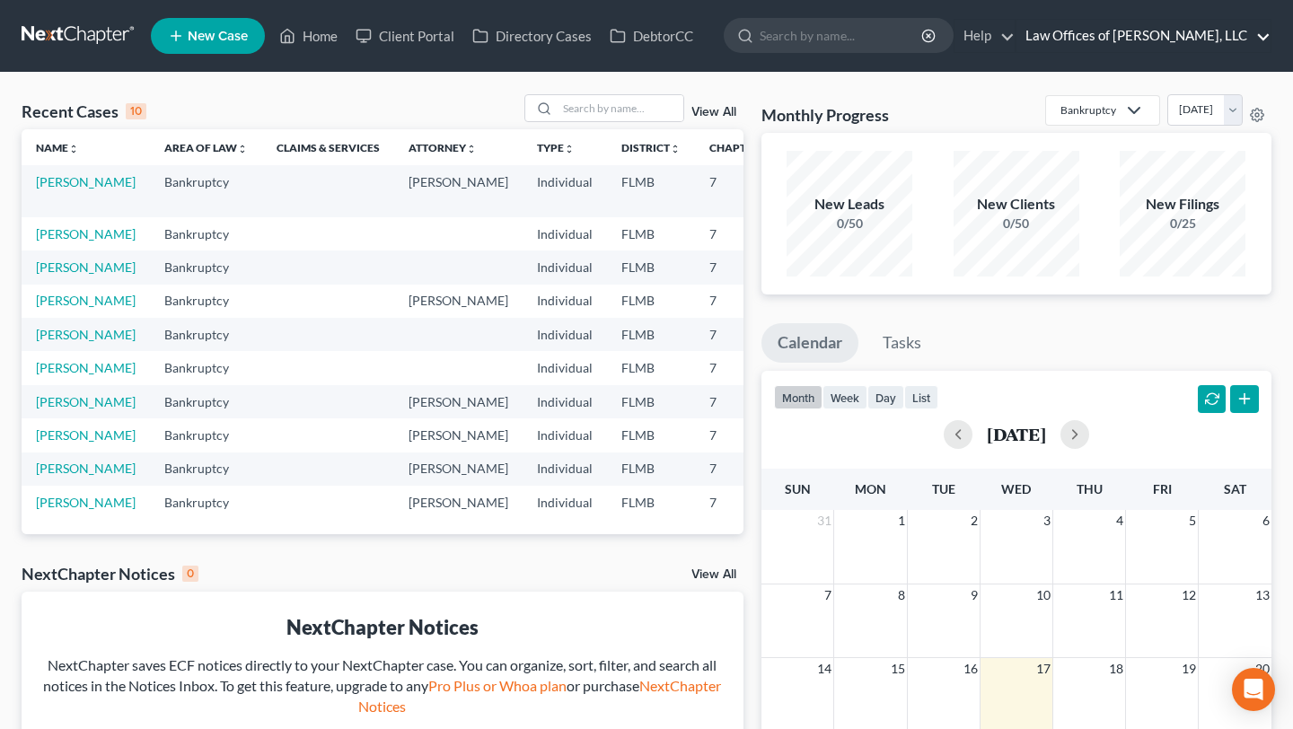
click at [1194, 49] on link "Law Offices of [PERSON_NAME], LLC" at bounding box center [1144, 36] width 254 height 32
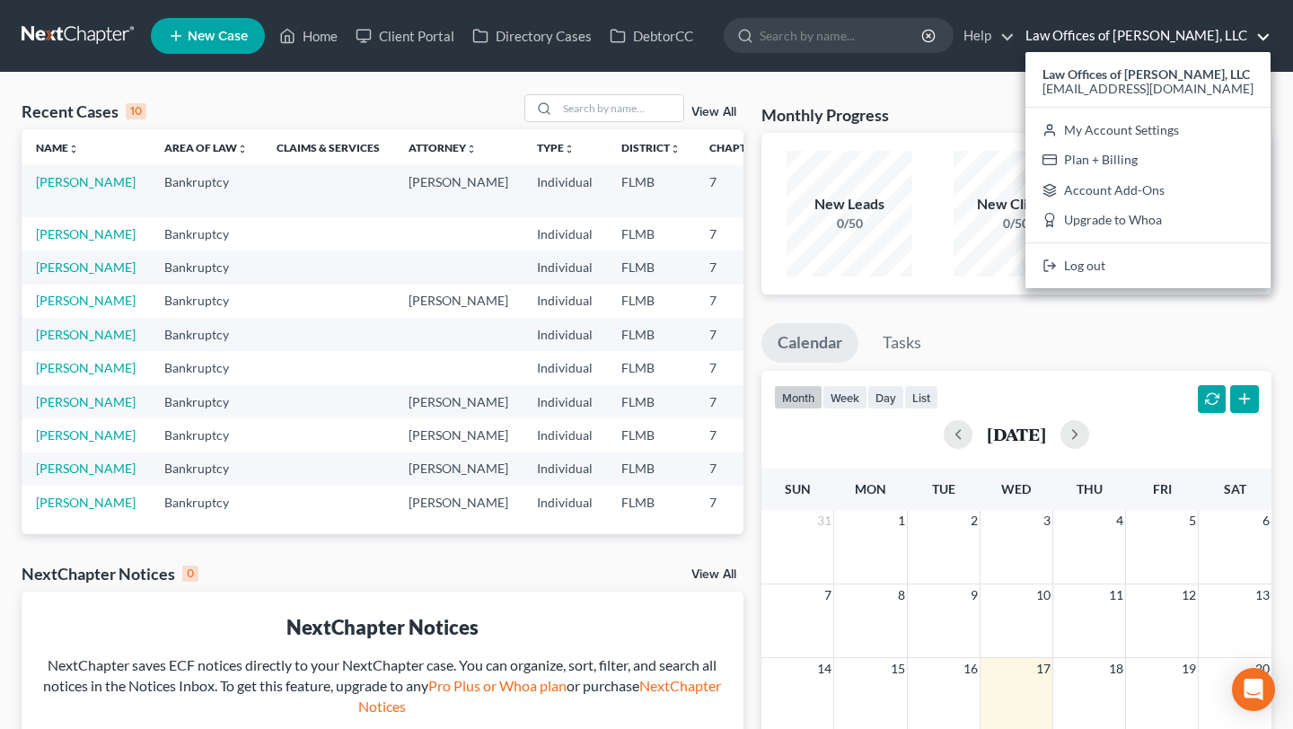
click at [1031, 321] on div "Monthly Progress Bankruptcy Bankruptcy Trusts and Estate Planning Law [DATE] [D…" at bounding box center [1017, 538] width 528 height 889
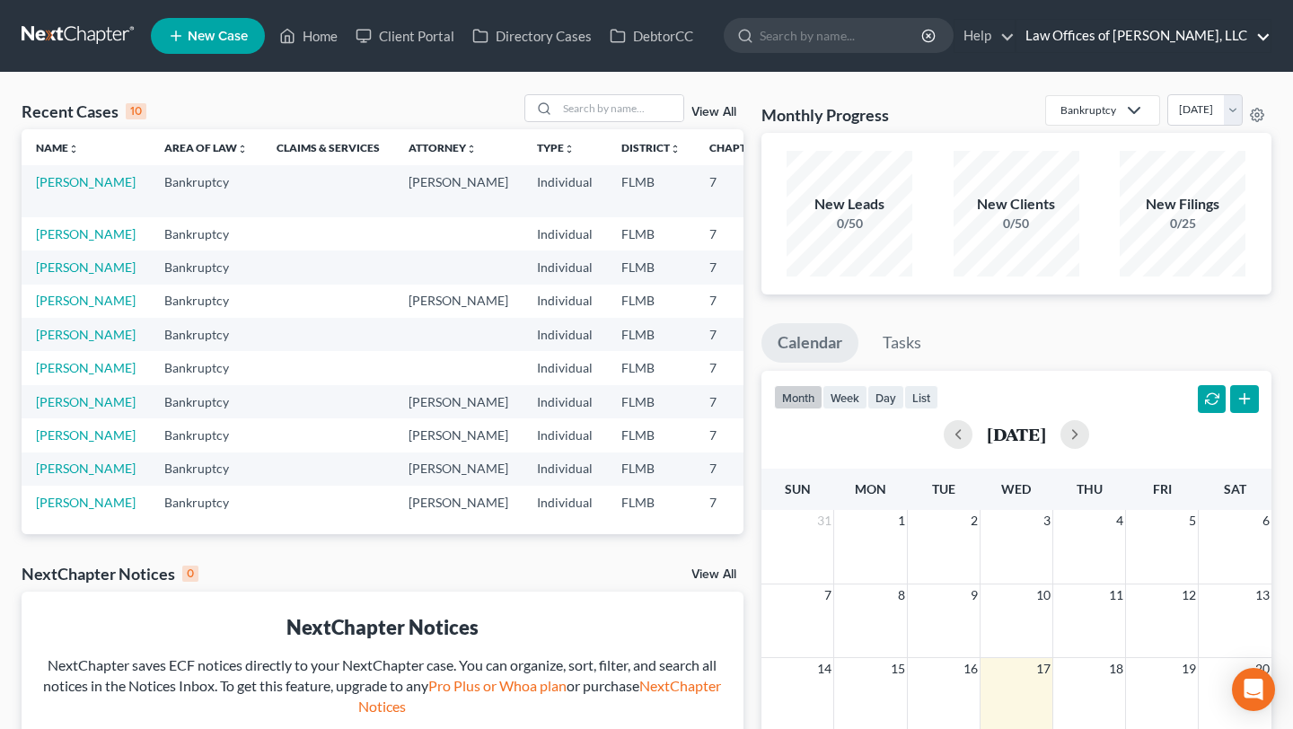
click at [1137, 44] on link "Law Offices of [PERSON_NAME], LLC" at bounding box center [1144, 36] width 254 height 32
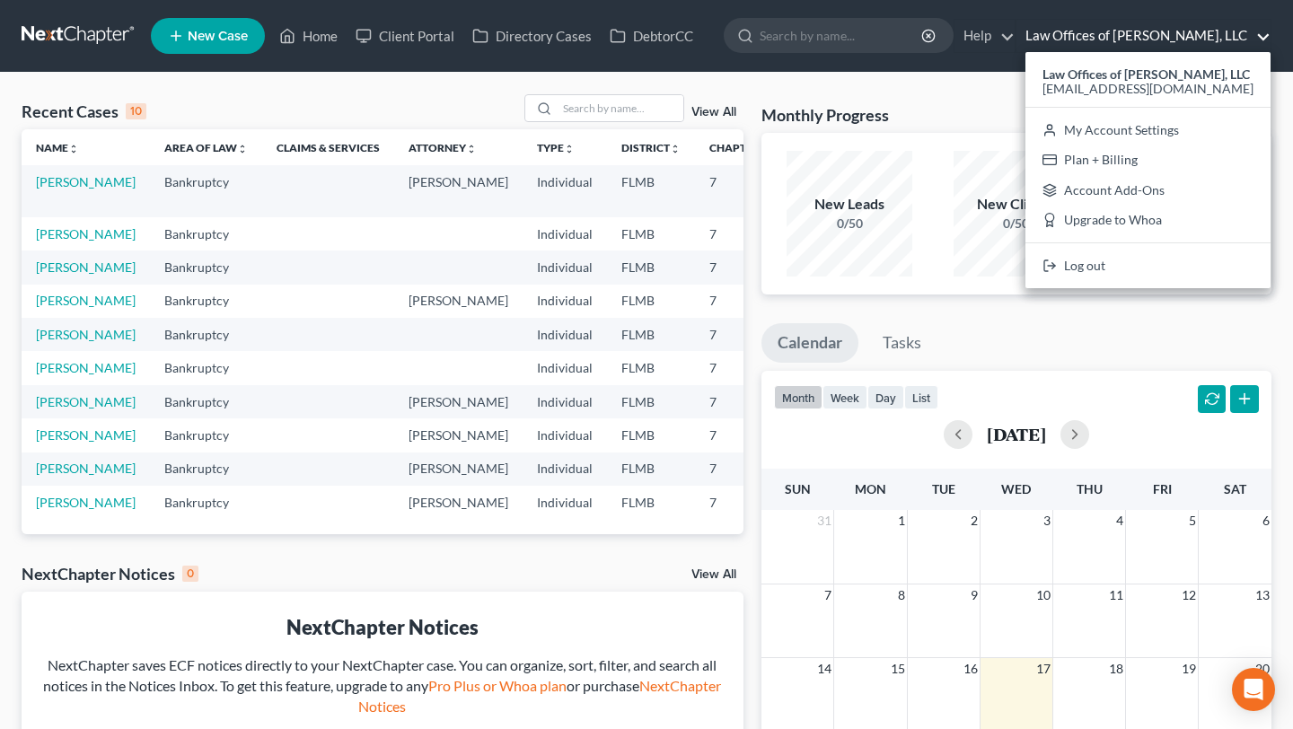
click at [1137, 44] on link "Law Offices of [PERSON_NAME], LLC" at bounding box center [1144, 36] width 254 height 32
